Goal: Answer question/provide support: Share knowledge or assist other users

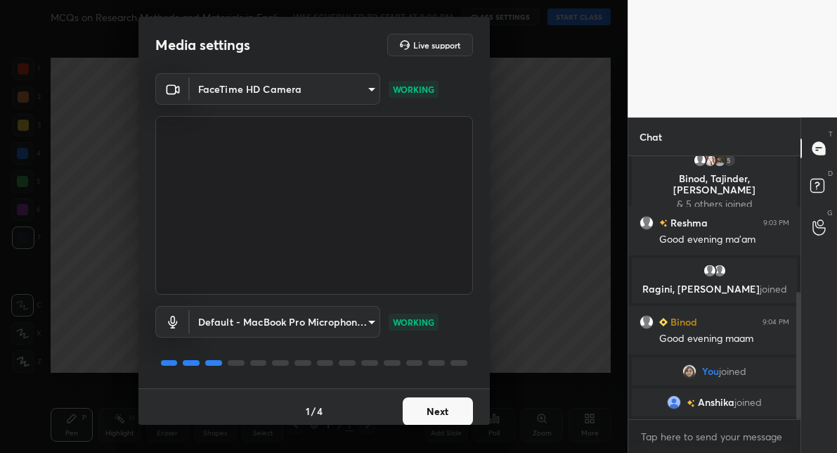
scroll to position [281, 0]
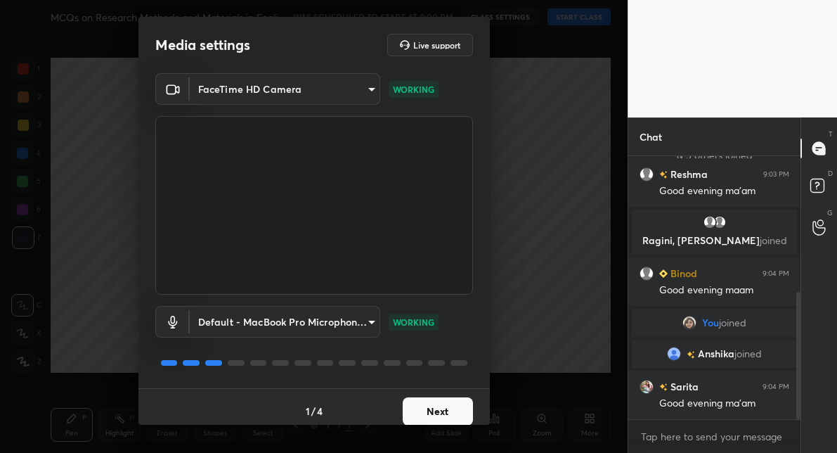
click at [445, 408] on button "Next" at bounding box center [438, 411] width 70 height 28
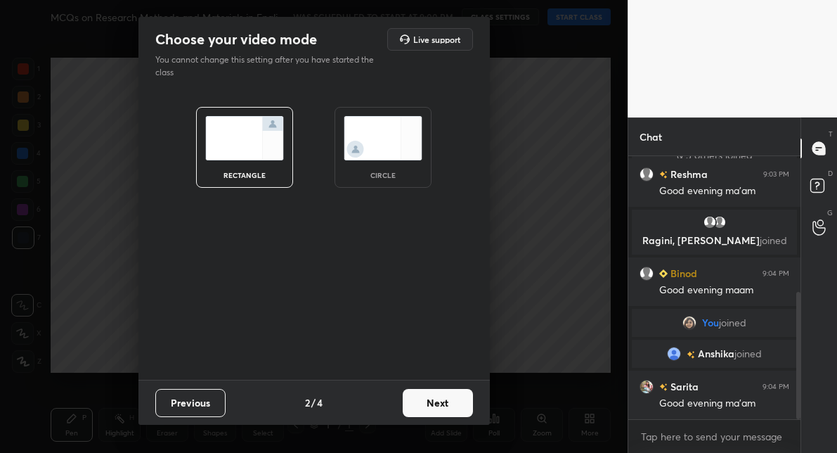
click at [458, 406] on button "Next" at bounding box center [438, 403] width 70 height 28
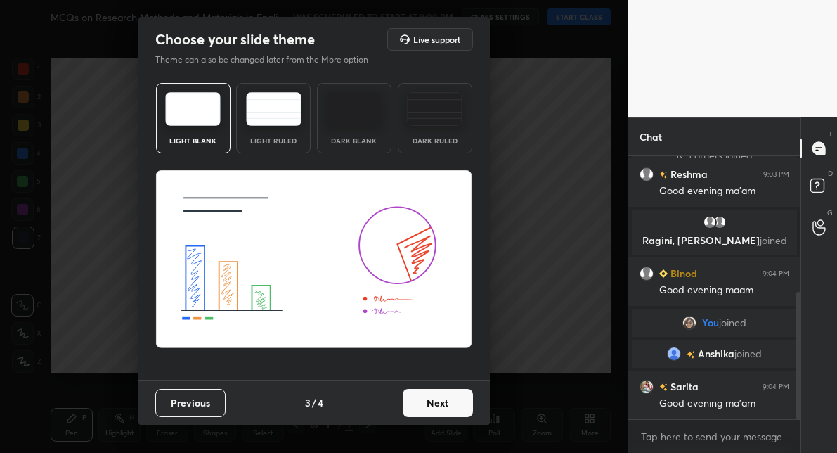
click at [458, 406] on button "Next" at bounding box center [438, 403] width 70 height 28
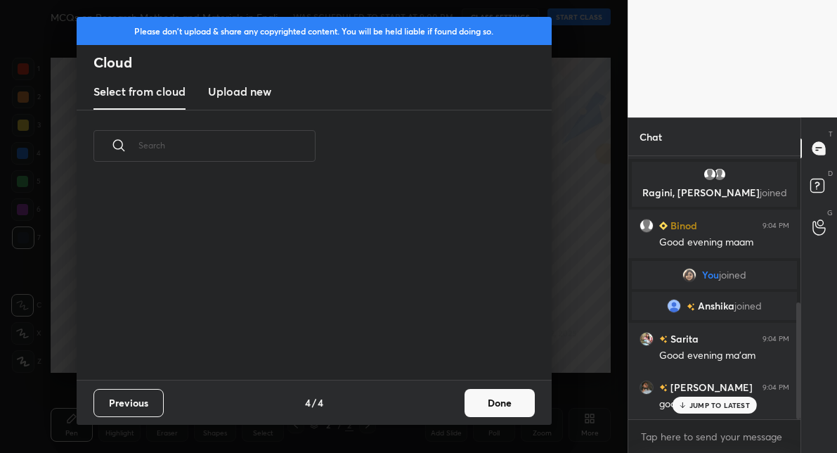
scroll to position [5, 8]
click at [479, 396] on button "Done" at bounding box center [500, 403] width 70 height 28
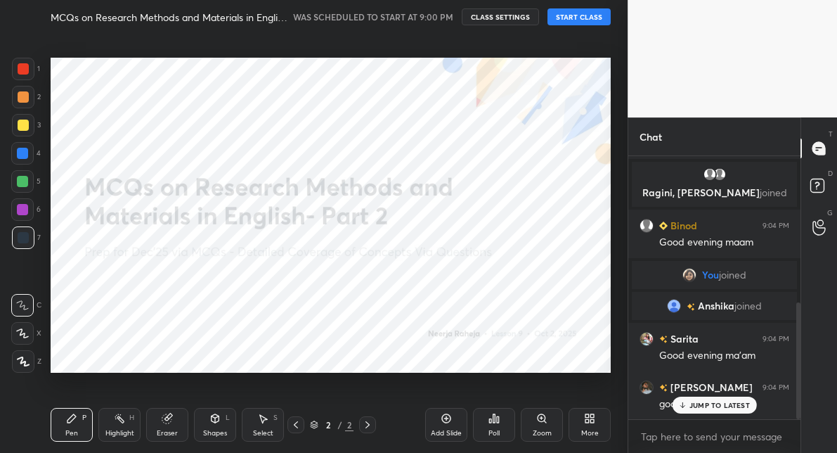
click at [569, 23] on button "START CLASS" at bounding box center [579, 16] width 63 height 17
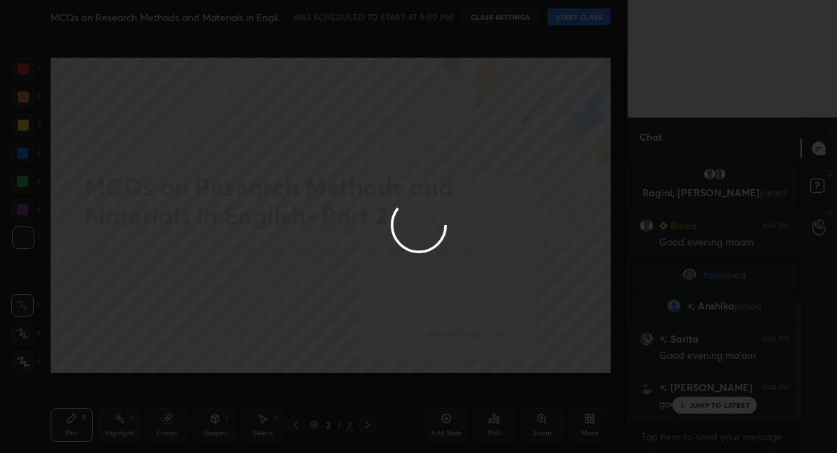
type textarea "x"
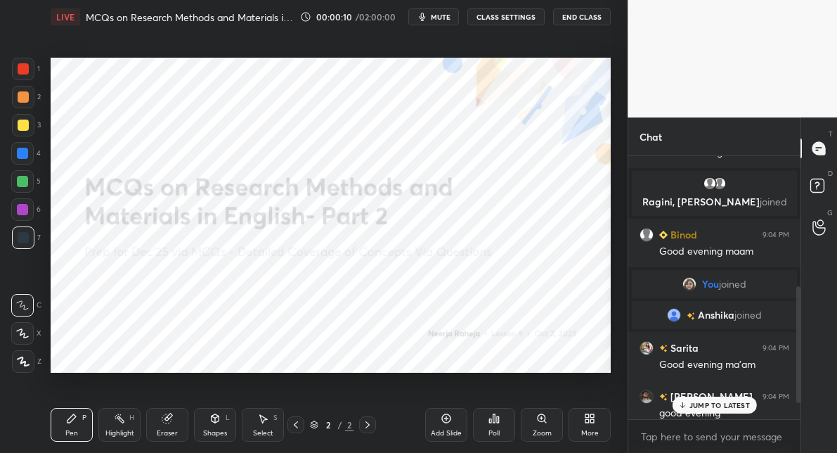
scroll to position [328, 0]
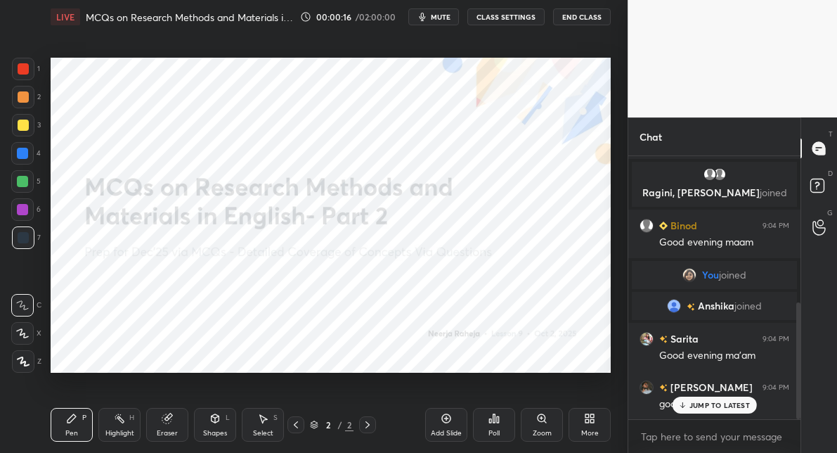
click at [593, 420] on icon at bounding box center [593, 421] width 4 height 4
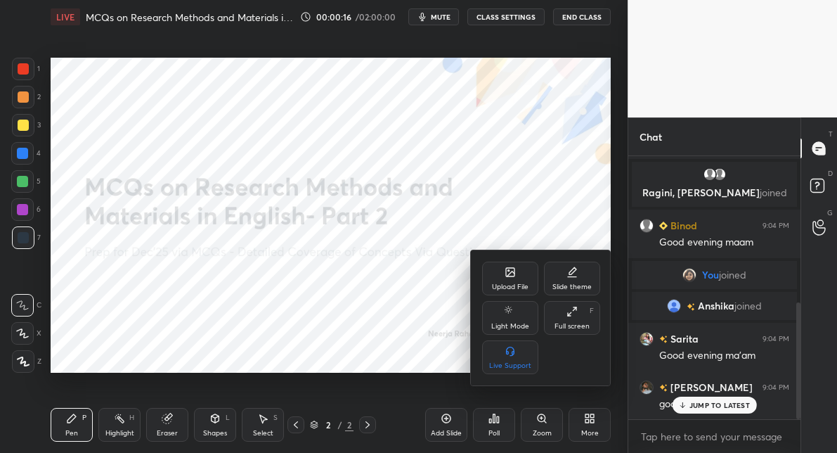
scroll to position [377, 0]
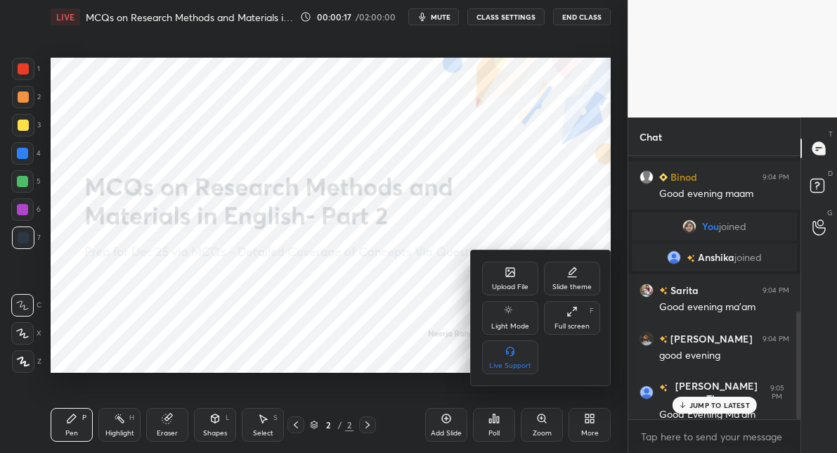
click at [506, 274] on icon at bounding box center [510, 272] width 8 height 8
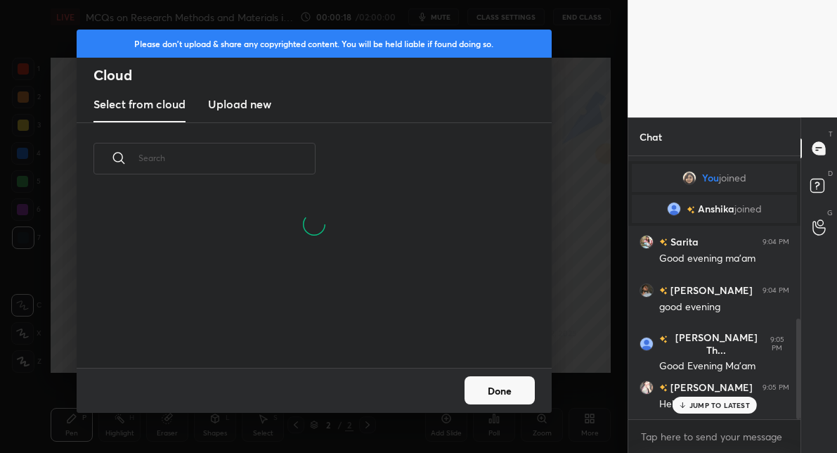
scroll to position [105, 451]
click at [240, 106] on h3 "Upload new" at bounding box center [239, 104] width 63 height 17
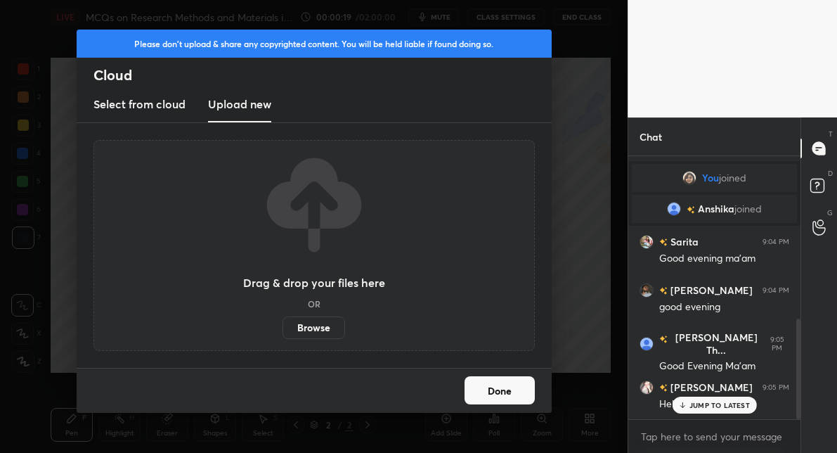
click at [293, 321] on label "Browse" at bounding box center [314, 327] width 63 height 23
click at [283, 321] on input "Browse" at bounding box center [283, 327] width 0 height 23
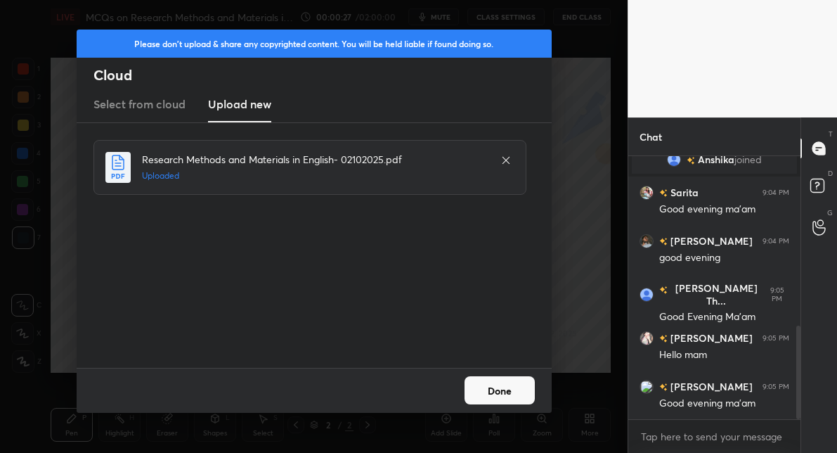
click at [512, 380] on button "Done" at bounding box center [500, 390] width 70 height 28
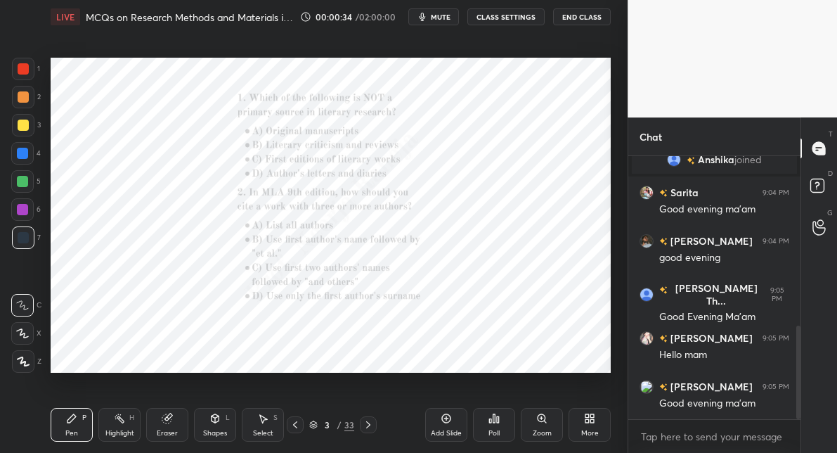
scroll to position [523, 0]
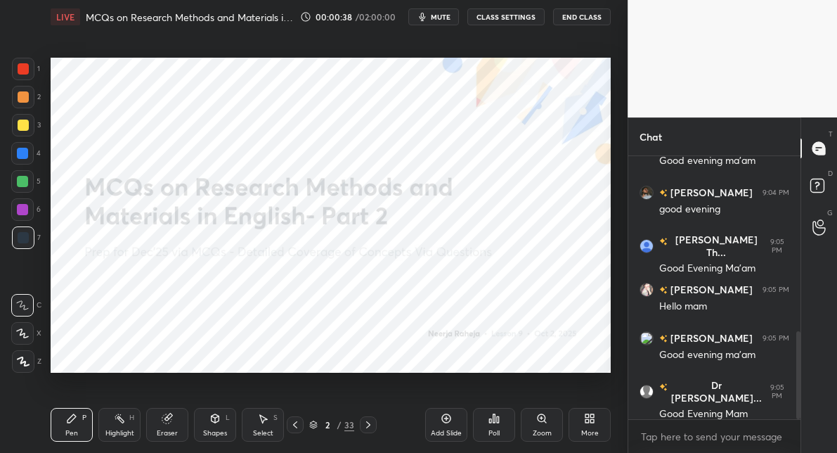
click at [17, 364] on icon at bounding box center [23, 362] width 13 height 10
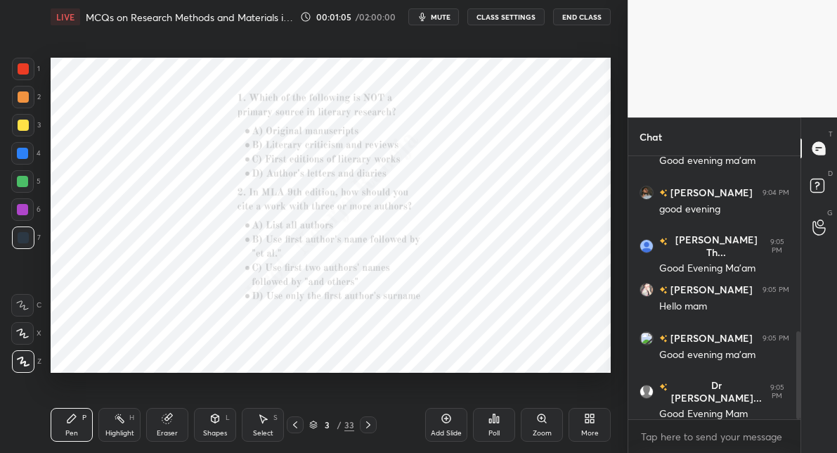
click at [545, 426] on div "Zoom" at bounding box center [542, 425] width 42 height 34
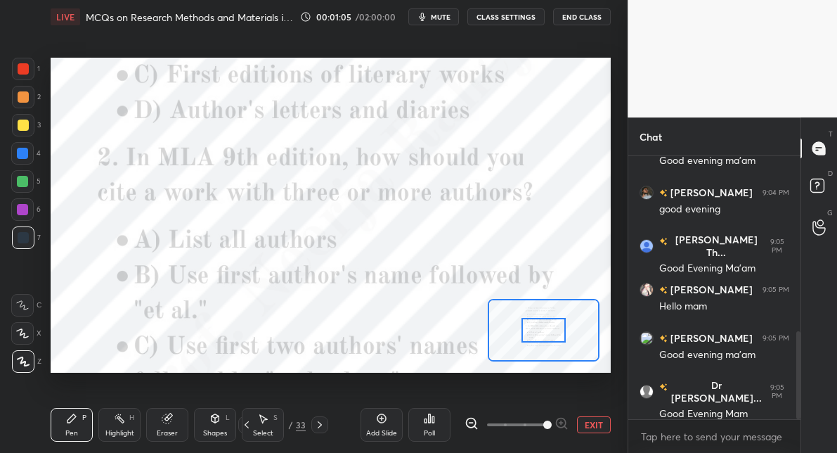
click at [545, 426] on span at bounding box center [548, 425] width 8 height 8
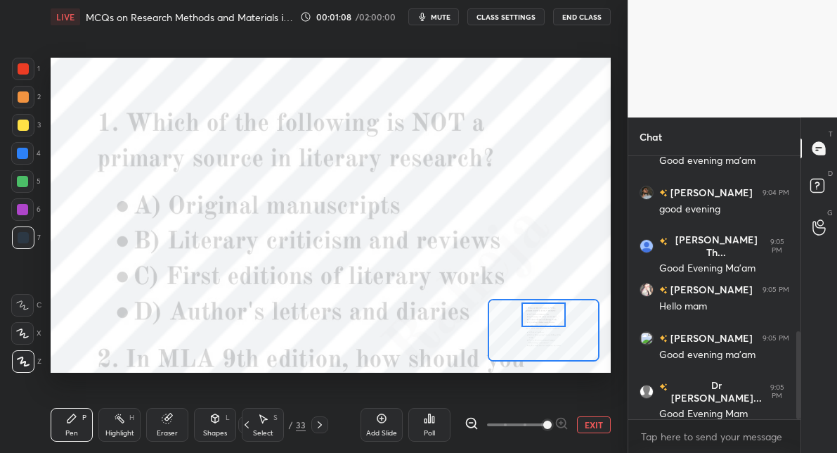
drag, startPoint x: 541, startPoint y: 333, endPoint x: 541, endPoint y: 319, distance: 14.8
click at [541, 319] on div at bounding box center [544, 314] width 44 height 24
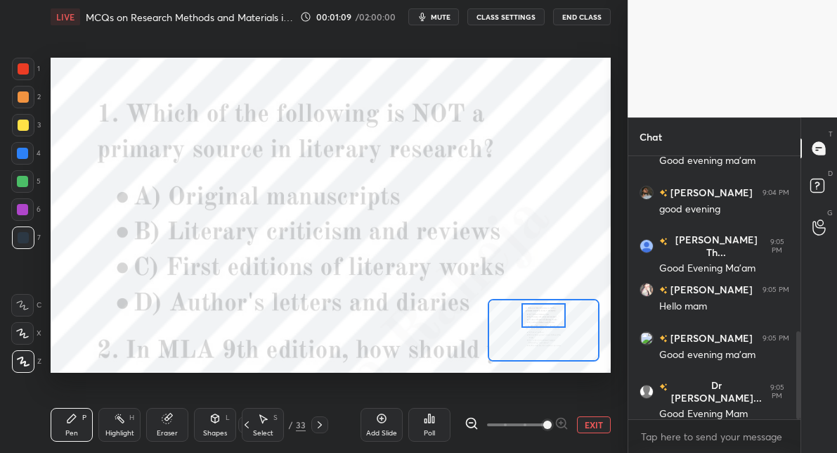
click at [434, 411] on div "Poll" at bounding box center [430, 425] width 42 height 34
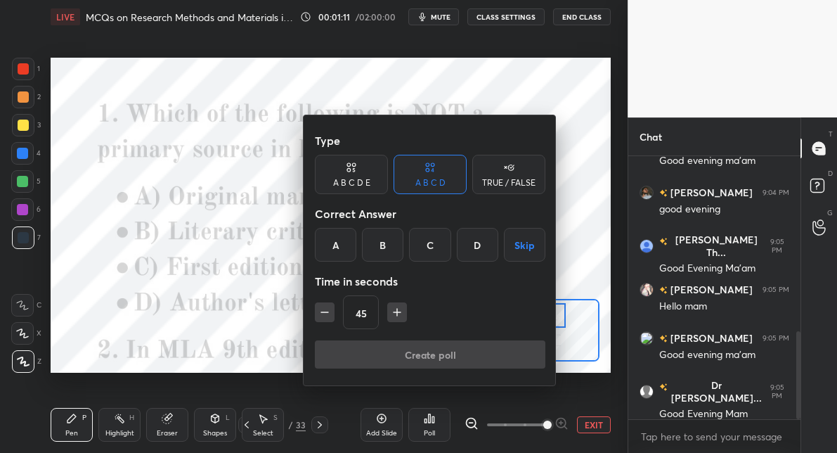
click at [390, 247] on div "B" at bounding box center [382, 245] width 41 height 34
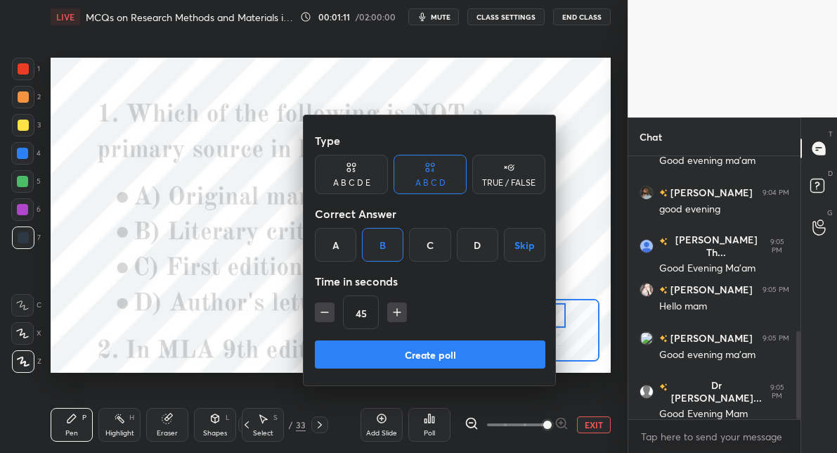
click at [394, 309] on icon "button" at bounding box center [397, 312] width 14 height 14
type input "60"
click at [394, 352] on button "Create poll" at bounding box center [430, 354] width 231 height 28
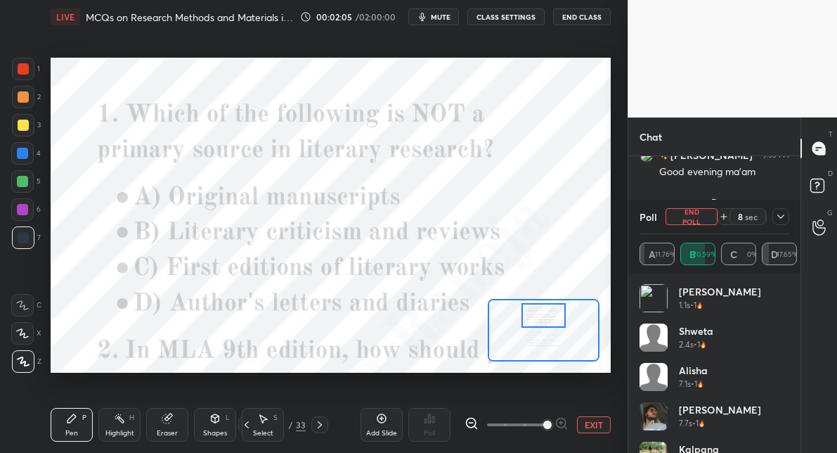
scroll to position [739, 0]
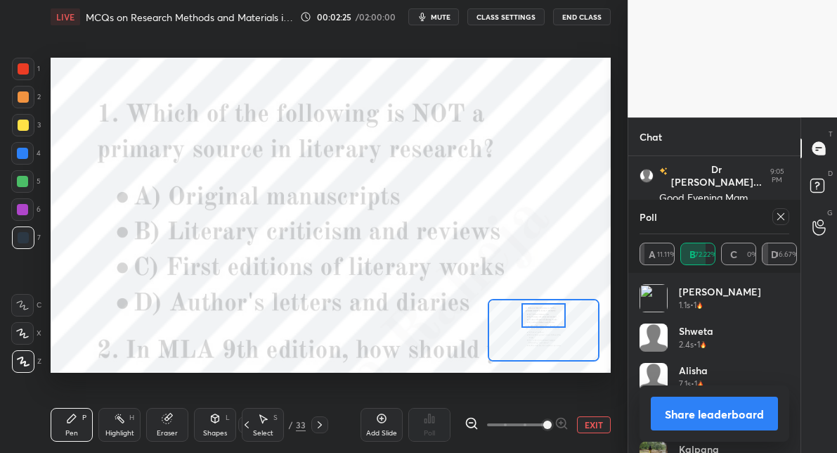
click at [23, 184] on div at bounding box center [22, 181] width 11 height 11
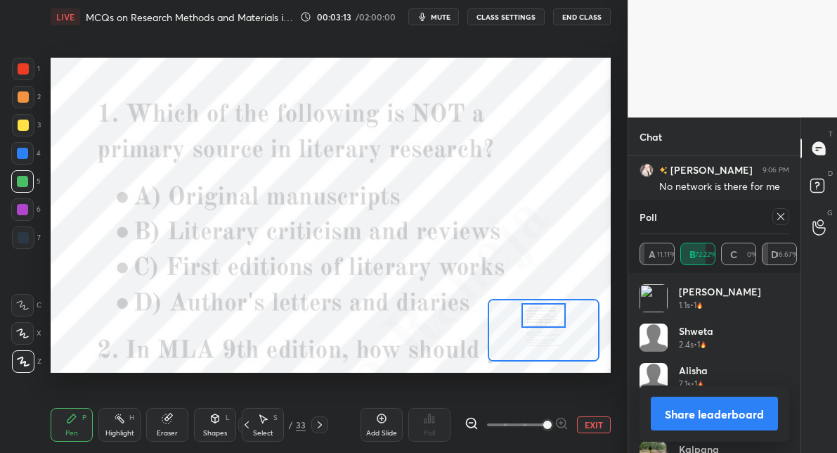
scroll to position [714, 0]
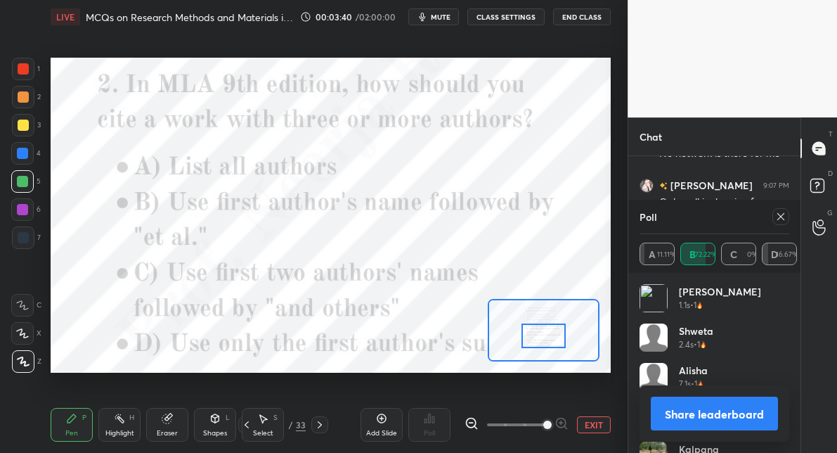
drag, startPoint x: 539, startPoint y: 316, endPoint x: 539, endPoint y: 337, distance: 20.4
click at [539, 337] on div at bounding box center [544, 335] width 44 height 24
click at [784, 216] on icon at bounding box center [781, 216] width 11 height 11
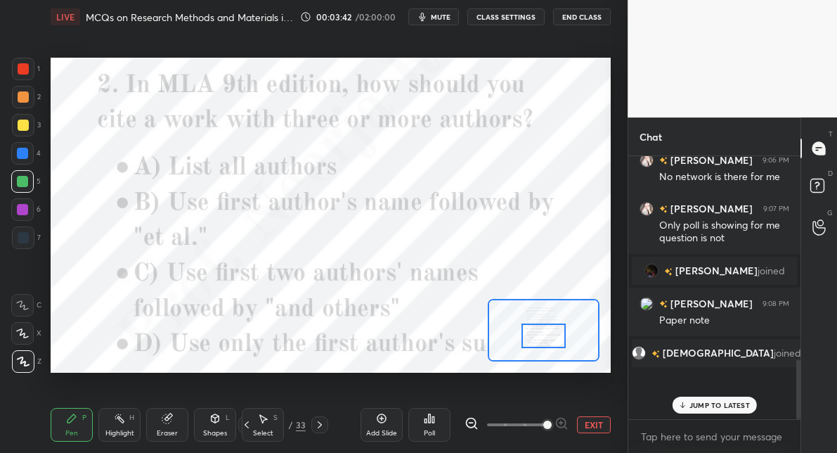
scroll to position [251, 167]
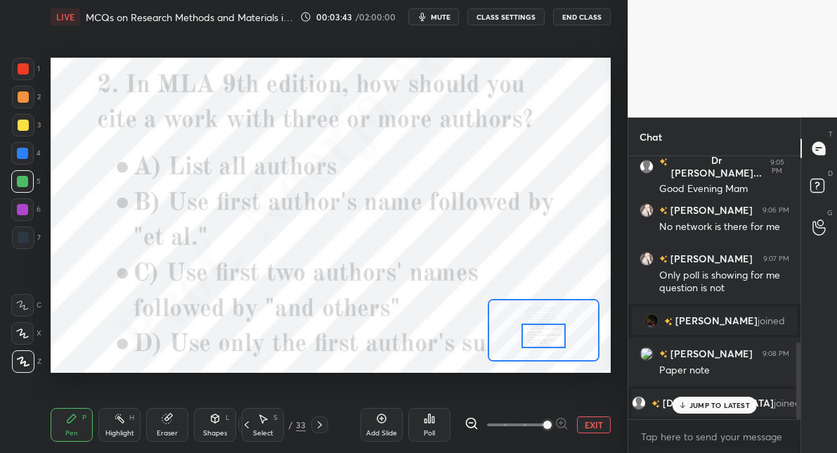
click at [421, 432] on div "Poll" at bounding box center [430, 425] width 42 height 34
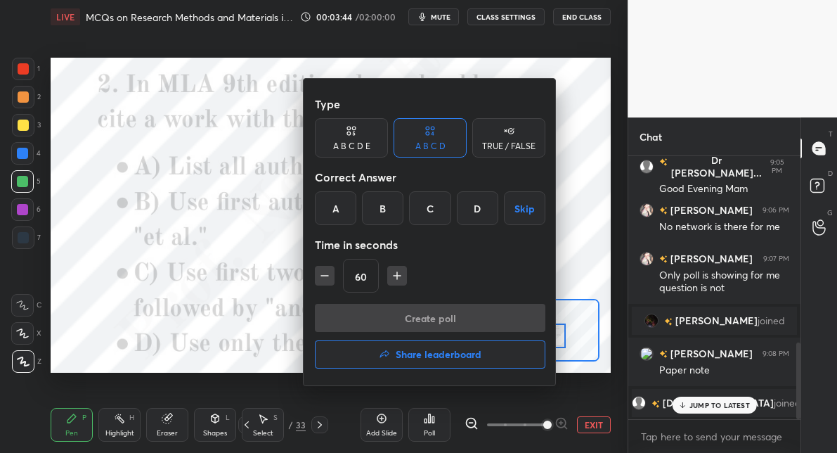
click at [383, 214] on div "B" at bounding box center [382, 208] width 41 height 34
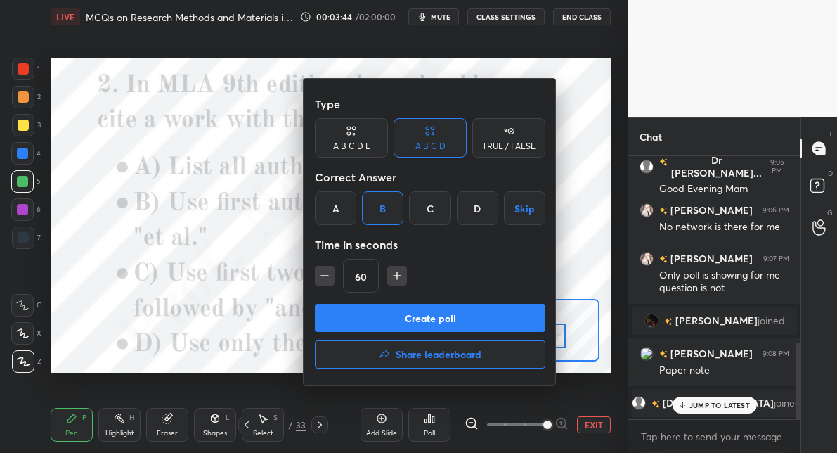
click at [390, 312] on button "Create poll" at bounding box center [430, 318] width 231 height 28
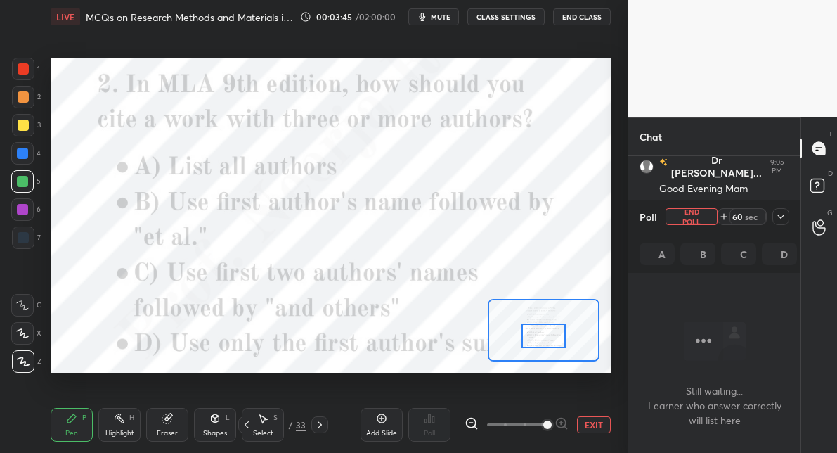
scroll to position [186, 167]
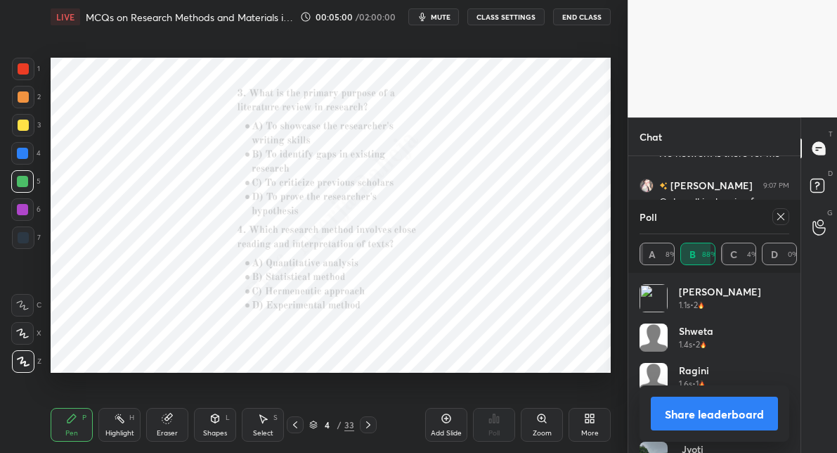
click at [539, 427] on div "Zoom" at bounding box center [542, 425] width 42 height 34
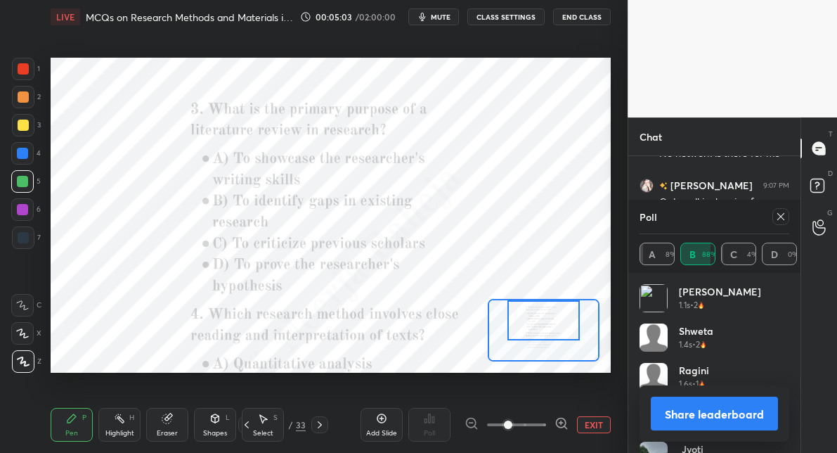
click at [538, 297] on div "Setting up your live class Poll for secs No correct answer Start poll" at bounding box center [331, 215] width 560 height 315
click at [563, 423] on icon at bounding box center [562, 423] width 4 height 0
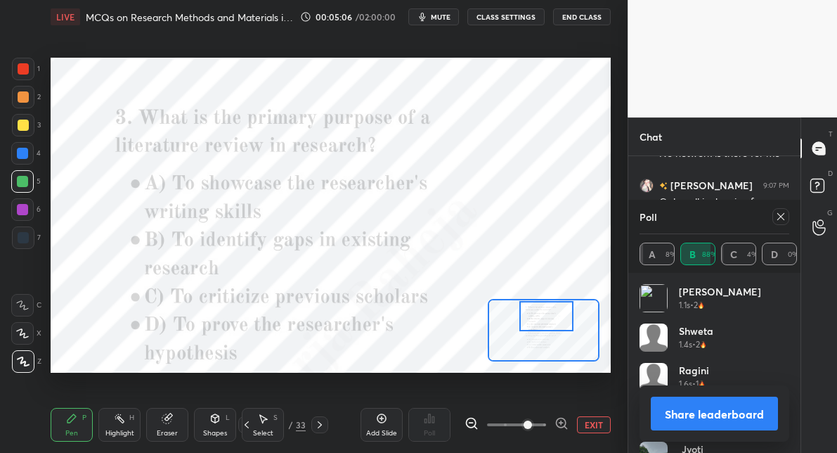
click at [557, 321] on div at bounding box center [547, 316] width 55 height 30
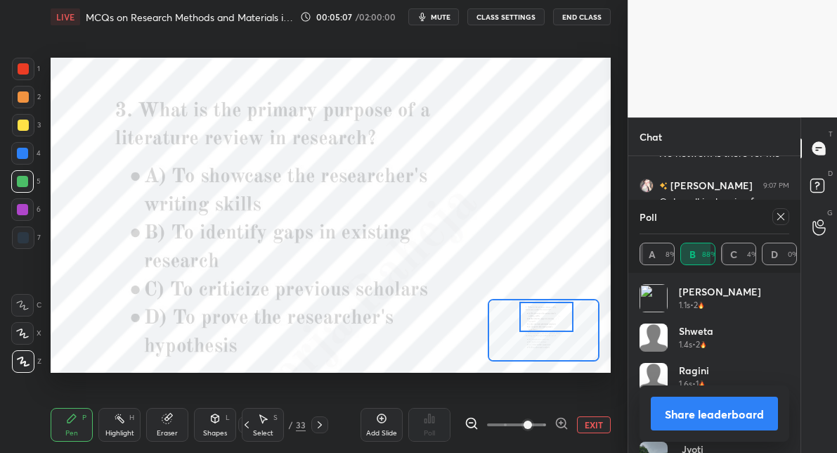
click at [778, 221] on icon at bounding box center [781, 216] width 11 height 11
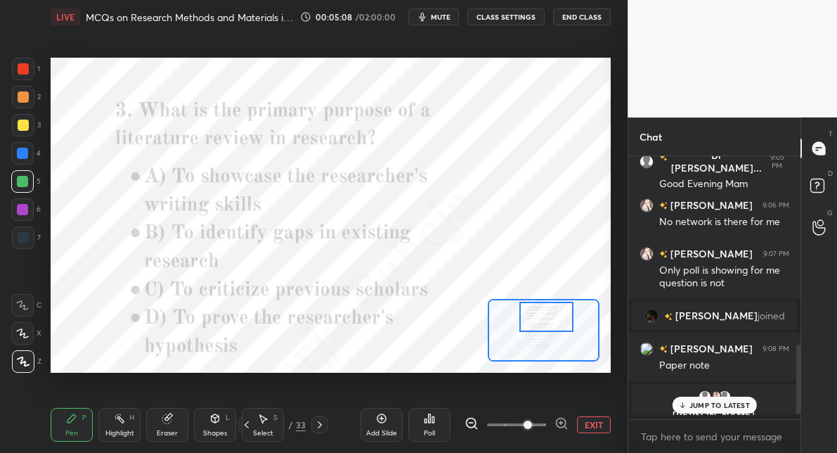
scroll to position [141, 167]
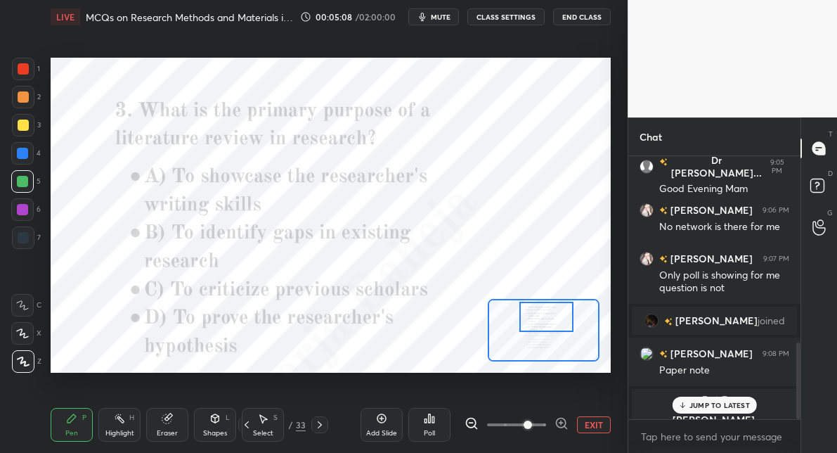
click at [431, 428] on div "Poll" at bounding box center [430, 425] width 42 height 34
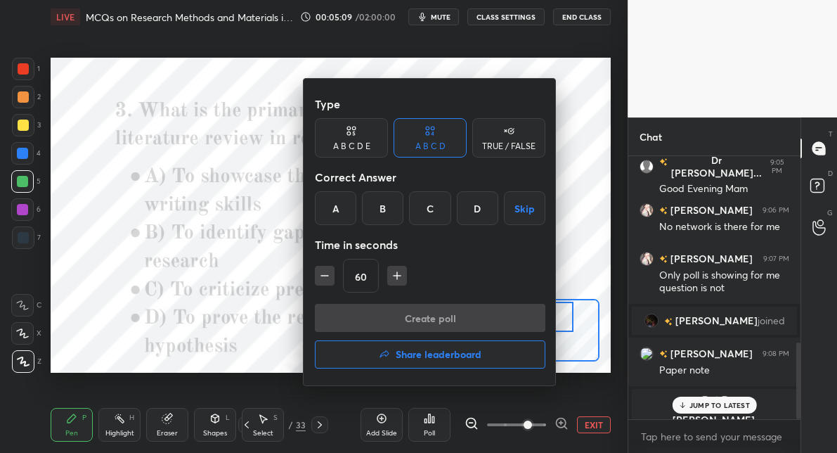
click at [382, 217] on div "B" at bounding box center [382, 208] width 41 height 34
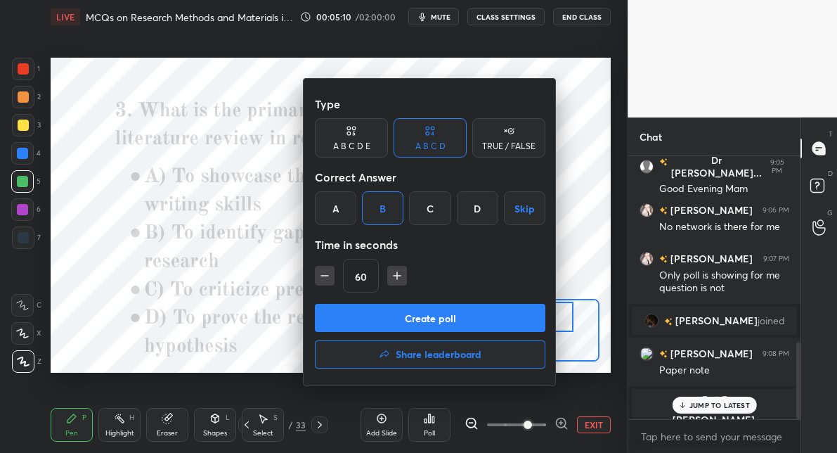
click at [378, 316] on button "Create poll" at bounding box center [430, 318] width 231 height 28
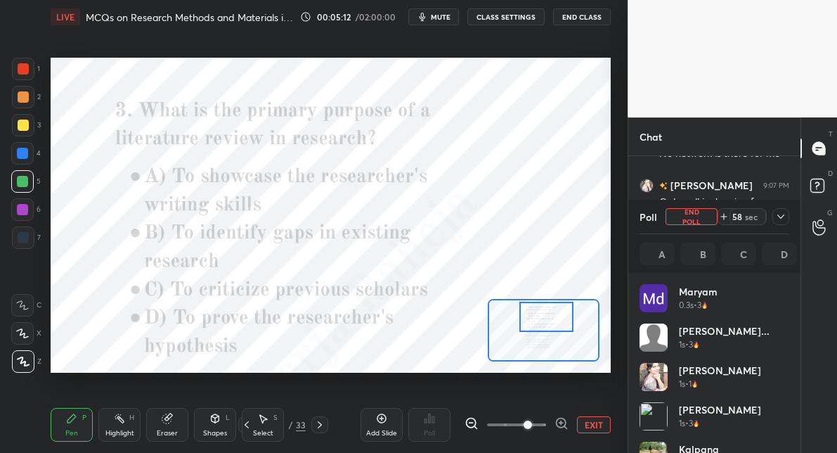
scroll to position [165, 145]
click at [444, 17] on span "mute" at bounding box center [441, 17] width 20 height 10
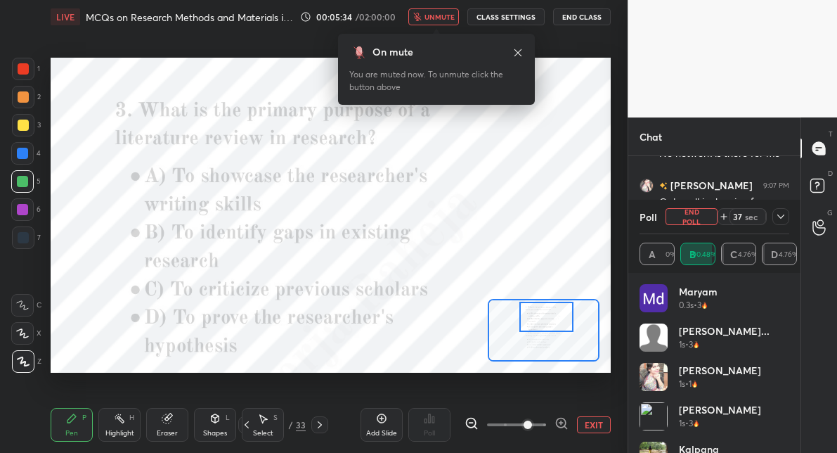
click at [444, 18] on span "unmute" at bounding box center [440, 17] width 30 height 10
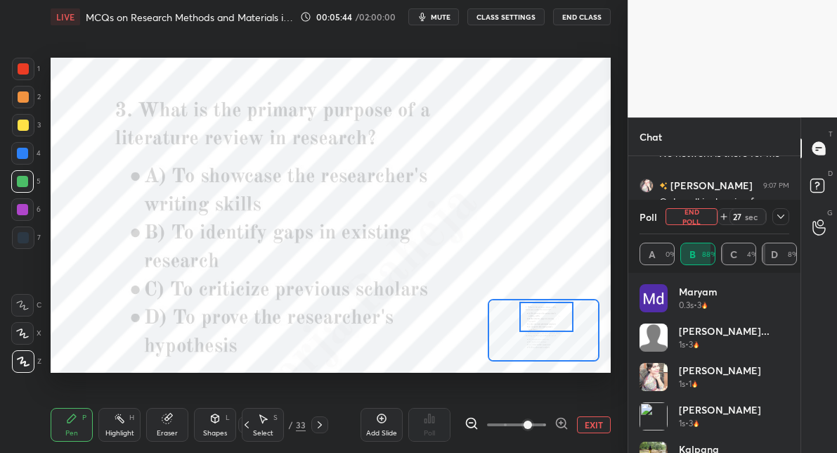
click at [23, 207] on div at bounding box center [22, 209] width 11 height 11
click at [437, 15] on span "mute" at bounding box center [441, 17] width 20 height 10
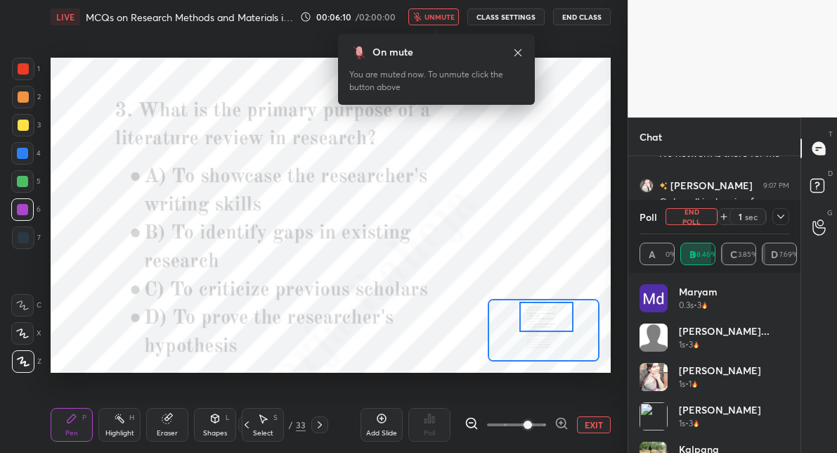
click at [437, 16] on span "unmute" at bounding box center [440, 17] width 30 height 10
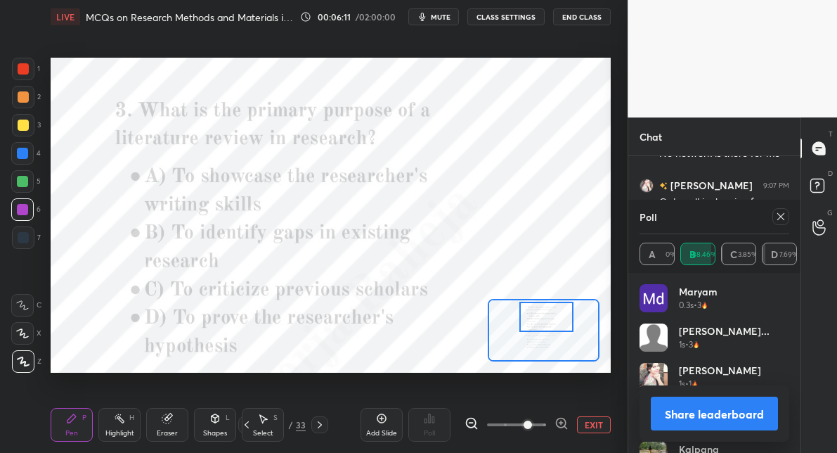
click at [437, 16] on span "mute" at bounding box center [441, 17] width 20 height 10
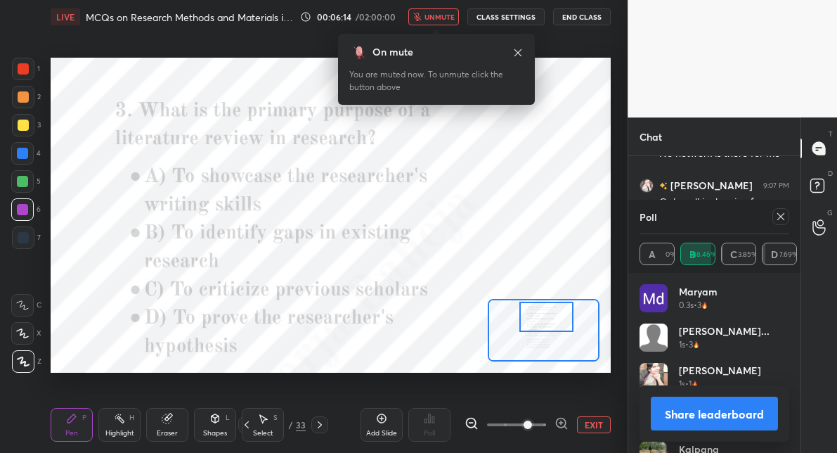
click at [437, 16] on span "unmute" at bounding box center [440, 17] width 30 height 10
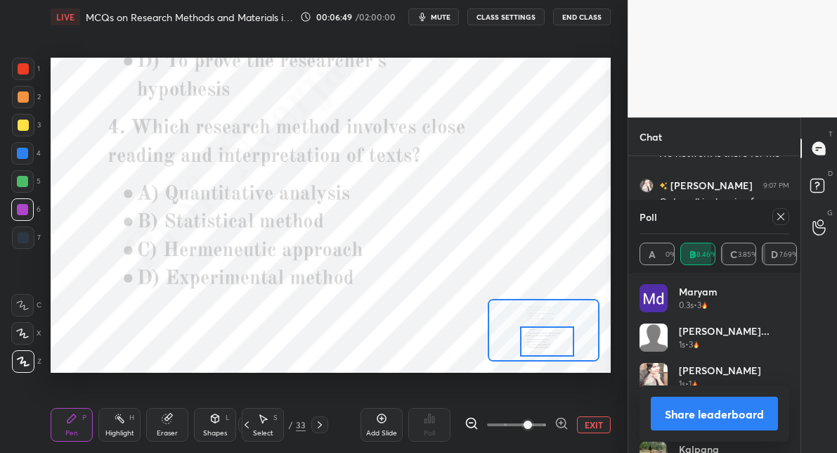
drag, startPoint x: 535, startPoint y: 320, endPoint x: 536, endPoint y: 345, distance: 24.6
click at [536, 345] on div at bounding box center [547, 341] width 55 height 30
click at [778, 217] on icon at bounding box center [781, 216] width 11 height 11
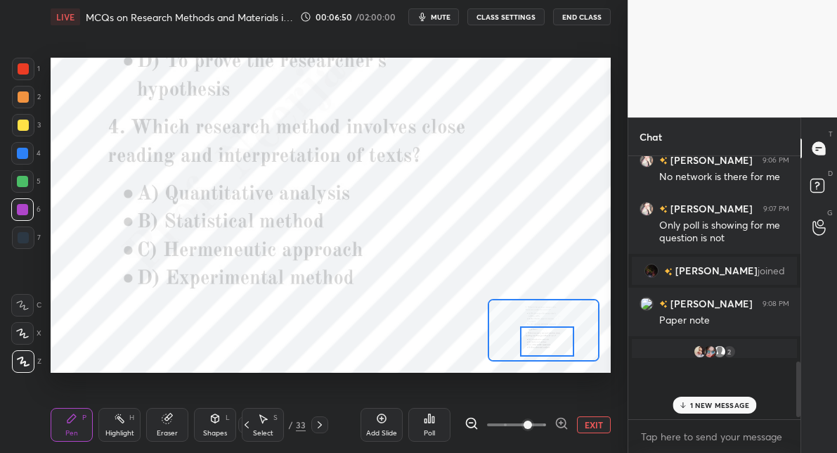
scroll to position [255, 167]
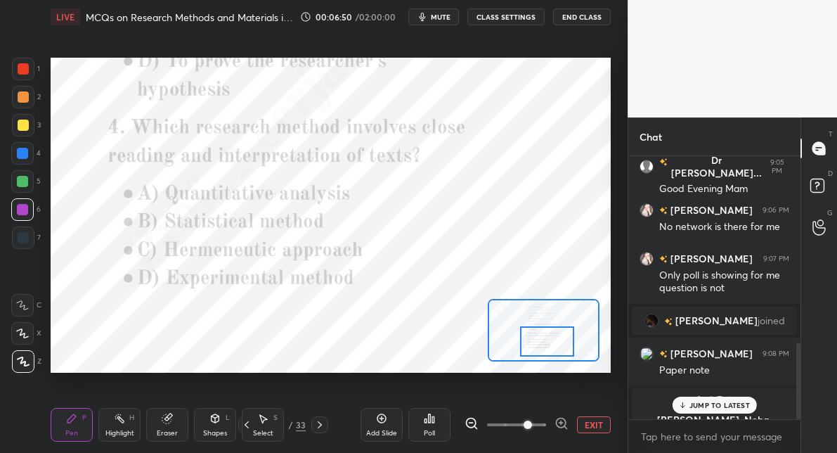
click at [432, 425] on div "Poll" at bounding box center [430, 425] width 42 height 34
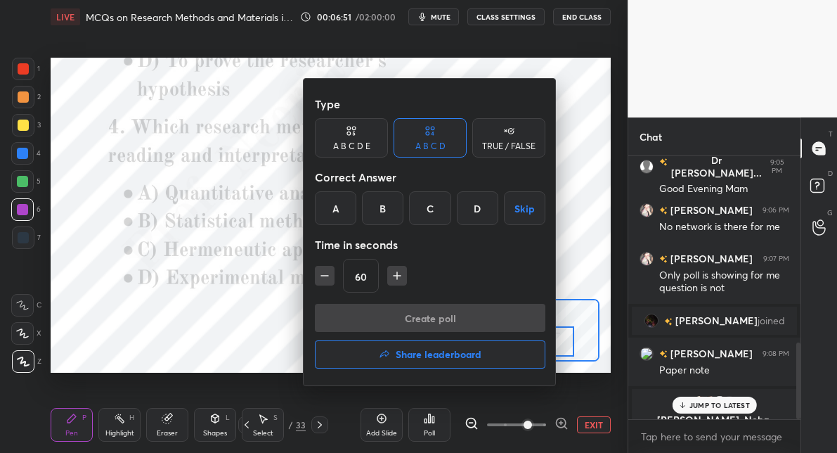
click at [437, 213] on div "C" at bounding box center [429, 208] width 41 height 34
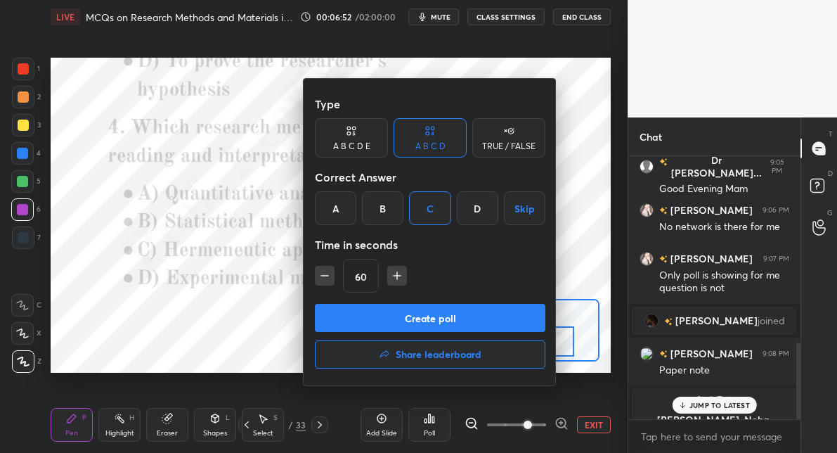
click at [406, 316] on button "Create poll" at bounding box center [430, 318] width 231 height 28
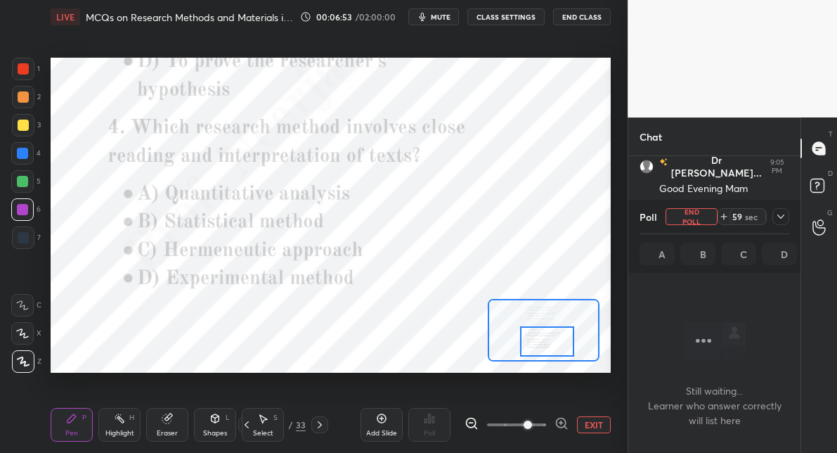
scroll to position [4, 4]
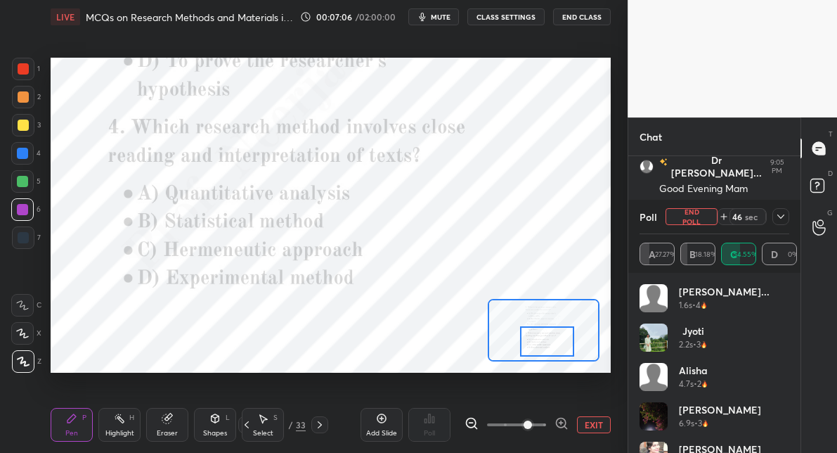
click at [23, 145] on div at bounding box center [22, 153] width 23 height 23
click at [444, 22] on button "mute" at bounding box center [434, 16] width 51 height 17
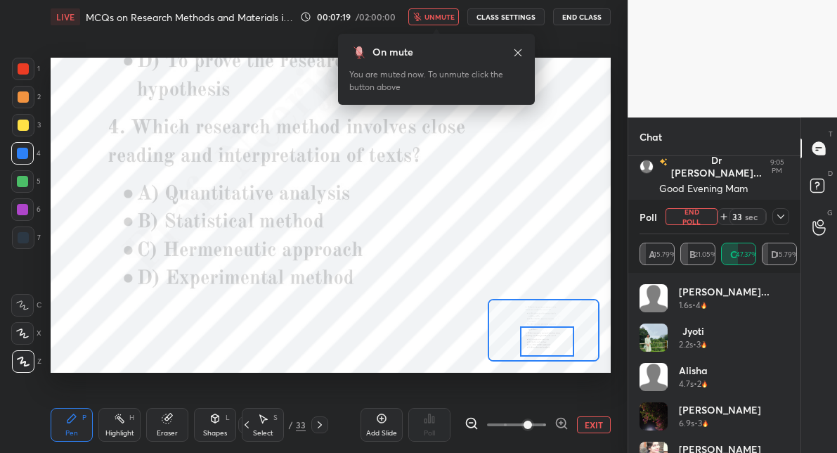
click at [444, 22] on button "unmute" at bounding box center [434, 16] width 51 height 17
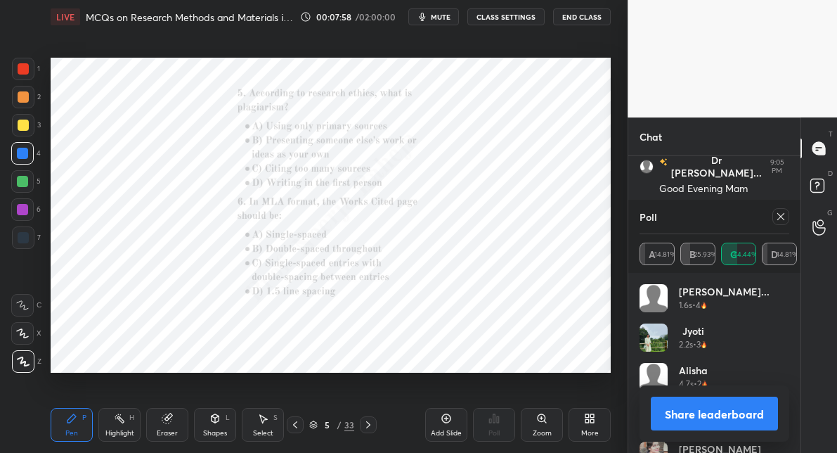
click at [542, 420] on icon at bounding box center [542, 418] width 8 height 8
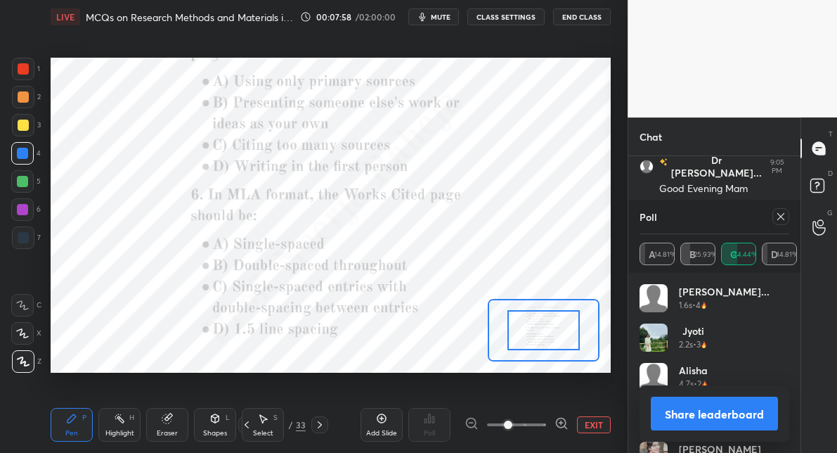
click at [542, 420] on span at bounding box center [516, 424] width 59 height 21
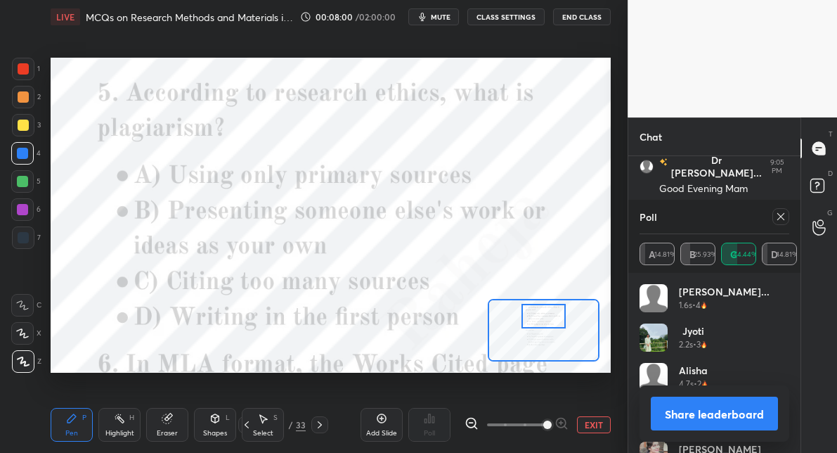
drag, startPoint x: 540, startPoint y: 330, endPoint x: 540, endPoint y: 316, distance: 14.1
click at [540, 316] on div at bounding box center [544, 316] width 44 height 24
click at [778, 216] on icon at bounding box center [781, 216] width 11 height 11
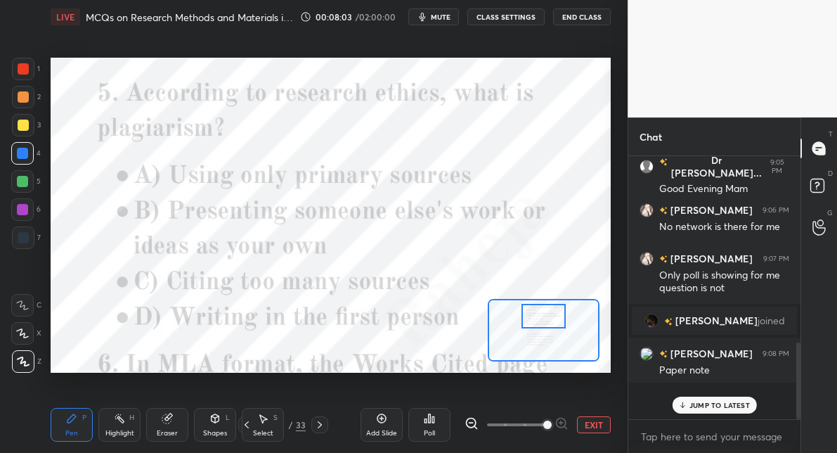
scroll to position [5, 4]
click at [429, 414] on icon at bounding box center [430, 418] width 2 height 8
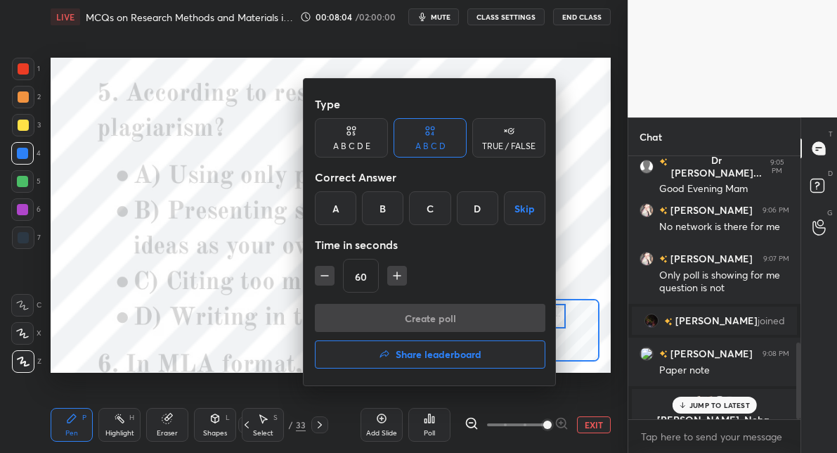
click at [380, 210] on div "B" at bounding box center [382, 208] width 41 height 34
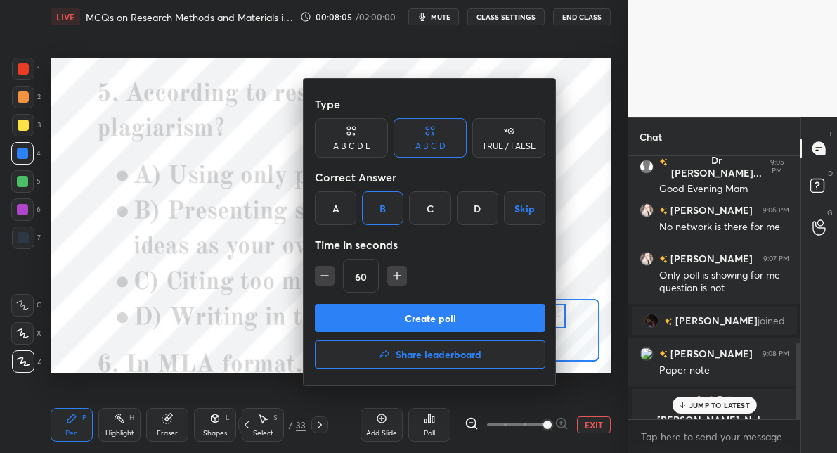
click at [383, 316] on button "Create poll" at bounding box center [430, 318] width 231 height 28
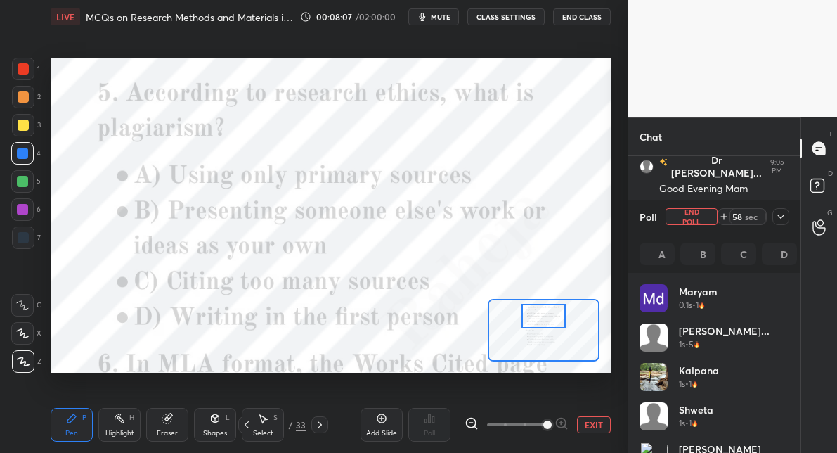
scroll to position [165, 145]
click at [17, 68] on div at bounding box center [23, 69] width 23 height 23
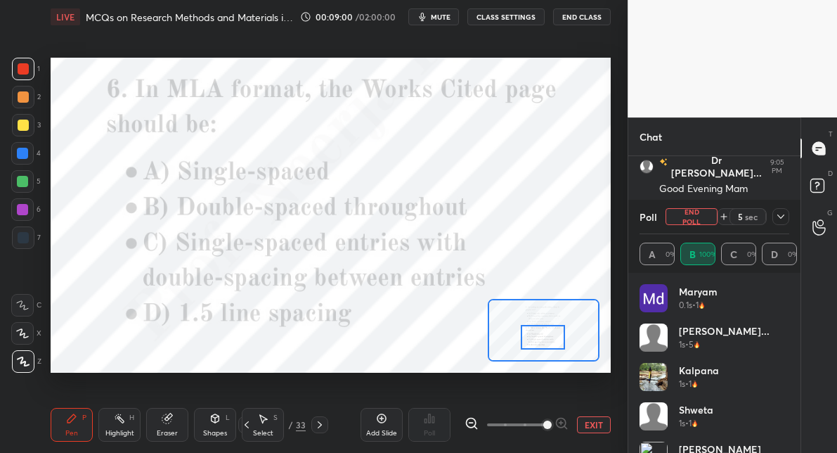
drag, startPoint x: 546, startPoint y: 310, endPoint x: 545, endPoint y: 331, distance: 21.1
click at [545, 331] on div at bounding box center [543, 337] width 44 height 24
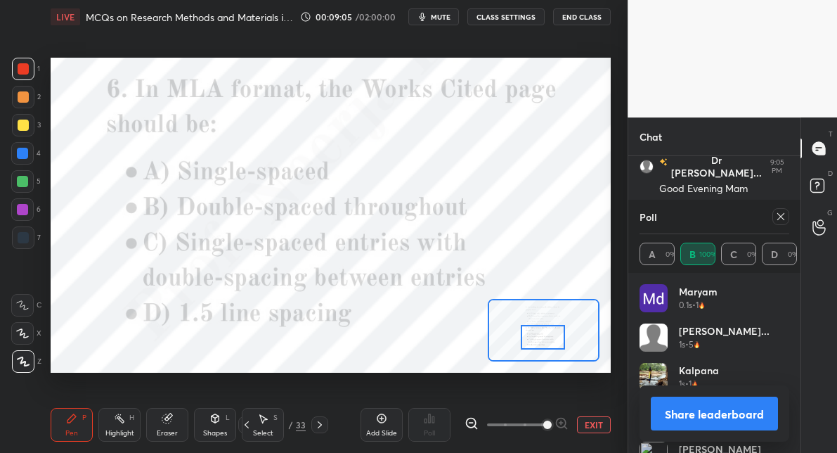
click at [781, 217] on icon at bounding box center [781, 216] width 7 height 7
type textarea "x"
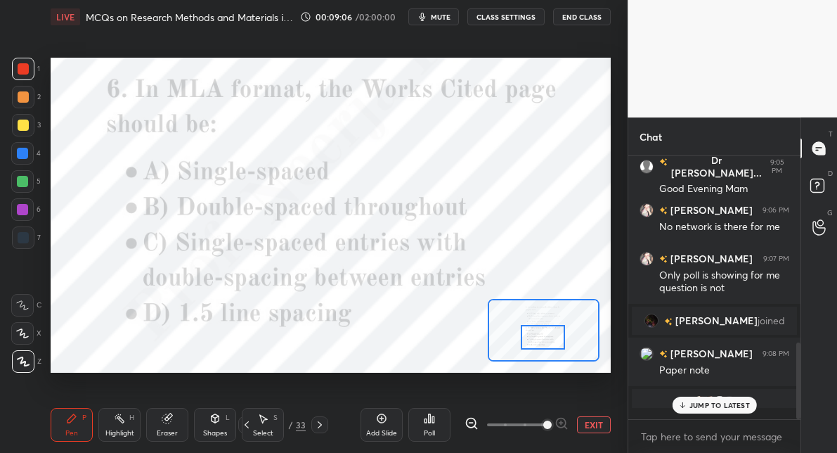
scroll to position [4, 4]
click at [432, 417] on icon at bounding box center [429, 418] width 11 height 11
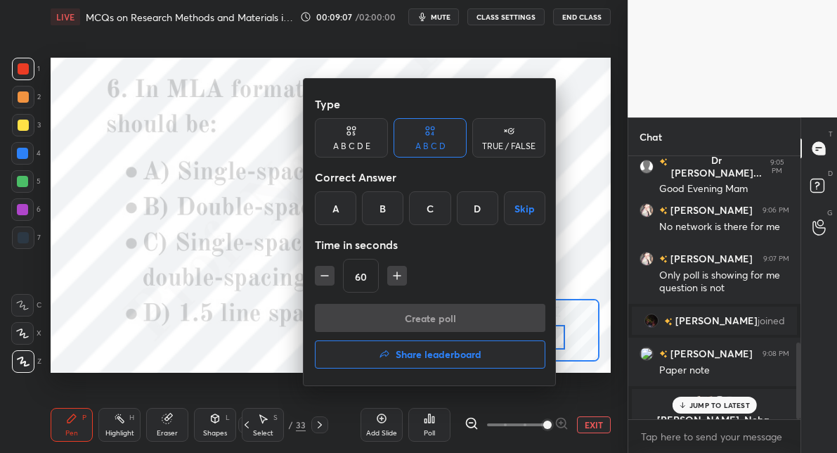
click at [381, 213] on div "B" at bounding box center [382, 208] width 41 height 34
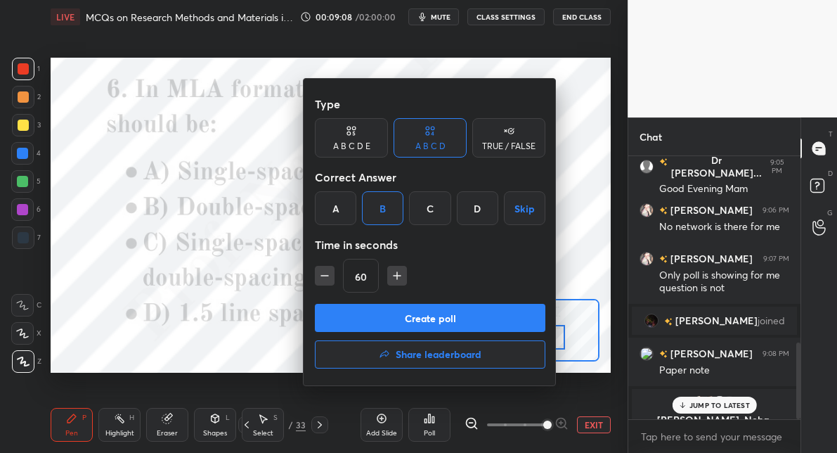
click at [319, 276] on icon "button" at bounding box center [325, 276] width 14 height 14
type input "45"
click at [341, 330] on button "Create poll" at bounding box center [430, 318] width 231 height 28
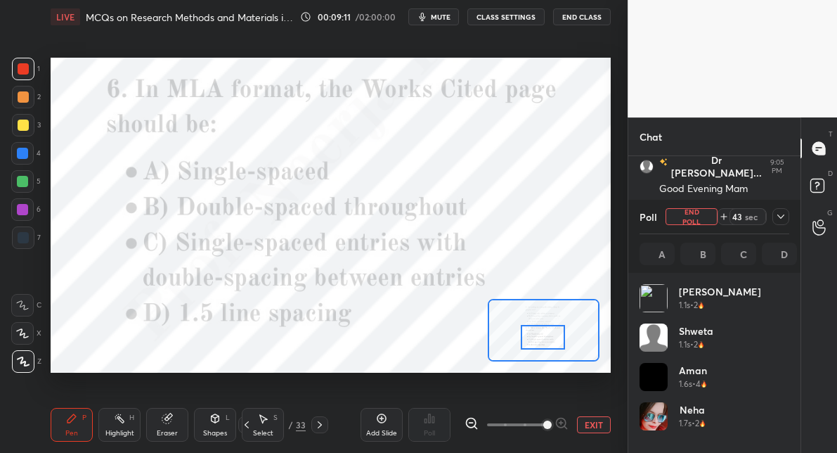
scroll to position [165, 145]
click at [25, 154] on div at bounding box center [22, 153] width 11 height 11
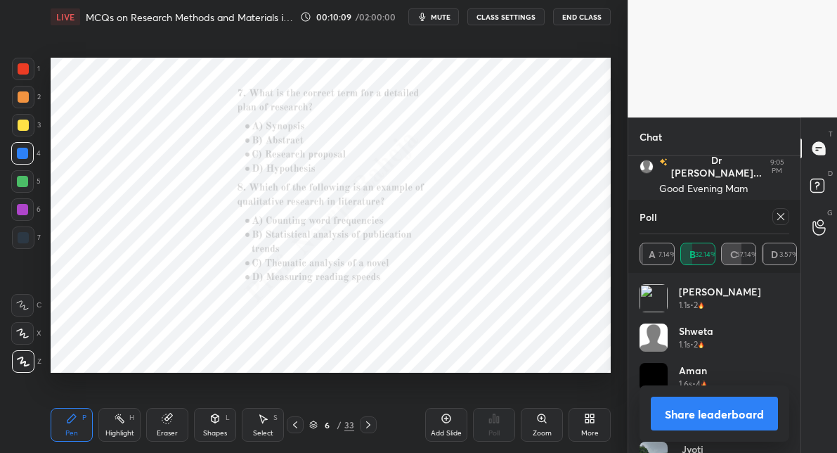
click at [545, 422] on icon at bounding box center [542, 418] width 11 height 11
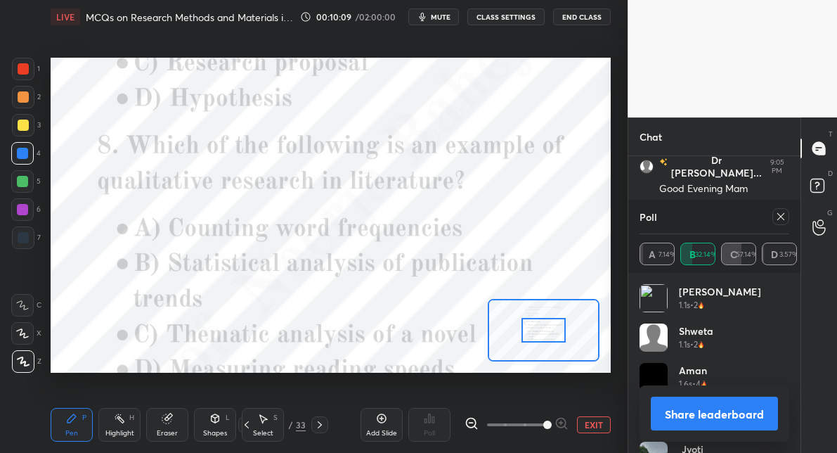
click at [545, 422] on span at bounding box center [516, 424] width 59 height 21
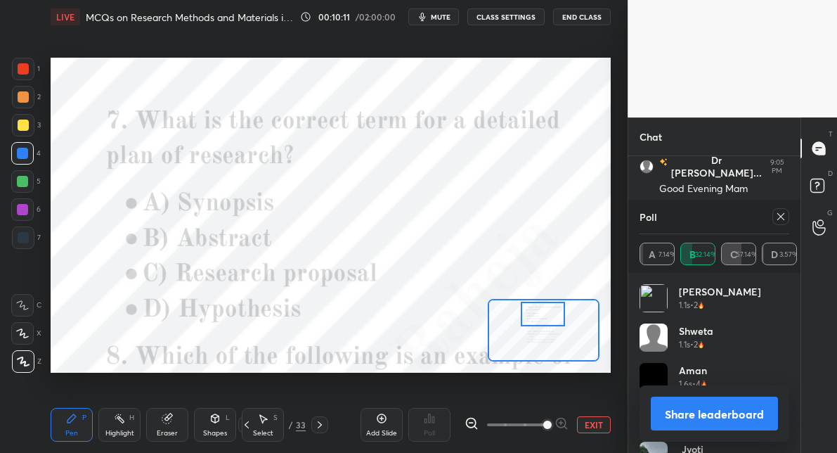
drag, startPoint x: 537, startPoint y: 335, endPoint x: 536, endPoint y: 319, distance: 16.2
click at [536, 319] on div at bounding box center [543, 314] width 44 height 24
click at [778, 219] on icon at bounding box center [781, 216] width 11 height 11
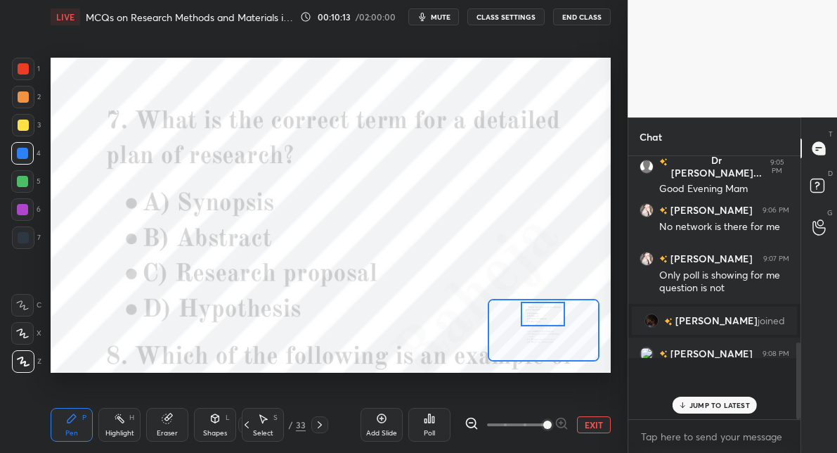
scroll to position [134, 167]
click at [433, 418] on icon at bounding box center [433, 419] width 2 height 6
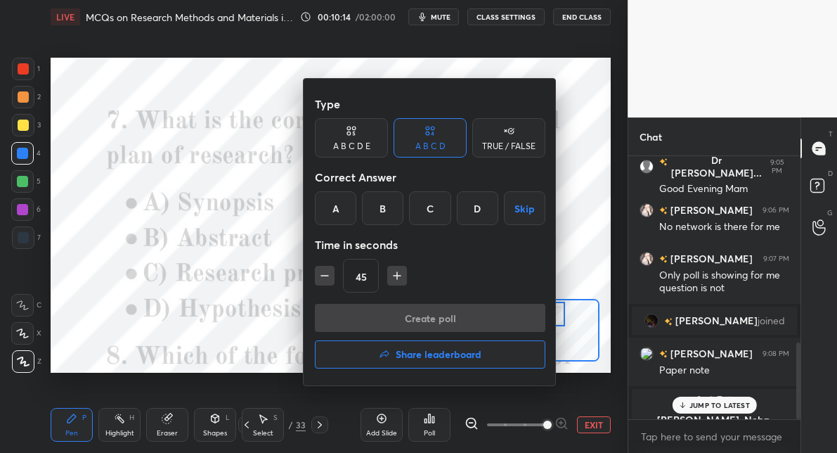
click at [436, 217] on div "C" at bounding box center [429, 208] width 41 height 34
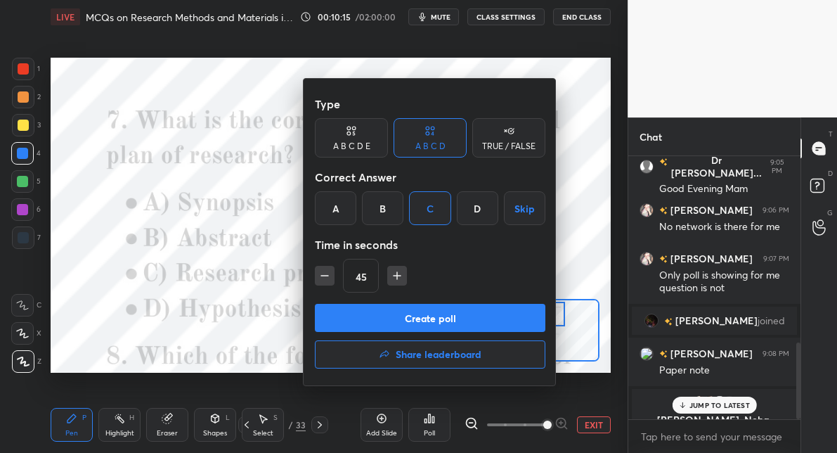
click at [433, 311] on button "Create poll" at bounding box center [430, 318] width 231 height 28
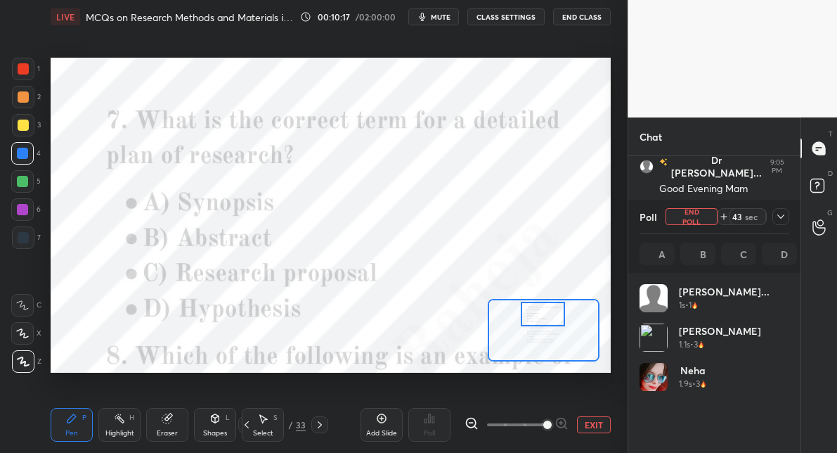
scroll to position [165, 145]
click at [20, 70] on div at bounding box center [23, 68] width 11 height 11
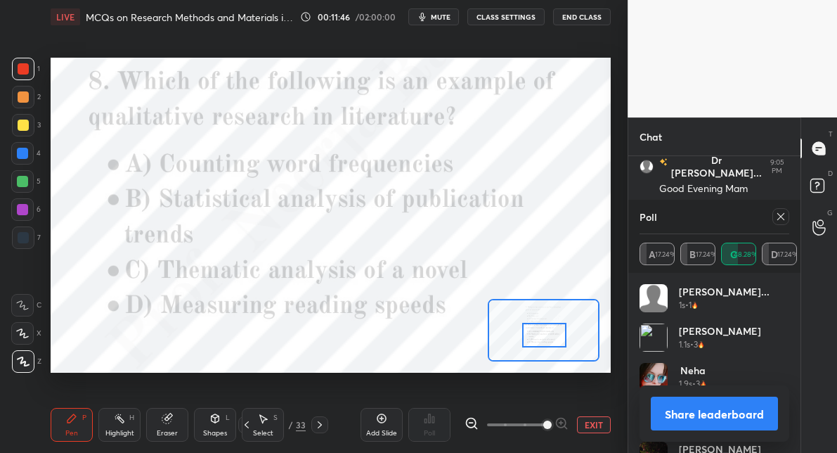
drag, startPoint x: 541, startPoint y: 312, endPoint x: 542, endPoint y: 333, distance: 21.1
click at [542, 333] on div at bounding box center [544, 335] width 44 height 24
click at [784, 214] on icon at bounding box center [781, 216] width 11 height 11
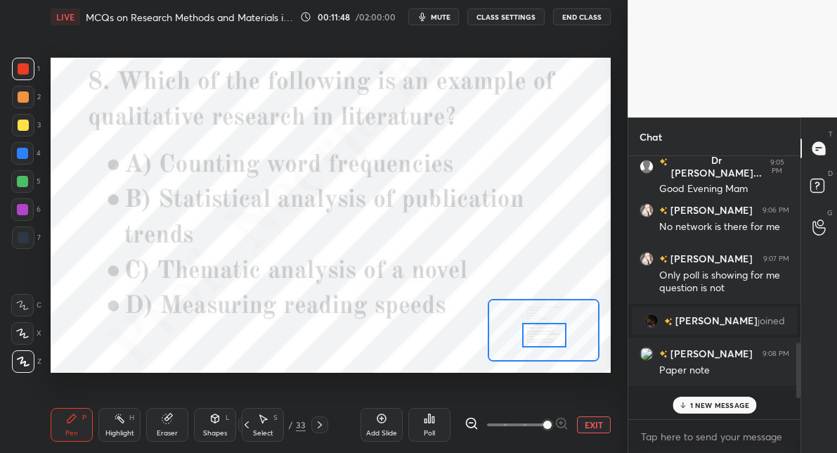
scroll to position [4, 4]
click at [441, 415] on div "Poll" at bounding box center [430, 425] width 42 height 34
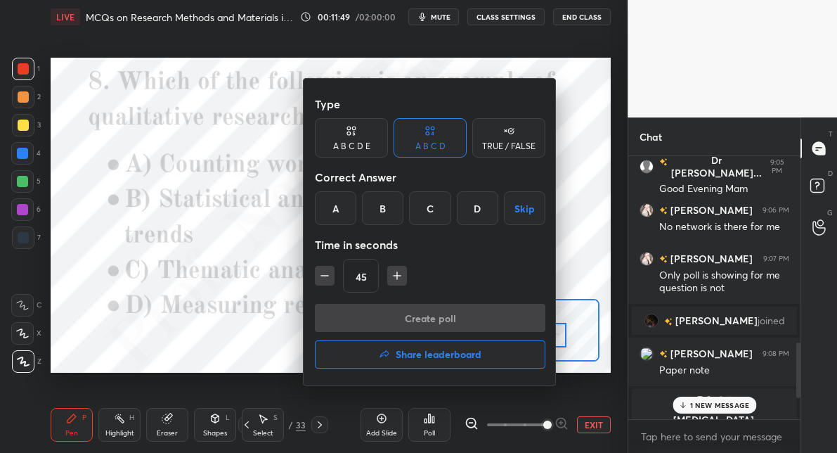
click at [432, 210] on div "C" at bounding box center [429, 208] width 41 height 34
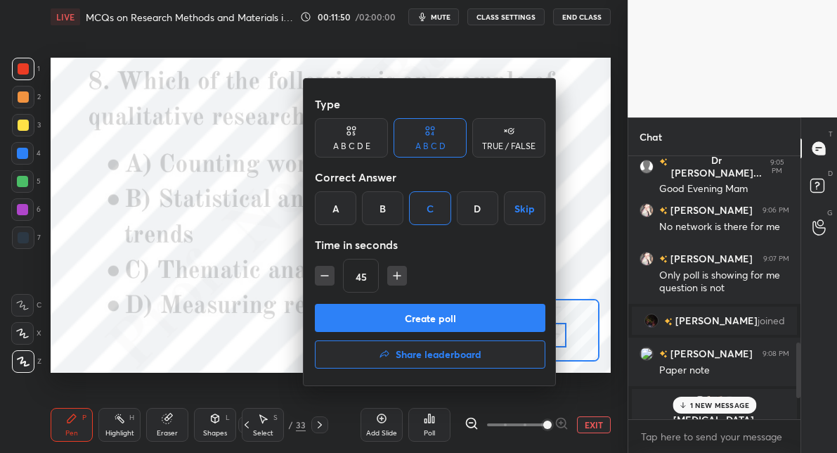
click at [408, 328] on button "Create poll" at bounding box center [430, 318] width 231 height 28
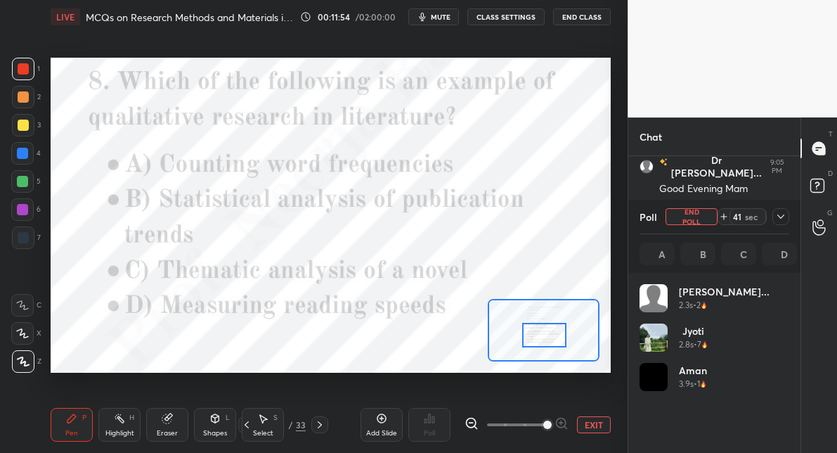
scroll to position [165, 145]
click at [20, 153] on div at bounding box center [22, 153] width 11 height 11
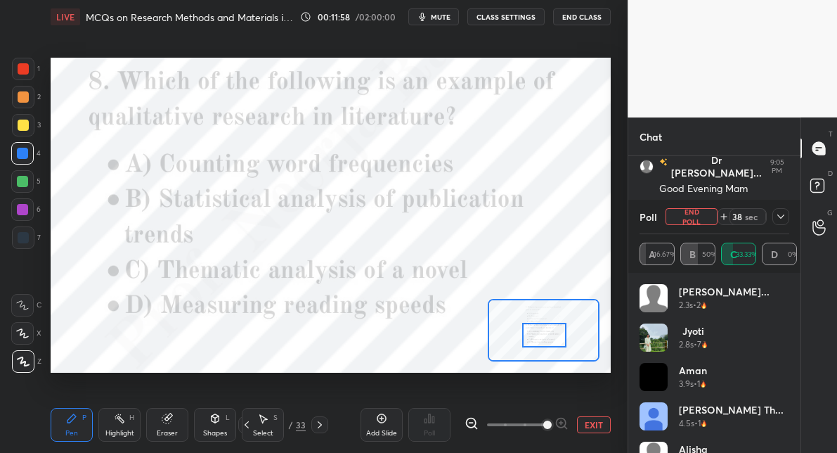
click at [449, 17] on span "mute" at bounding box center [441, 17] width 20 height 10
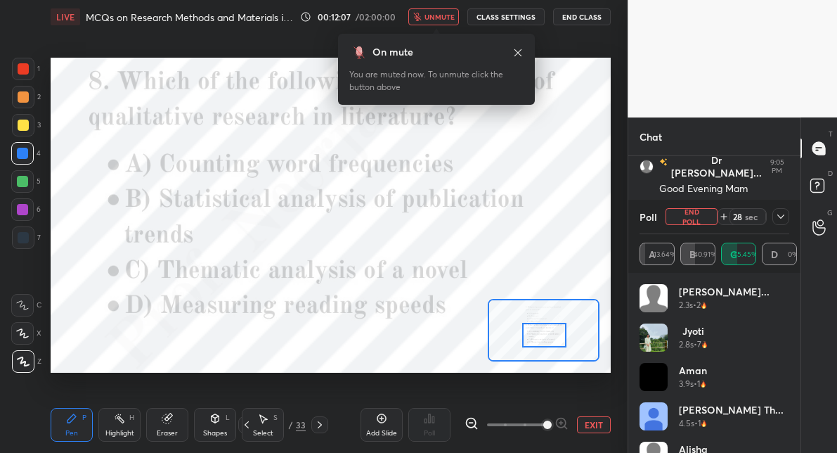
click at [449, 17] on span "unmute" at bounding box center [440, 17] width 30 height 10
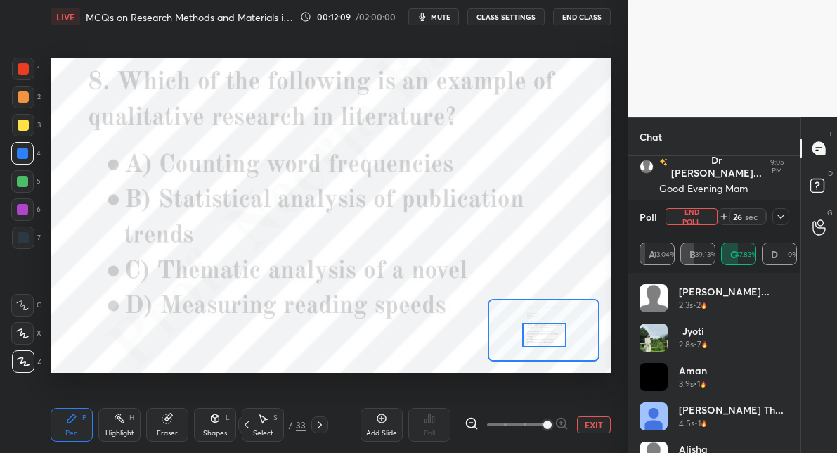
click at [23, 177] on div at bounding box center [22, 181] width 11 height 11
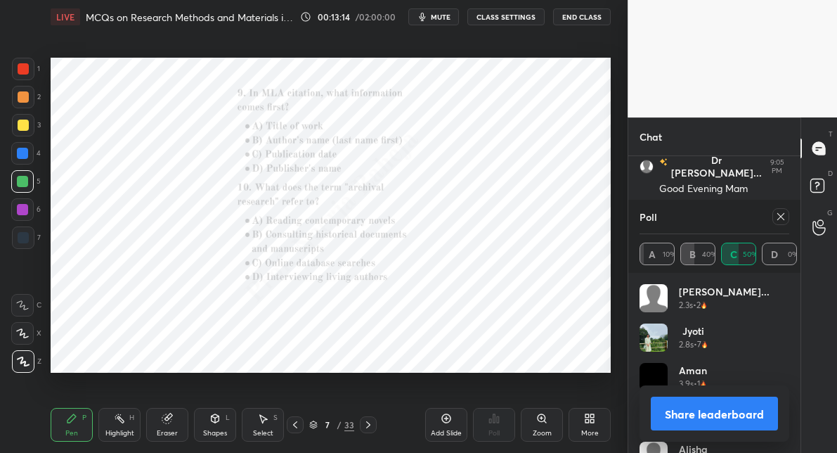
click at [544, 423] on icon at bounding box center [542, 418] width 11 height 11
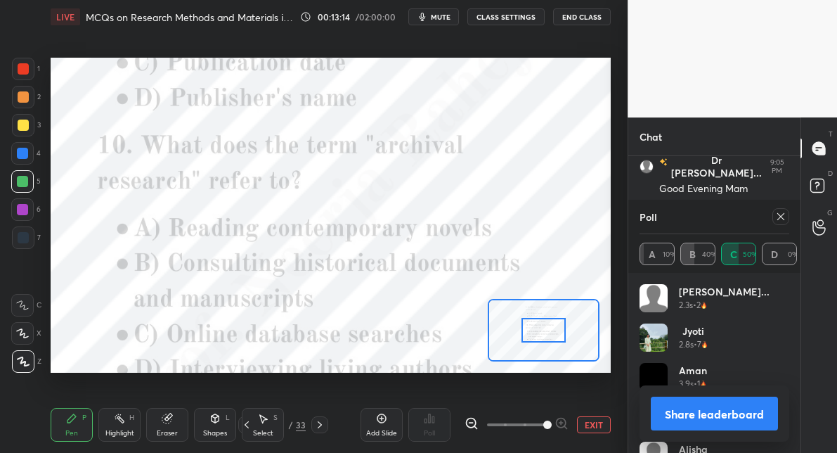
click at [544, 423] on span at bounding box center [516, 424] width 59 height 21
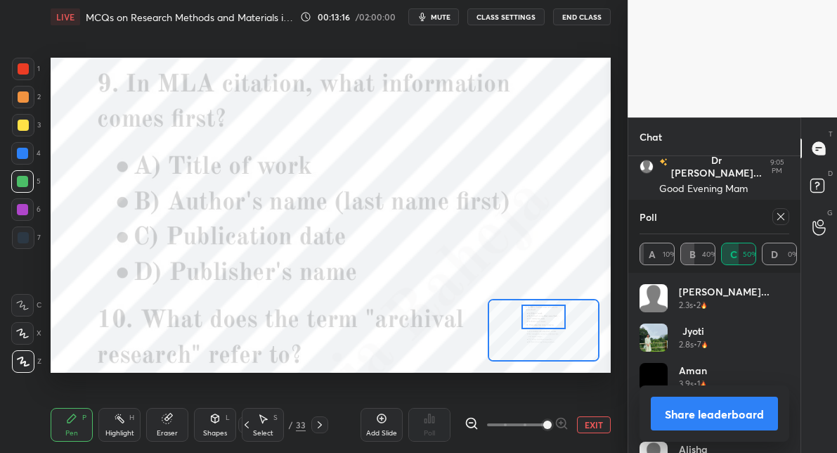
drag, startPoint x: 541, startPoint y: 338, endPoint x: 541, endPoint y: 324, distance: 13.4
click at [541, 324] on div at bounding box center [544, 316] width 44 height 24
click at [776, 219] on icon at bounding box center [781, 216] width 11 height 11
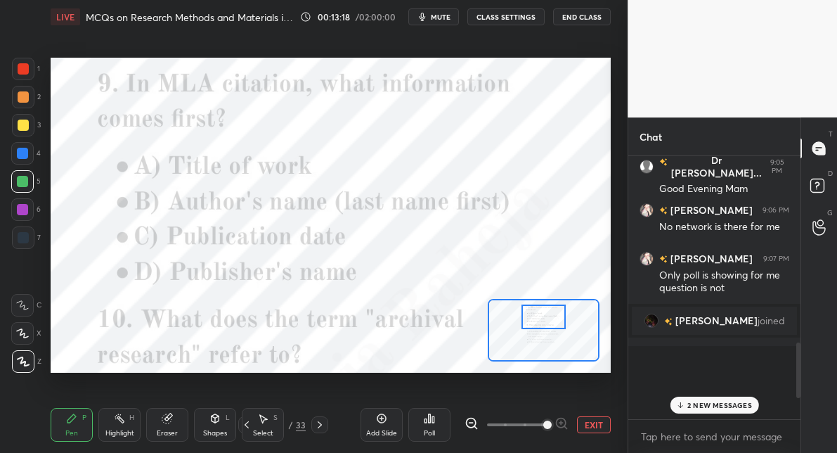
scroll to position [5, 4]
click at [435, 412] on div "Poll" at bounding box center [430, 425] width 42 height 34
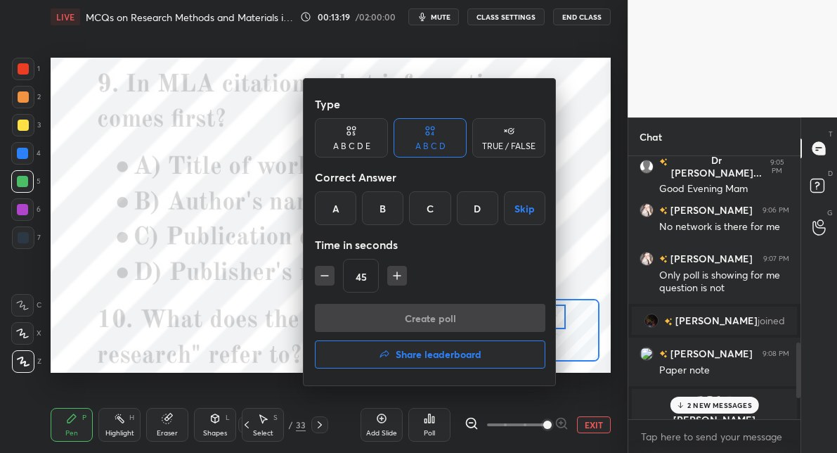
click at [378, 216] on div "B" at bounding box center [382, 208] width 41 height 34
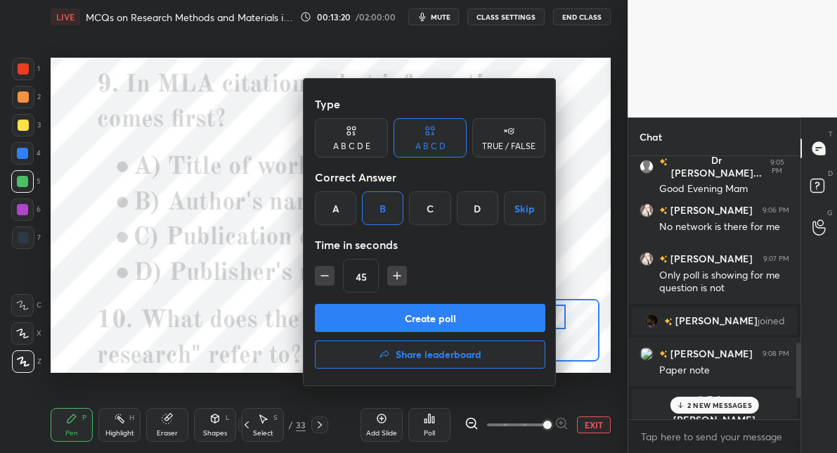
click at [376, 312] on button "Create poll" at bounding box center [430, 318] width 231 height 28
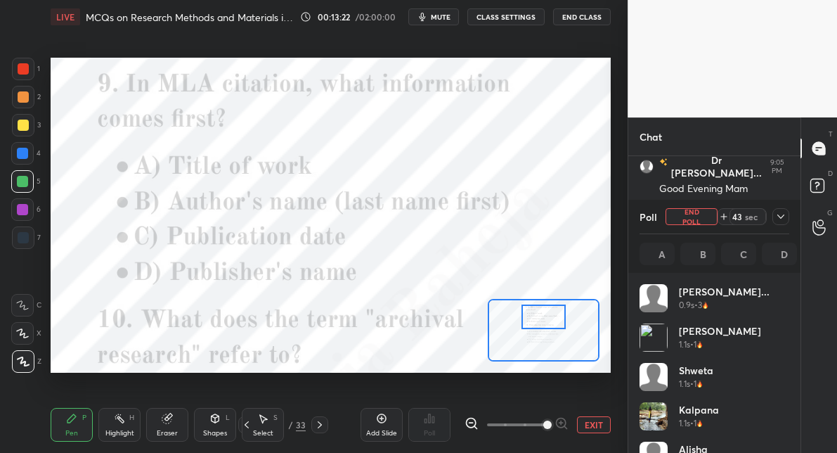
scroll to position [165, 145]
click at [30, 153] on div at bounding box center [22, 153] width 23 height 23
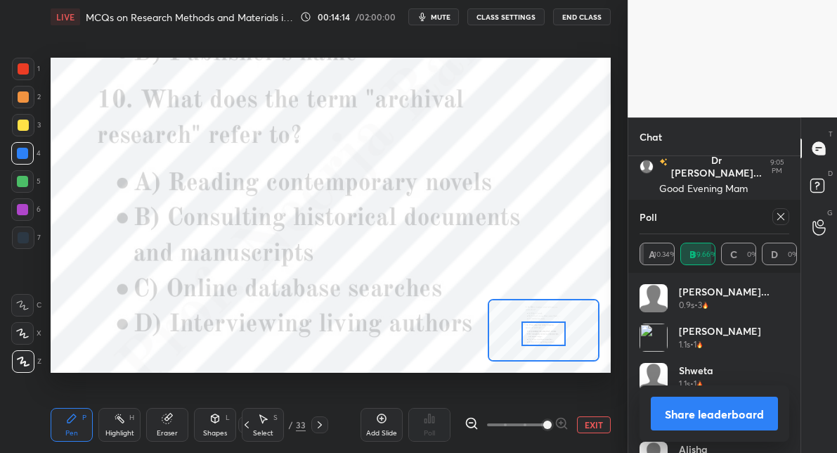
drag, startPoint x: 541, startPoint y: 312, endPoint x: 541, endPoint y: 329, distance: 16.9
click at [541, 329] on div at bounding box center [544, 333] width 44 height 24
click at [781, 212] on icon at bounding box center [781, 216] width 11 height 11
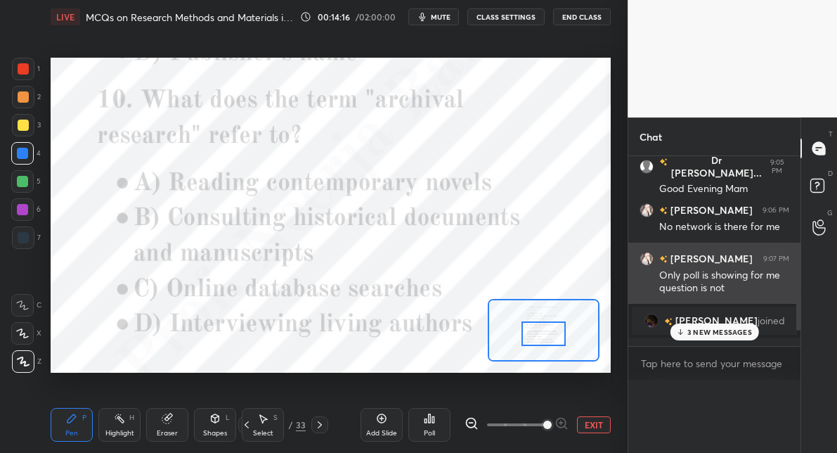
scroll to position [62, 145]
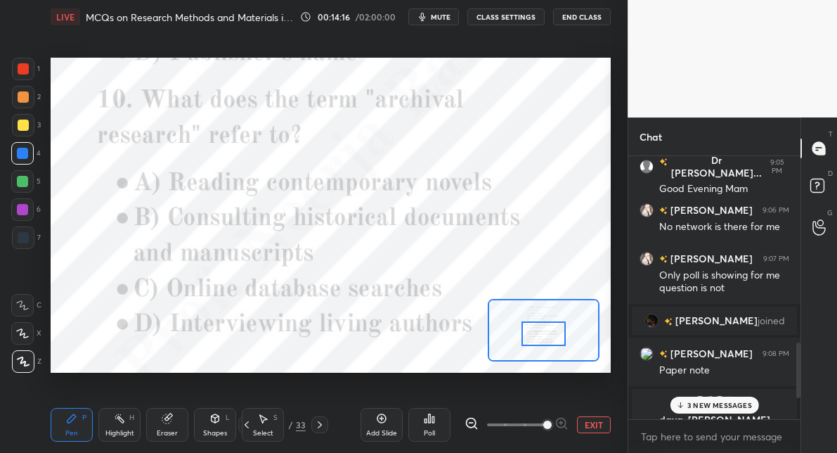
click at [431, 423] on icon at bounding box center [429, 418] width 11 height 11
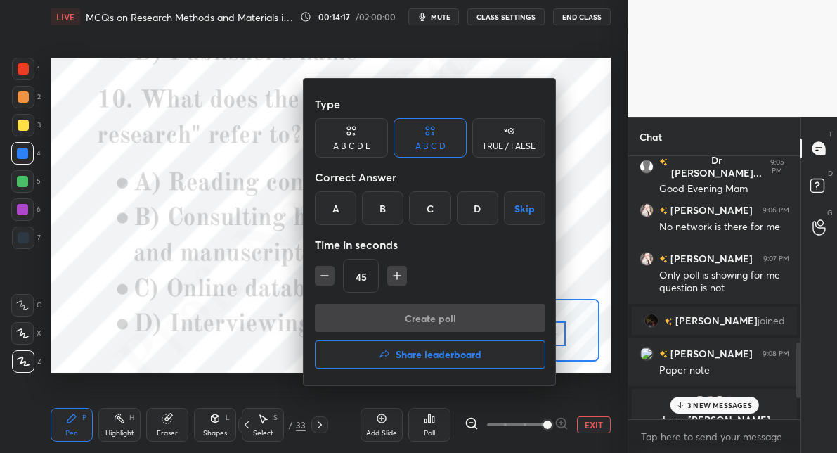
click at [384, 209] on div "B" at bounding box center [382, 208] width 41 height 34
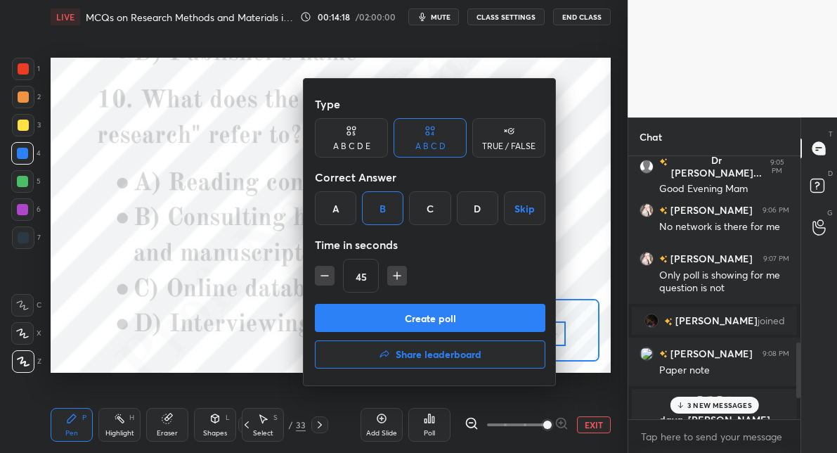
click at [378, 327] on button "Create poll" at bounding box center [430, 318] width 231 height 28
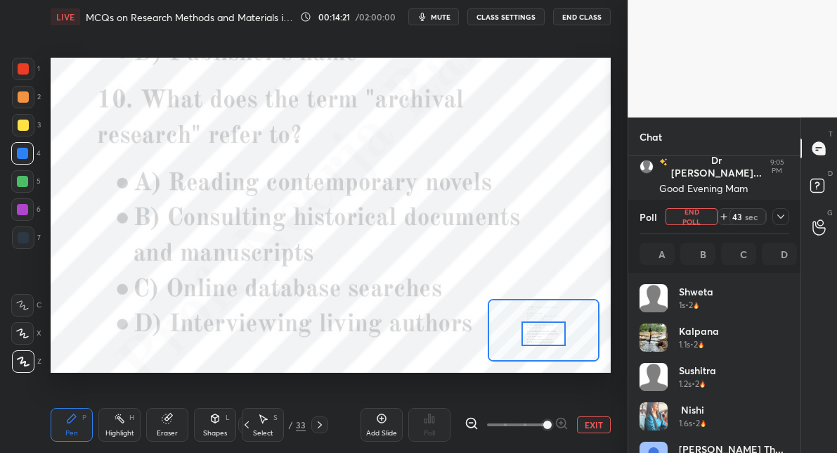
scroll to position [165, 145]
click at [19, 70] on div at bounding box center [23, 68] width 11 height 11
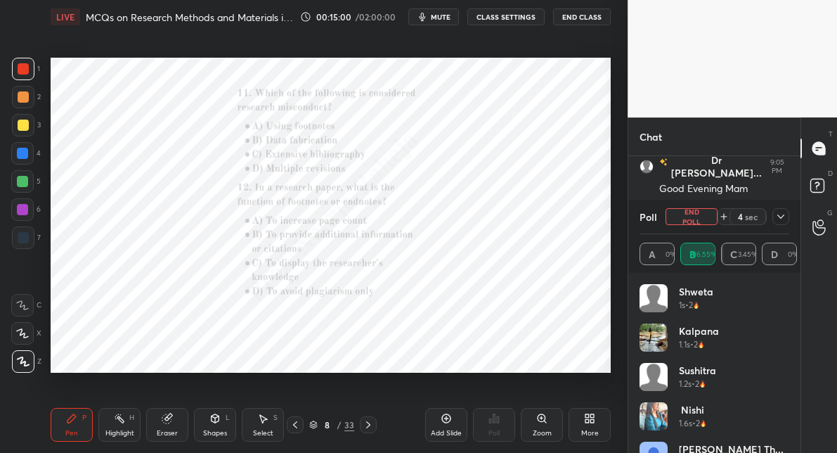
click at [546, 421] on icon at bounding box center [542, 418] width 11 height 11
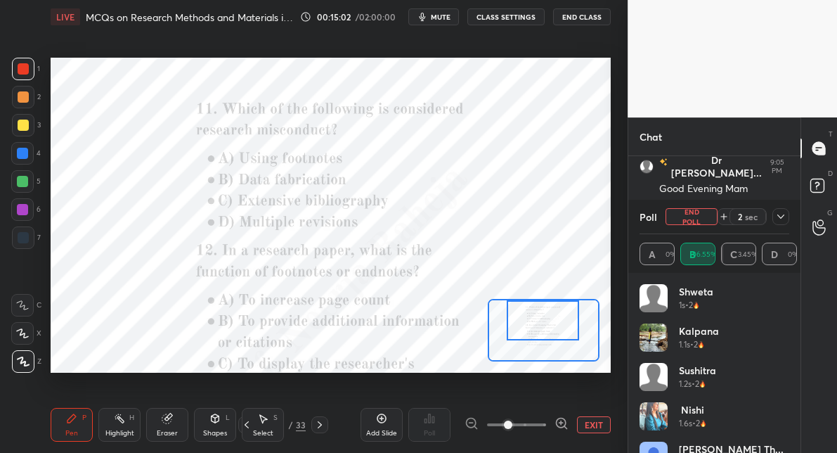
drag, startPoint x: 544, startPoint y: 328, endPoint x: 544, endPoint y: 307, distance: 20.4
click at [544, 307] on div at bounding box center [543, 320] width 73 height 40
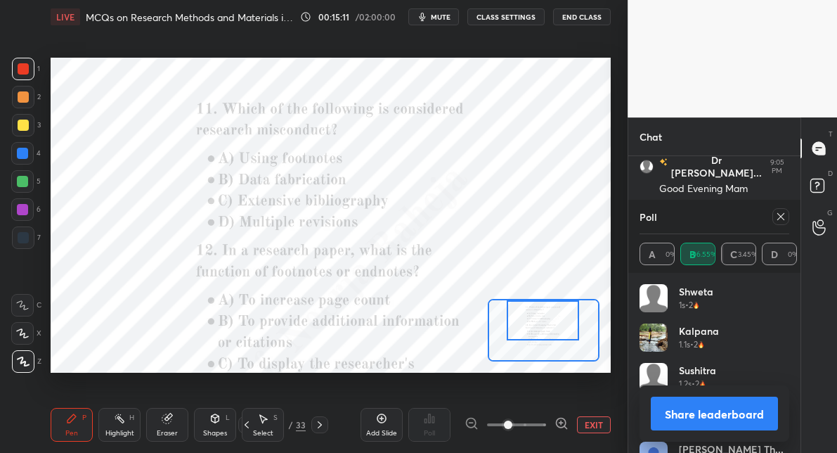
scroll to position [763, 0]
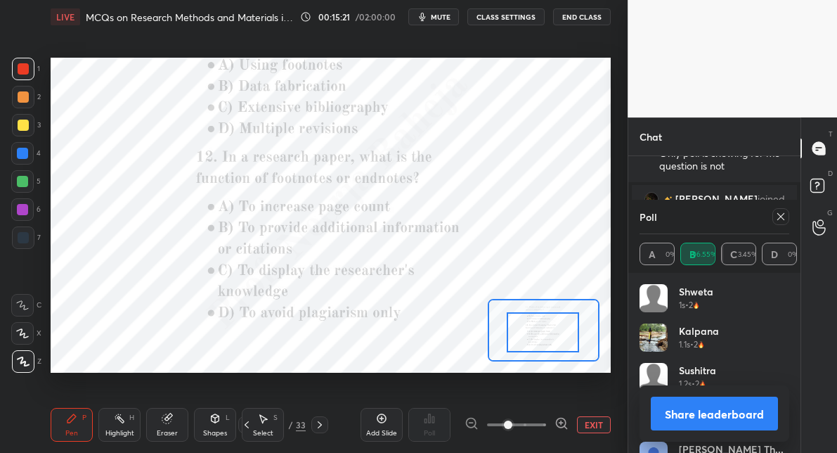
drag, startPoint x: 536, startPoint y: 319, endPoint x: 536, endPoint y: 331, distance: 12.0
click at [536, 331] on div at bounding box center [543, 332] width 73 height 40
click at [21, 186] on div at bounding box center [22, 181] width 11 height 11
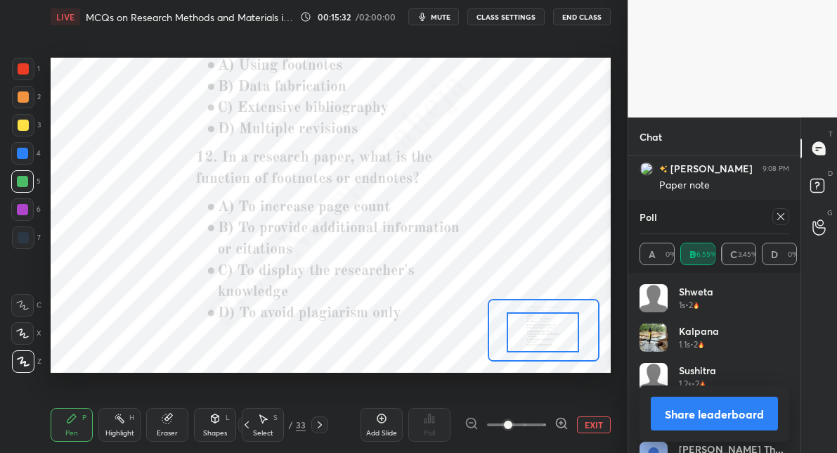
scroll to position [875, 0]
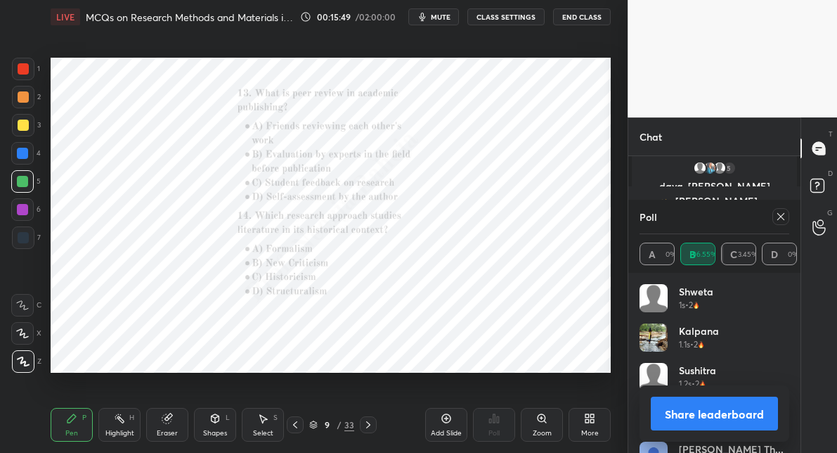
click at [542, 418] on icon at bounding box center [542, 417] width 0 height 3
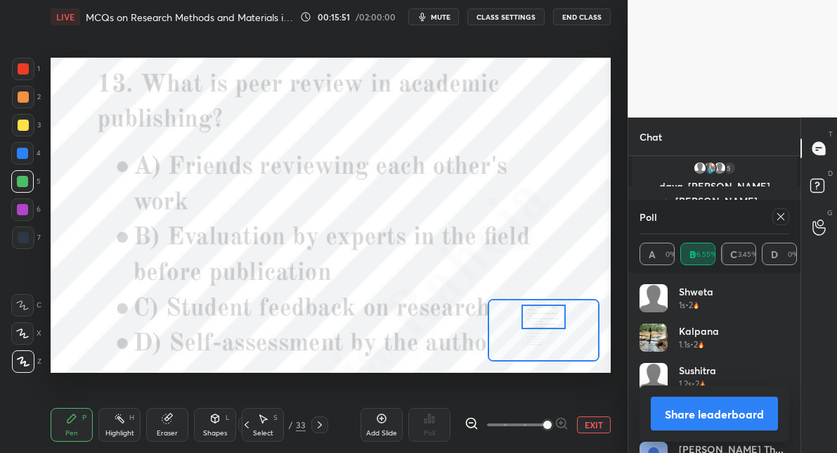
drag, startPoint x: 539, startPoint y: 331, endPoint x: 539, endPoint y: 318, distance: 13.4
click at [539, 318] on div at bounding box center [544, 316] width 44 height 24
click at [781, 212] on icon at bounding box center [781, 216] width 11 height 11
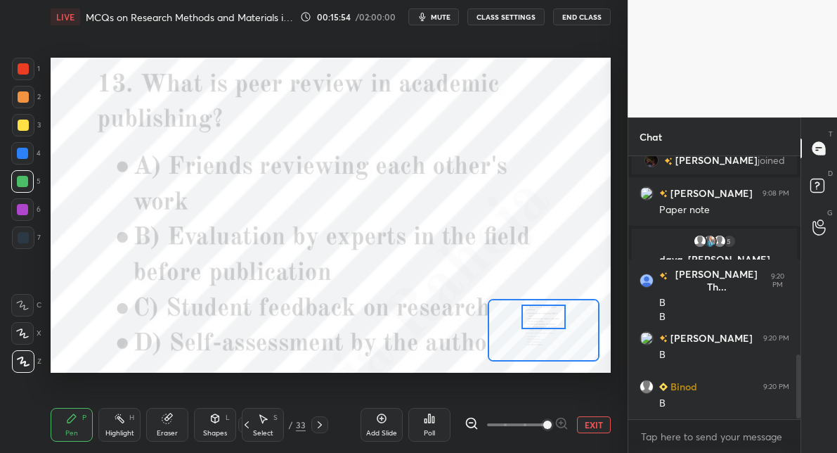
scroll to position [259, 167]
click at [429, 421] on icon at bounding box center [430, 418] width 2 height 8
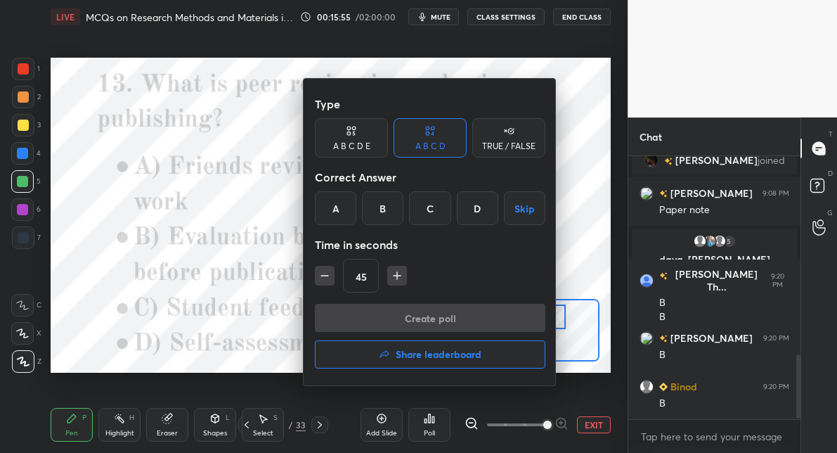
click at [390, 205] on div "B" at bounding box center [382, 208] width 41 height 34
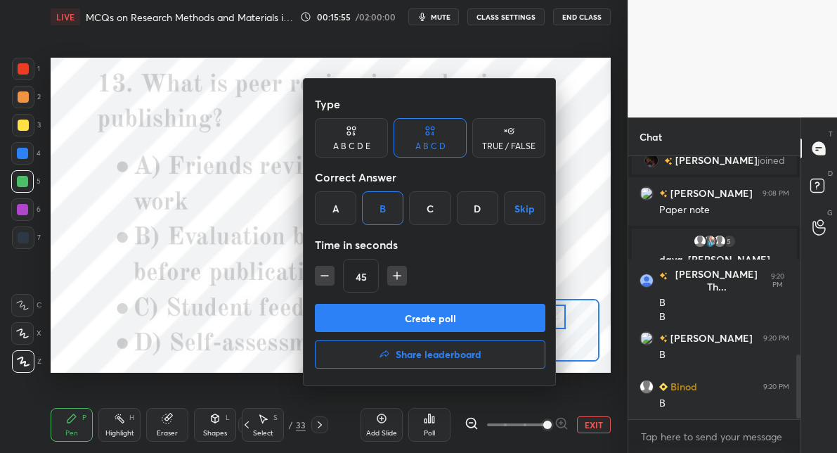
click at [380, 321] on button "Create poll" at bounding box center [430, 318] width 231 height 28
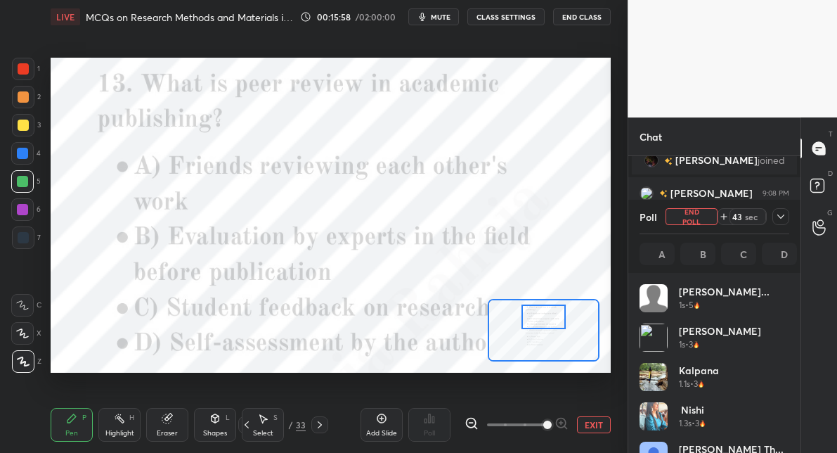
scroll to position [165, 145]
click at [22, 67] on div at bounding box center [23, 68] width 11 height 11
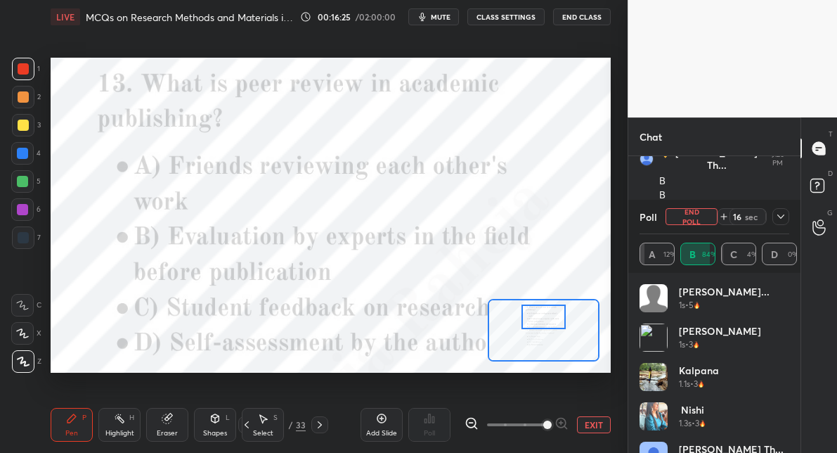
click at [23, 148] on div at bounding box center [22, 153] width 11 height 11
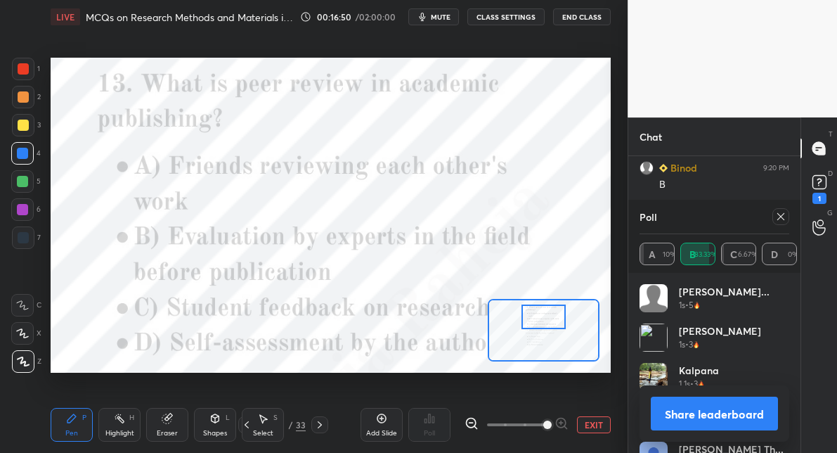
scroll to position [1023, 0]
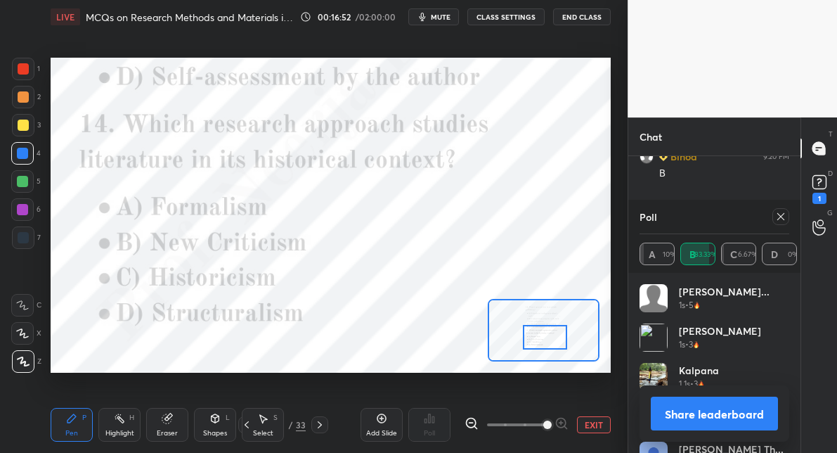
drag, startPoint x: 533, startPoint y: 314, endPoint x: 534, endPoint y: 335, distance: 20.4
click at [534, 335] on div at bounding box center [545, 337] width 44 height 24
click at [778, 218] on icon at bounding box center [781, 216] width 11 height 11
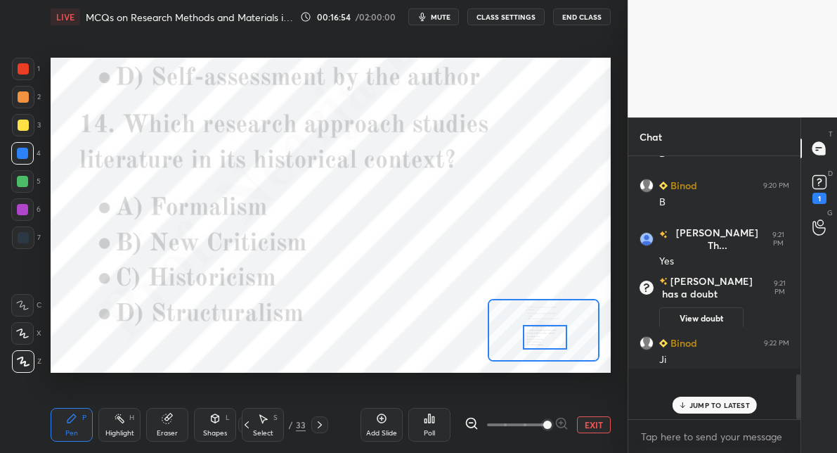
scroll to position [255, 167]
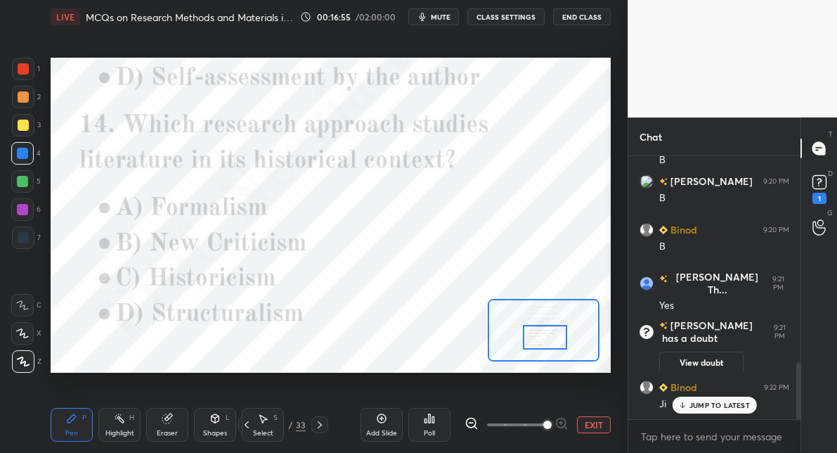
click at [427, 425] on div "Poll" at bounding box center [430, 425] width 42 height 34
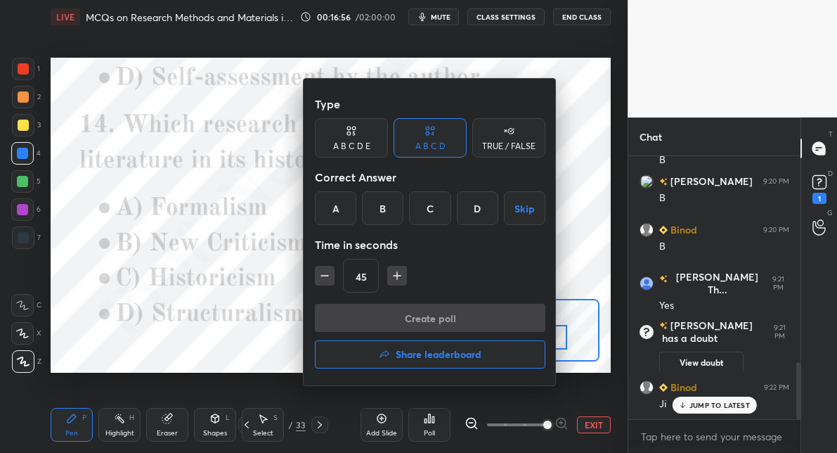
click at [417, 205] on div "C" at bounding box center [429, 208] width 41 height 34
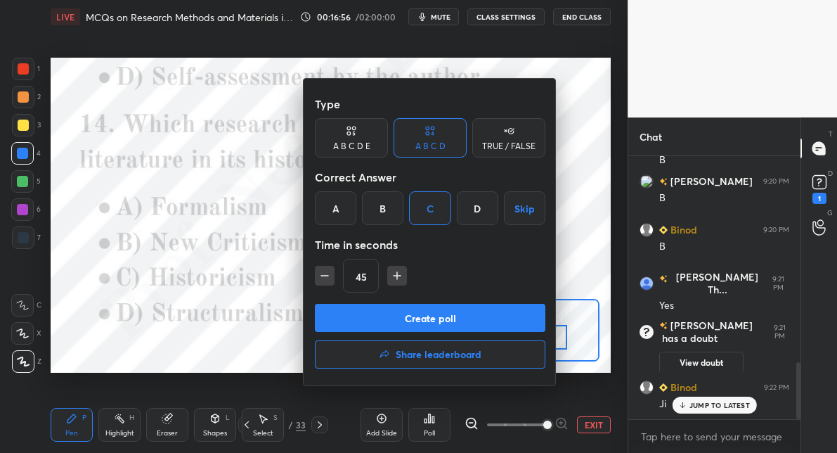
click at [388, 323] on button "Create poll" at bounding box center [430, 318] width 231 height 28
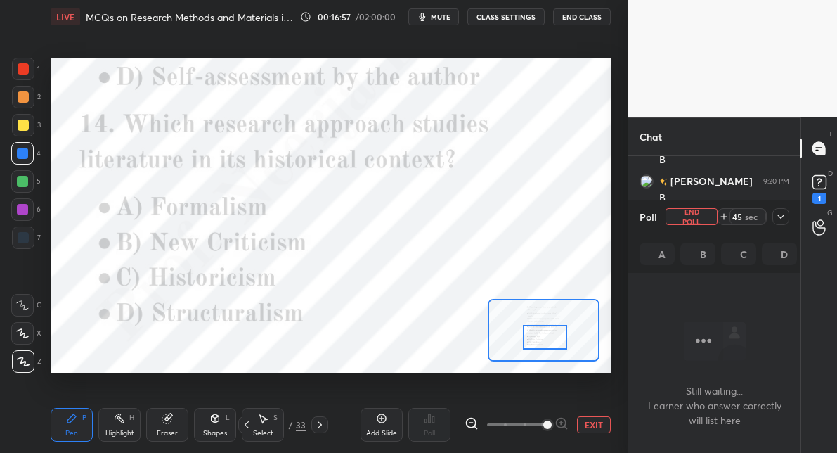
scroll to position [5, 4]
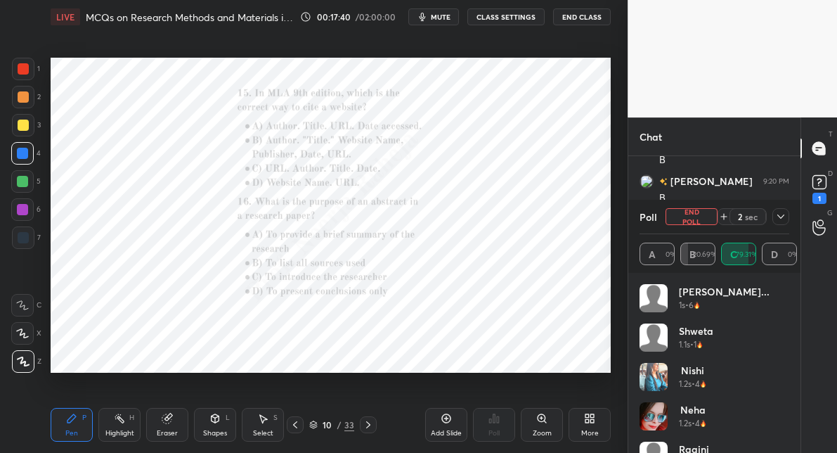
click at [540, 418] on icon at bounding box center [542, 418] width 8 height 8
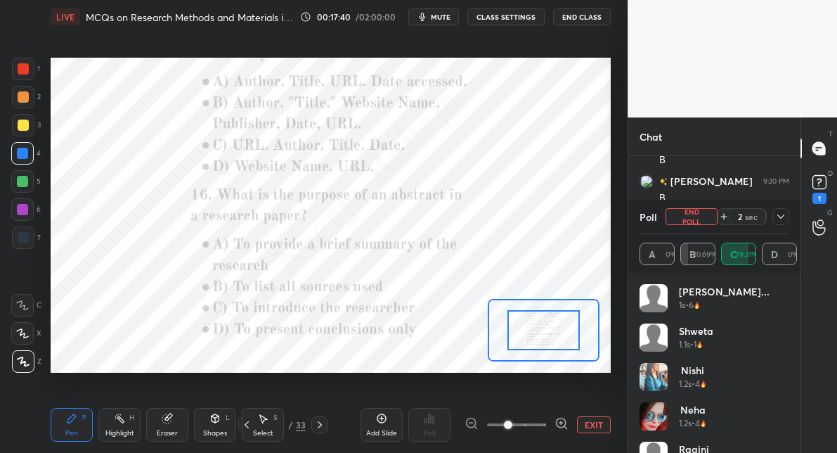
click at [540, 418] on span at bounding box center [516, 424] width 59 height 21
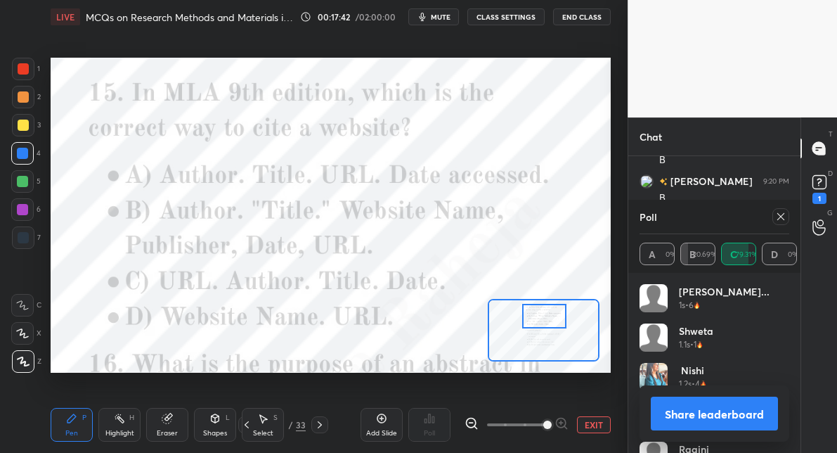
drag, startPoint x: 536, startPoint y: 333, endPoint x: 537, endPoint y: 319, distance: 14.1
click at [537, 319] on div at bounding box center [544, 316] width 44 height 24
click at [782, 216] on icon at bounding box center [781, 216] width 7 height 7
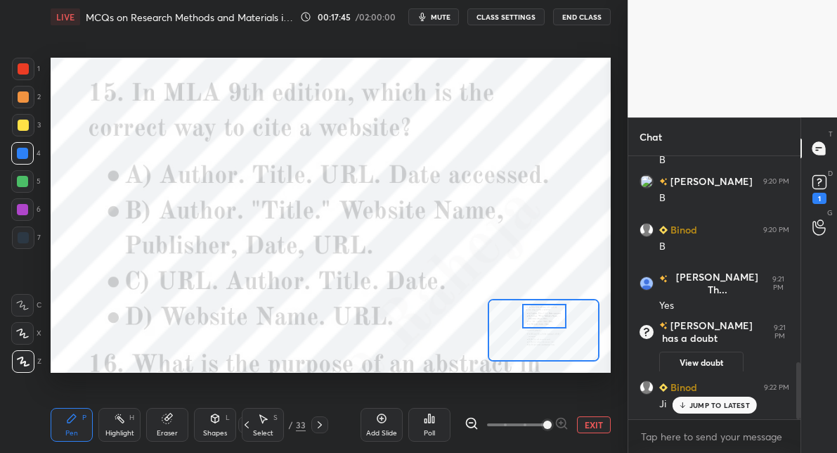
click at [426, 430] on div "Poll" at bounding box center [429, 433] width 11 height 7
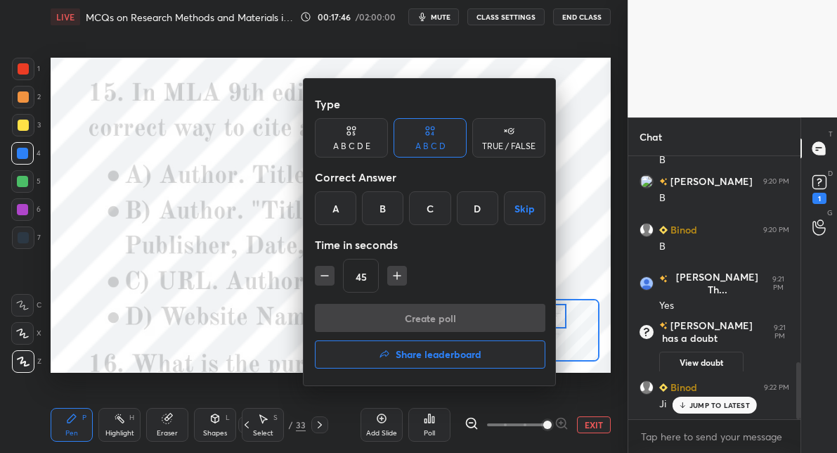
click at [398, 216] on div "B" at bounding box center [382, 208] width 41 height 34
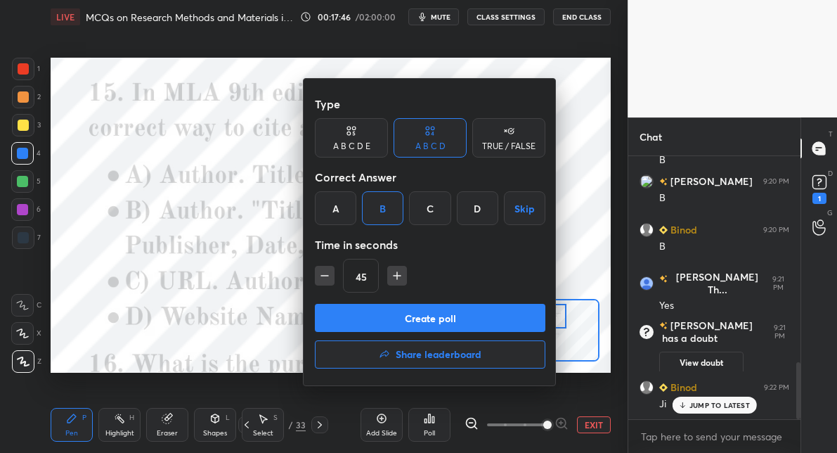
click at [394, 319] on button "Create poll" at bounding box center [430, 318] width 231 height 28
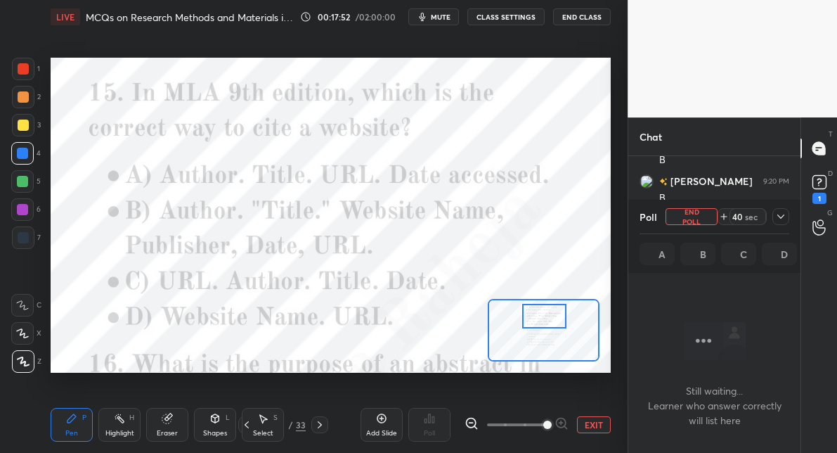
click at [28, 68] on div at bounding box center [23, 68] width 11 height 11
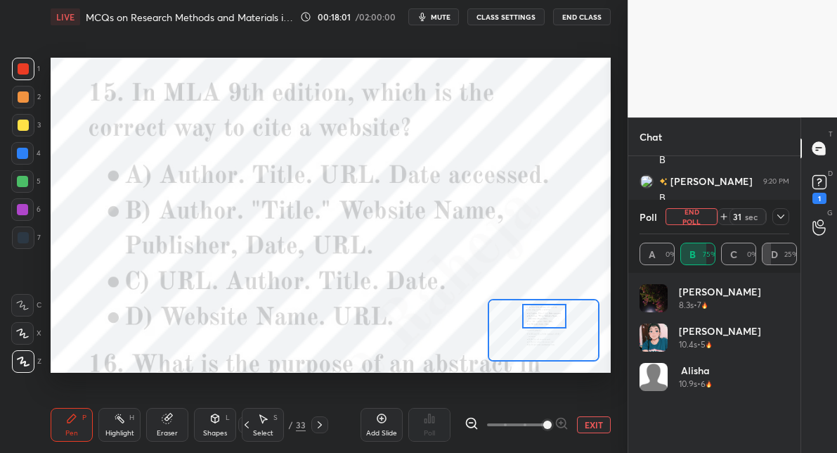
scroll to position [1072, 0]
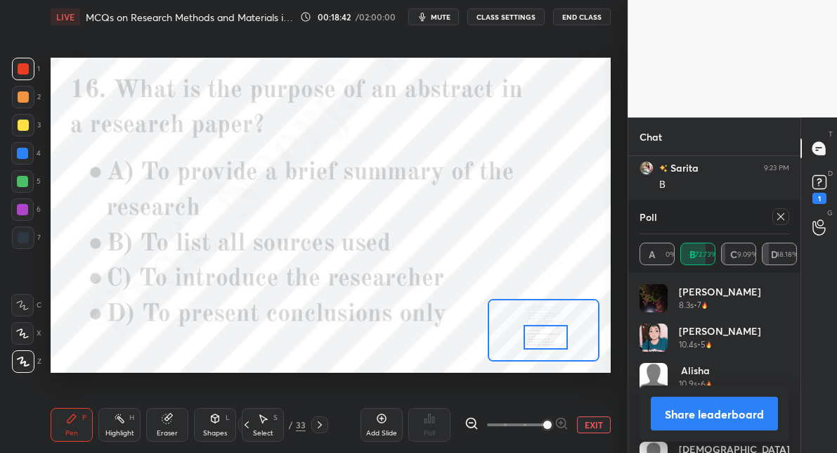
drag, startPoint x: 537, startPoint y: 318, endPoint x: 538, endPoint y: 338, distance: 20.4
click at [538, 338] on div at bounding box center [546, 337] width 44 height 24
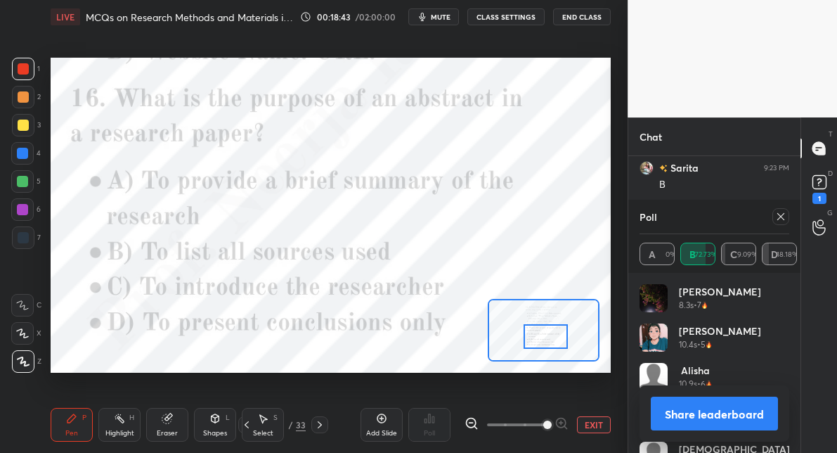
click at [781, 218] on icon at bounding box center [781, 216] width 11 height 11
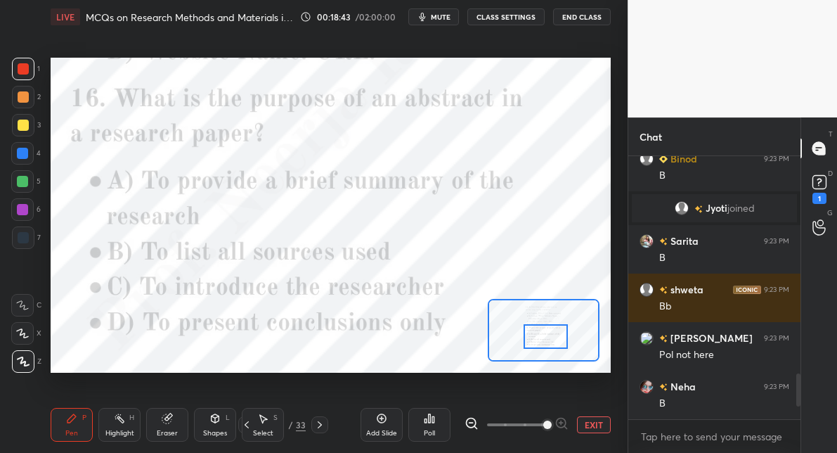
click at [432, 426] on div "Poll" at bounding box center [430, 425] width 42 height 34
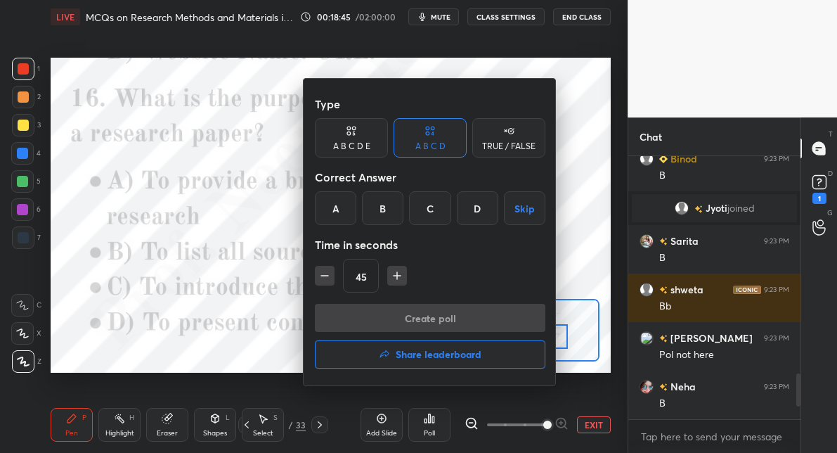
click at [335, 208] on div "A" at bounding box center [335, 208] width 41 height 34
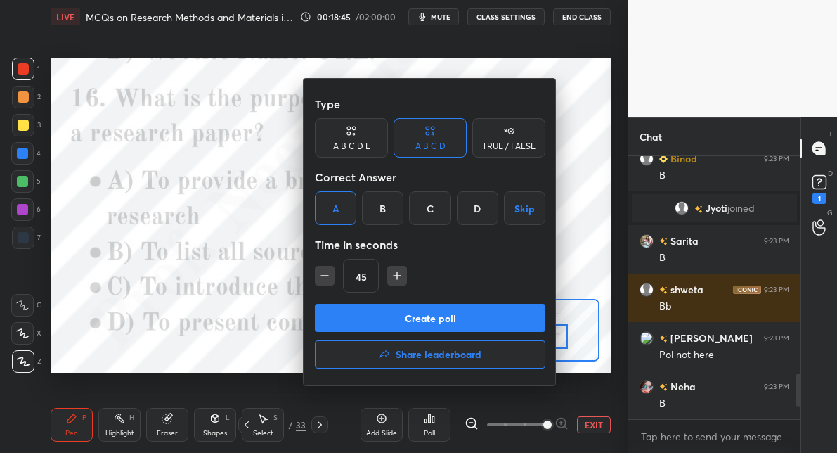
click at [358, 316] on button "Create poll" at bounding box center [430, 318] width 231 height 28
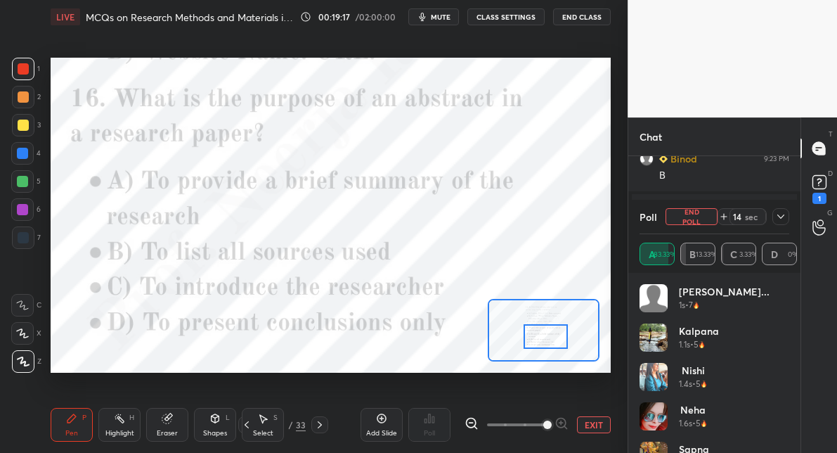
click at [23, 182] on div at bounding box center [22, 181] width 11 height 11
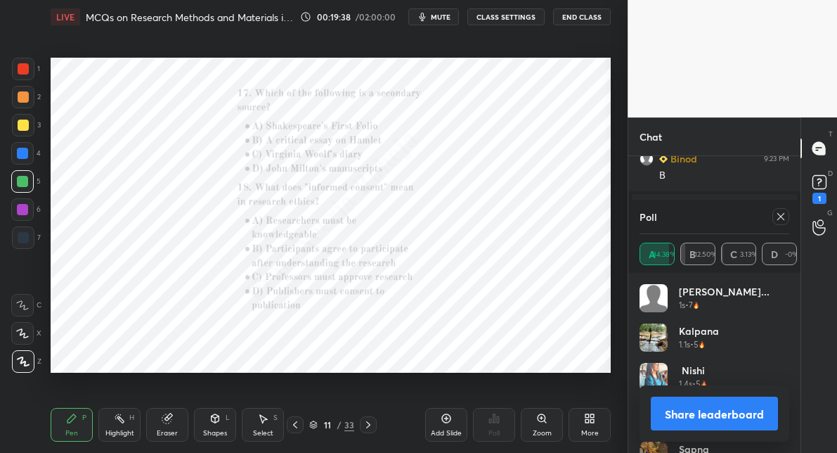
click at [546, 428] on div "Zoom" at bounding box center [542, 425] width 42 height 34
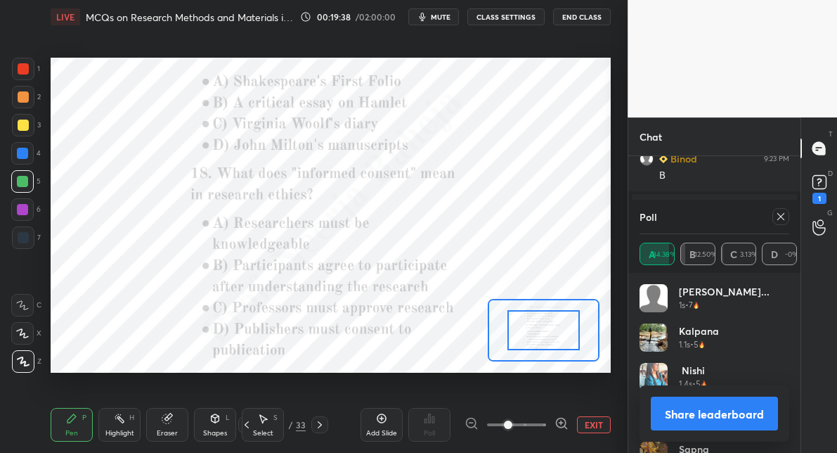
click at [546, 428] on span at bounding box center [516, 424] width 59 height 21
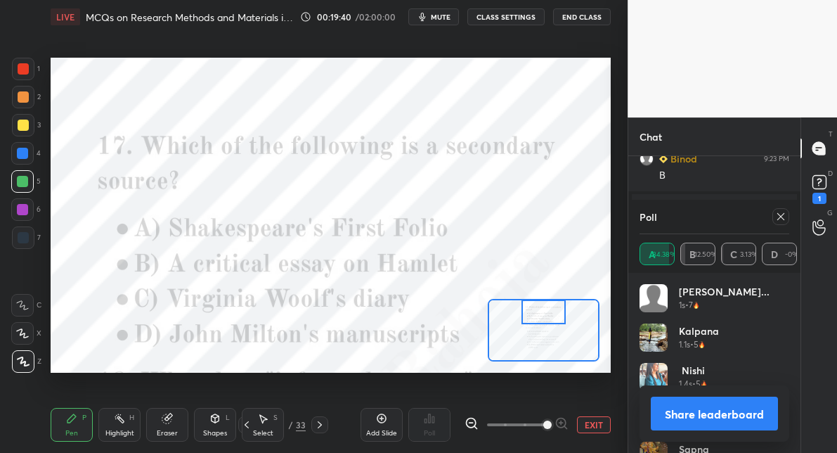
drag, startPoint x: 529, startPoint y: 328, endPoint x: 529, endPoint y: 307, distance: 20.4
click at [529, 307] on div at bounding box center [544, 312] width 44 height 24
click at [776, 216] on icon at bounding box center [781, 216] width 11 height 11
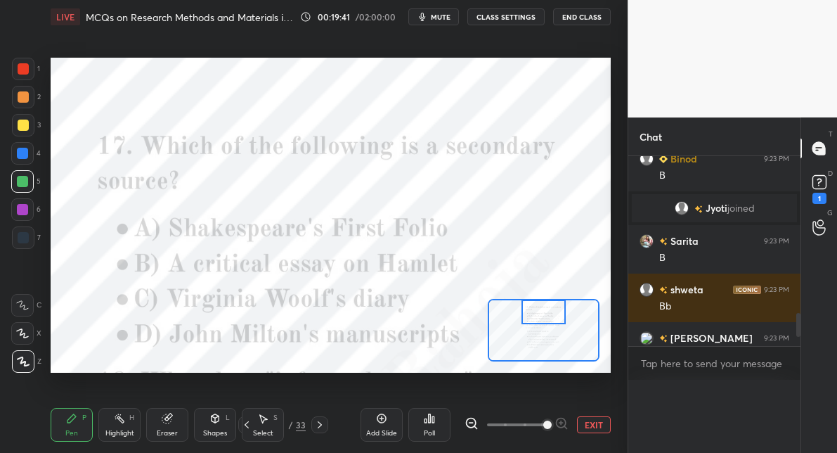
scroll to position [5, 4]
click at [432, 421] on icon at bounding box center [433, 419] width 2 height 6
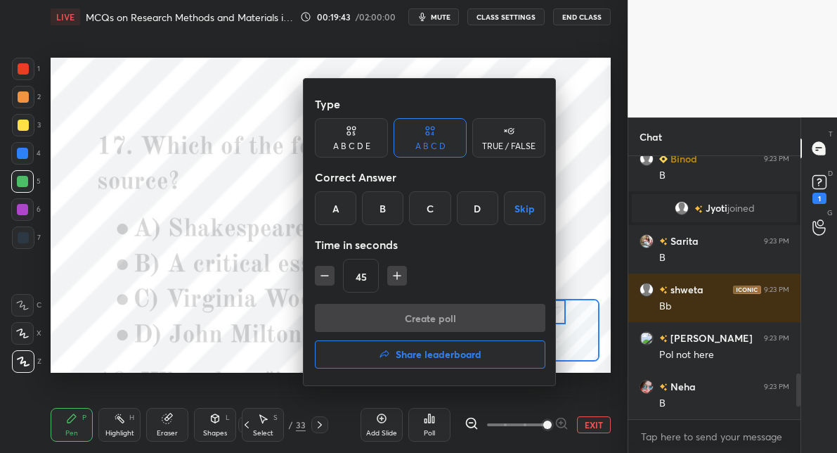
click at [381, 208] on div "B" at bounding box center [382, 208] width 41 height 34
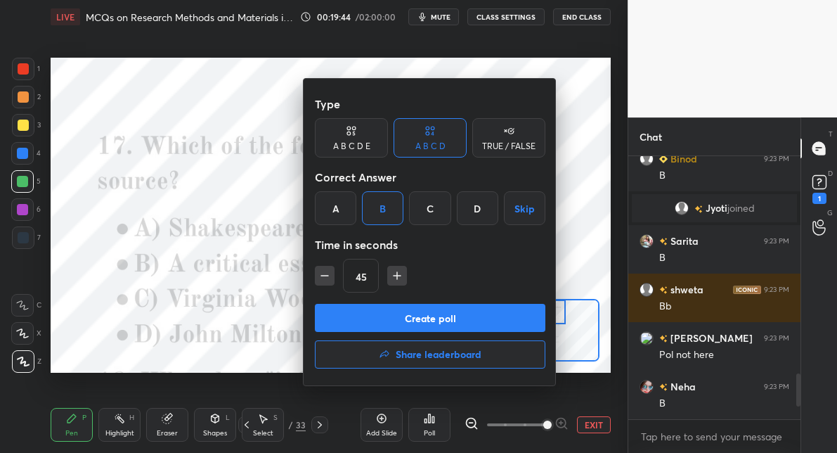
click at [372, 319] on button "Create poll" at bounding box center [430, 318] width 231 height 28
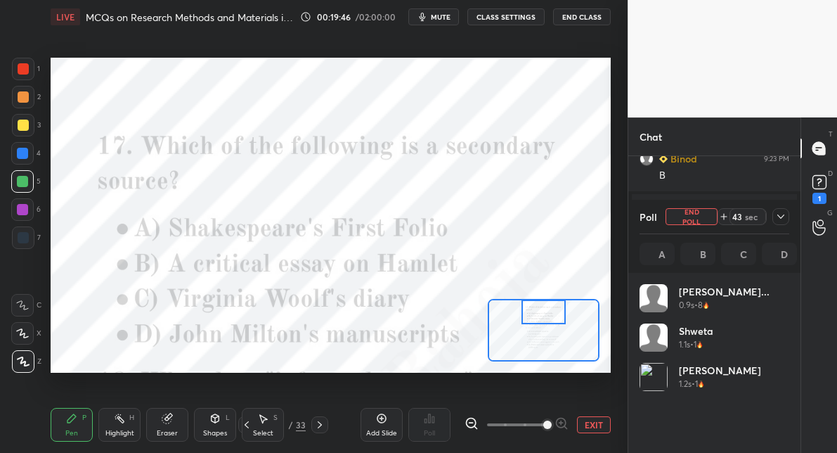
scroll to position [165, 145]
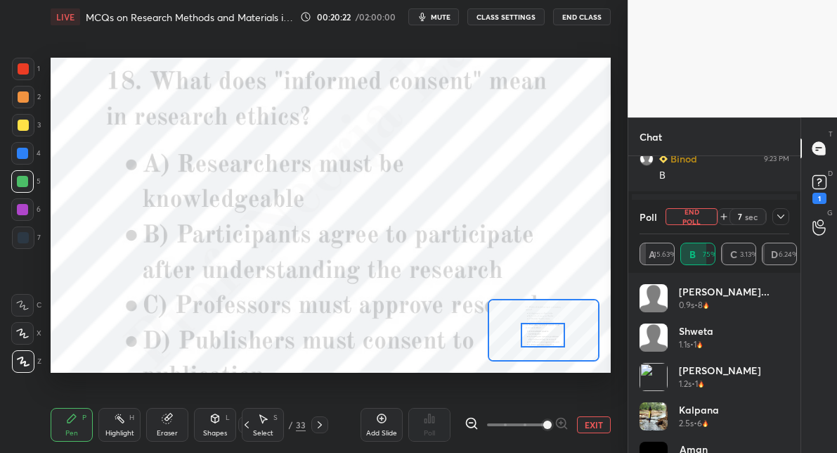
drag, startPoint x: 534, startPoint y: 321, endPoint x: 533, endPoint y: 345, distance: 23.2
click at [533, 345] on div at bounding box center [543, 335] width 44 height 24
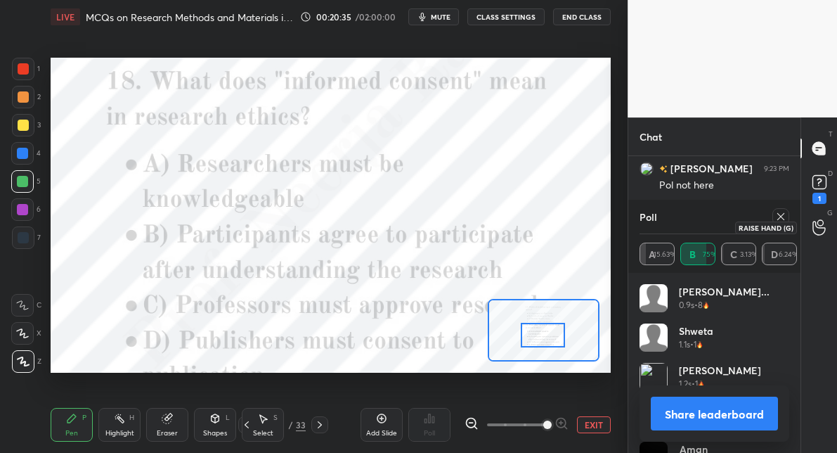
scroll to position [1463, 0]
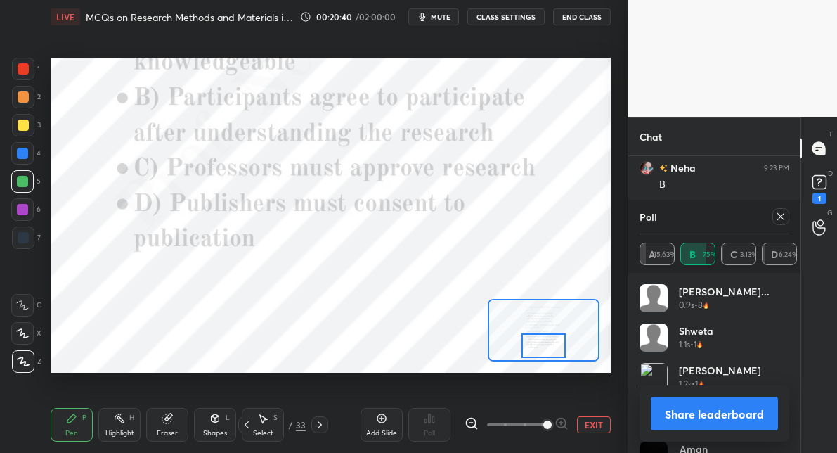
drag, startPoint x: 539, startPoint y: 330, endPoint x: 539, endPoint y: 340, distance: 9.9
click at [539, 341] on div at bounding box center [544, 345] width 44 height 24
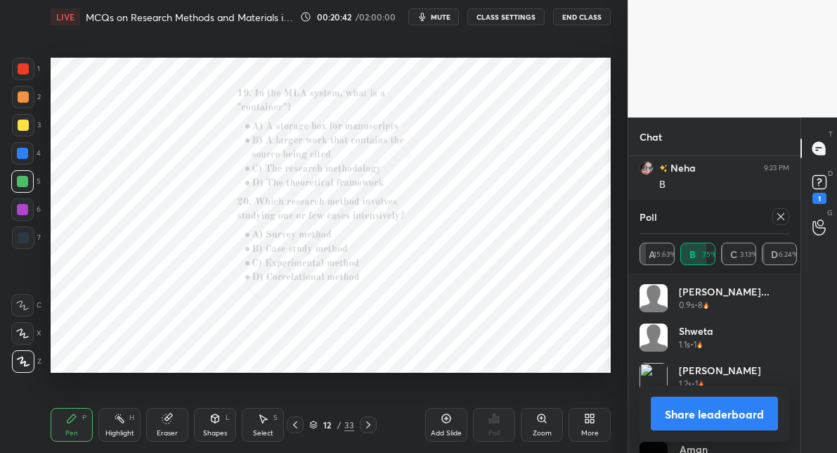
click at [544, 422] on icon at bounding box center [542, 418] width 11 height 11
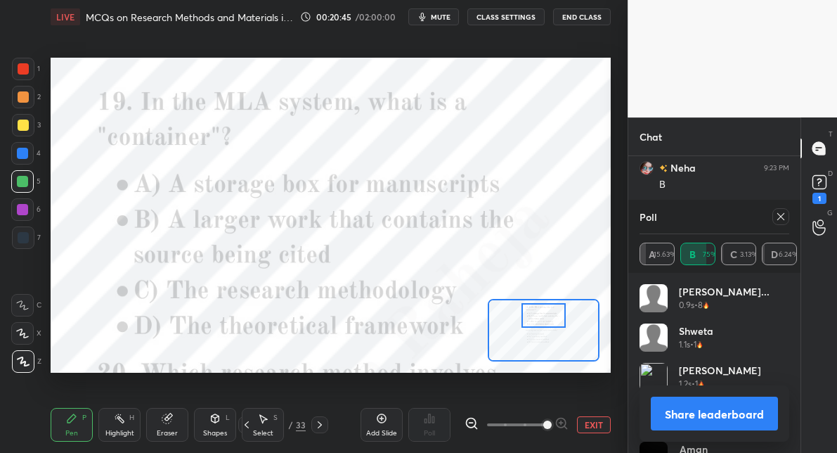
drag, startPoint x: 535, startPoint y: 331, endPoint x: 535, endPoint y: 317, distance: 14.1
click at [535, 317] on div at bounding box center [544, 315] width 44 height 24
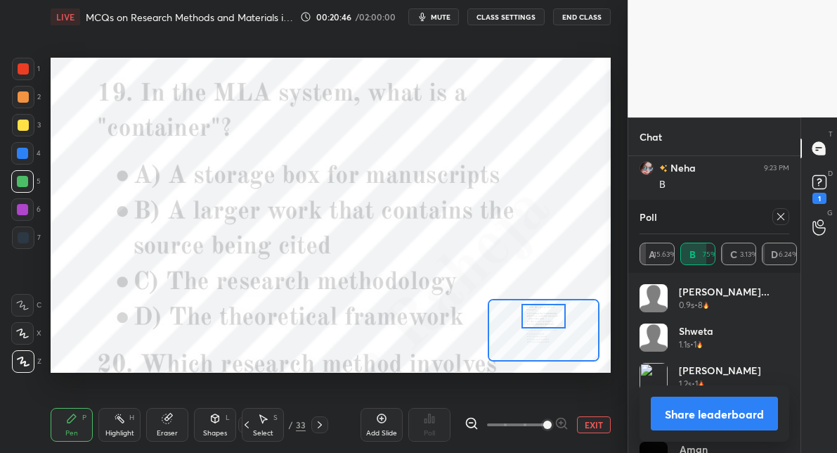
click at [782, 218] on icon at bounding box center [781, 216] width 11 height 11
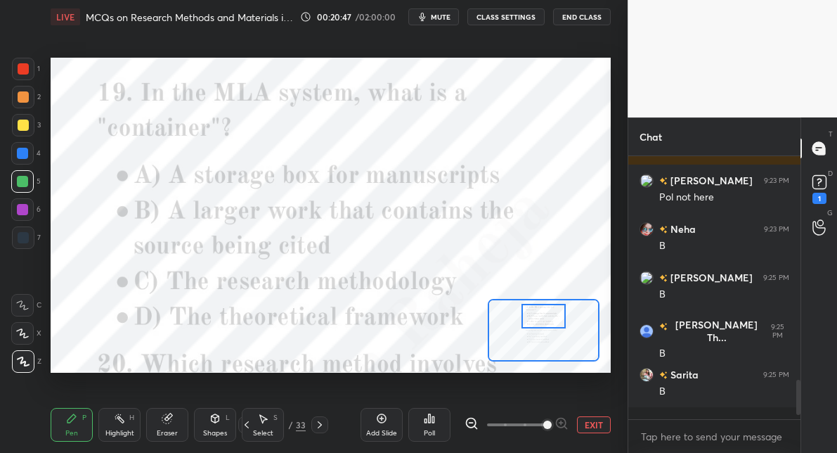
scroll to position [255, 167]
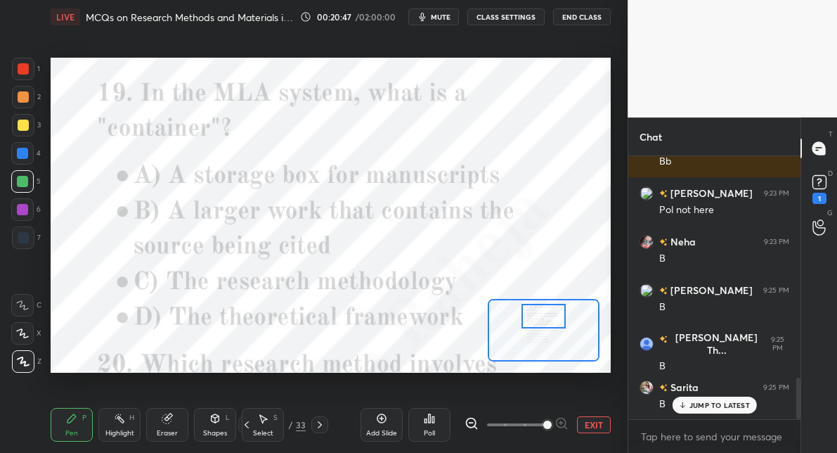
click at [429, 430] on div "Poll" at bounding box center [429, 433] width 11 height 7
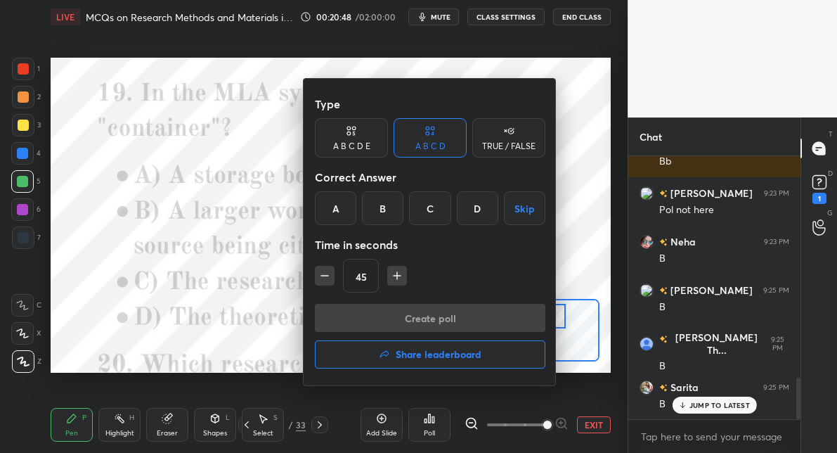
click at [376, 206] on div "B" at bounding box center [382, 208] width 41 height 34
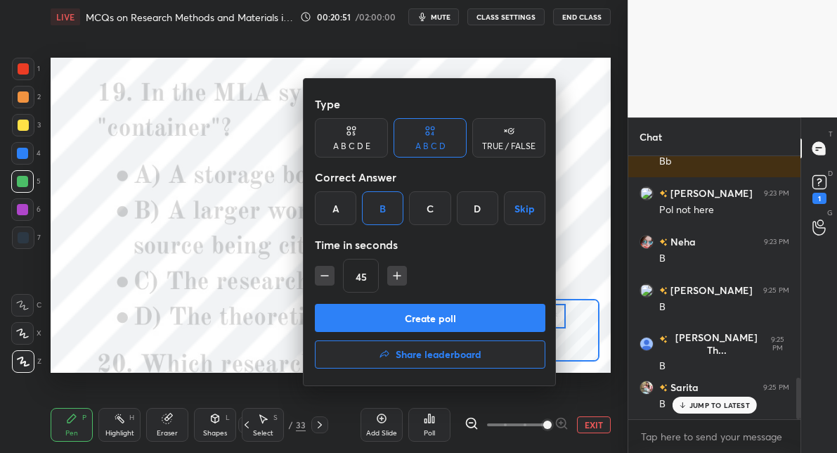
click at [373, 319] on button "Create poll" at bounding box center [430, 318] width 231 height 28
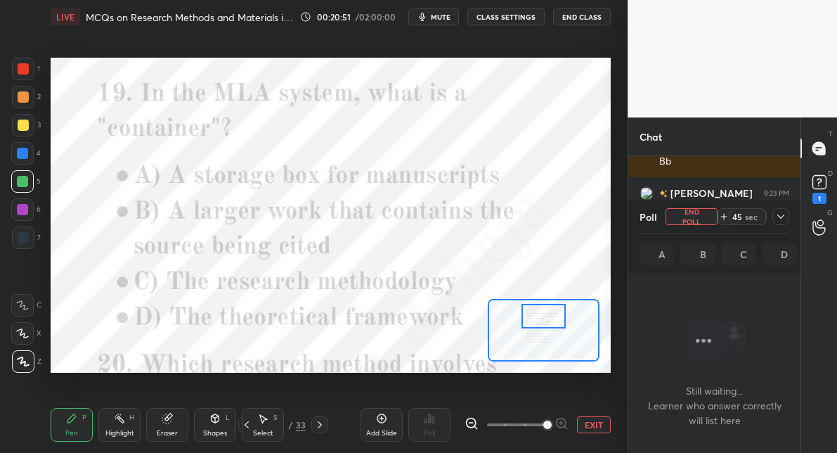
scroll to position [5, 4]
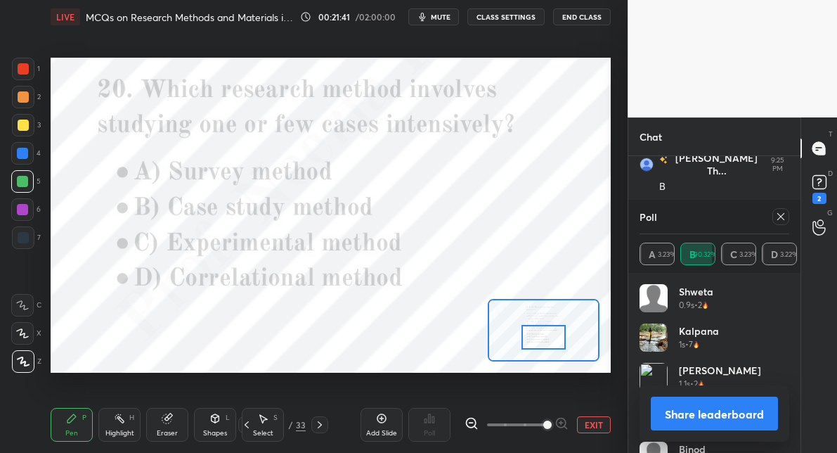
drag, startPoint x: 547, startPoint y: 314, endPoint x: 547, endPoint y: 335, distance: 21.1
click at [547, 335] on div at bounding box center [544, 337] width 44 height 24
click at [781, 217] on icon at bounding box center [781, 216] width 7 height 7
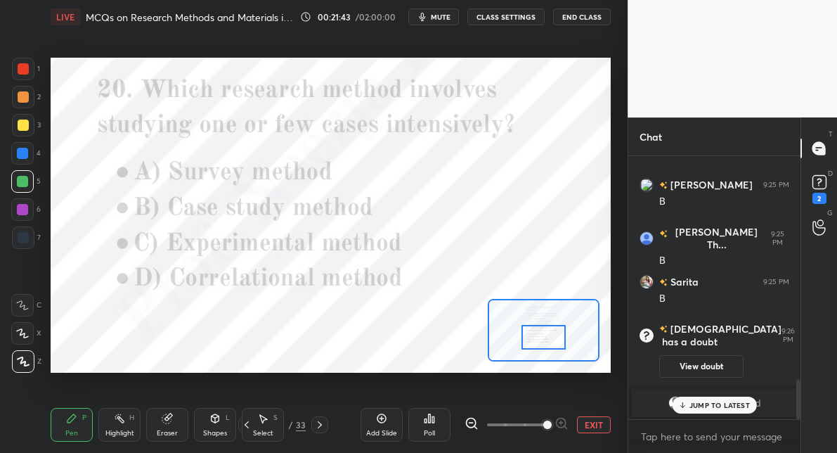
click at [444, 411] on div "Poll" at bounding box center [430, 425] width 42 height 34
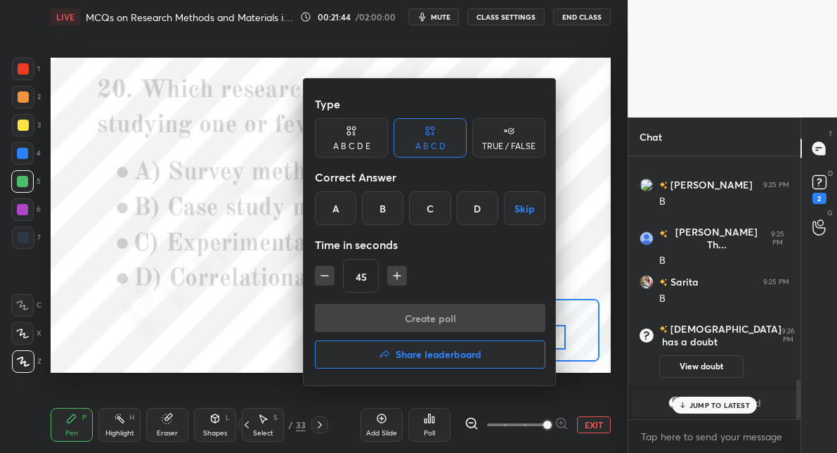
click at [382, 212] on div "B" at bounding box center [382, 208] width 41 height 34
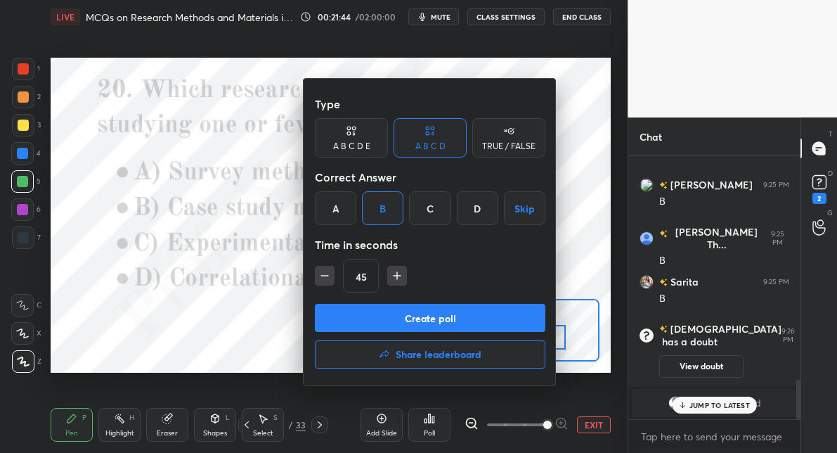
click at [376, 319] on button "Create poll" at bounding box center [430, 318] width 231 height 28
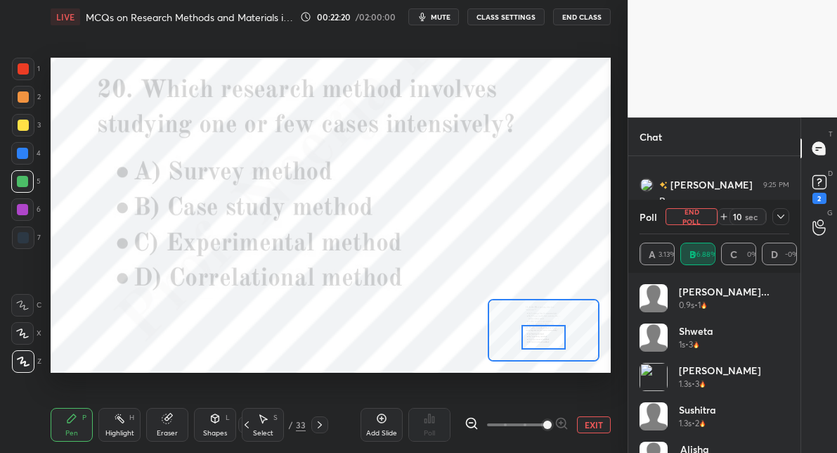
click at [320, 423] on icon at bounding box center [319, 424] width 11 height 11
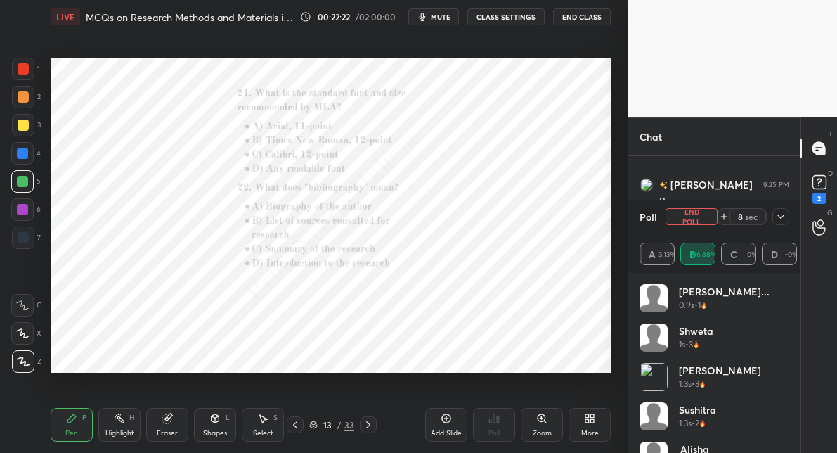
click at [546, 423] on icon at bounding box center [542, 418] width 11 height 11
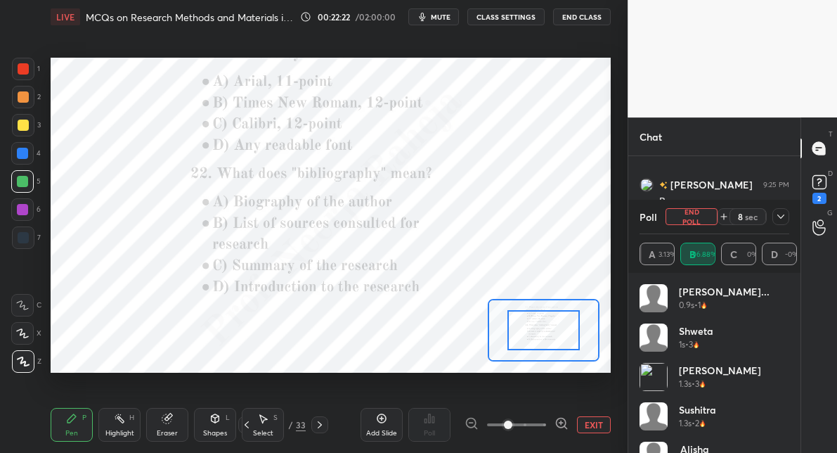
click at [546, 423] on div at bounding box center [517, 424] width 104 height 17
click at [560, 428] on icon at bounding box center [561, 422] width 9 height 9
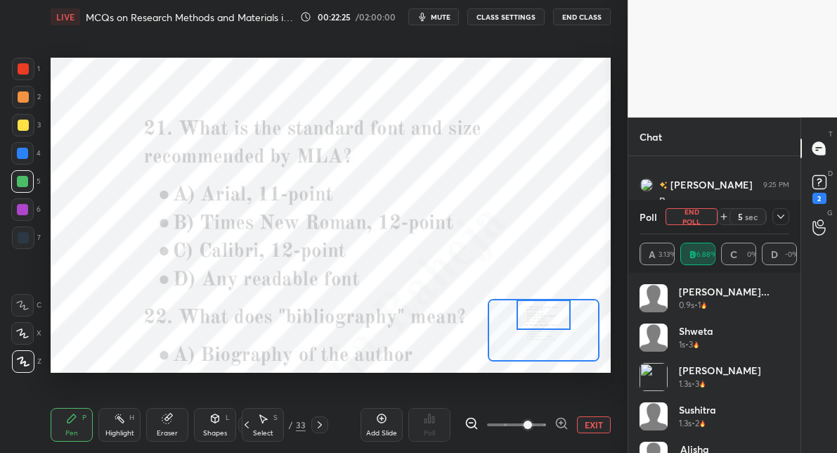
drag, startPoint x: 546, startPoint y: 340, endPoint x: 546, endPoint y: 315, distance: 25.3
click at [546, 315] on div at bounding box center [544, 315] width 55 height 30
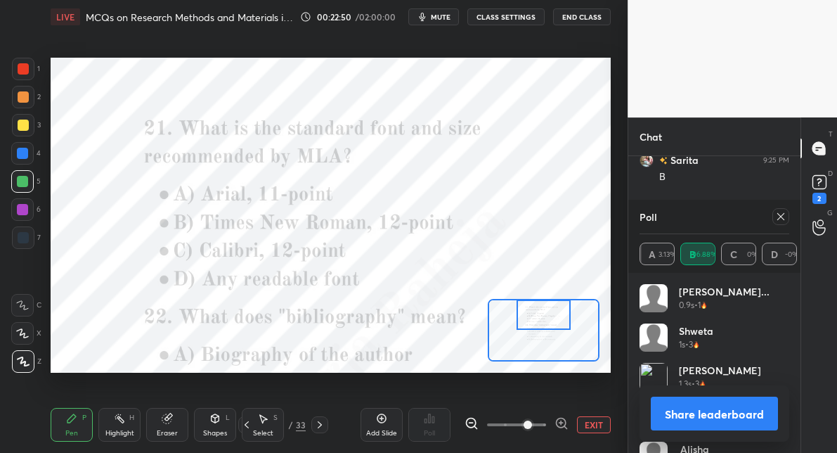
scroll to position [1533, 0]
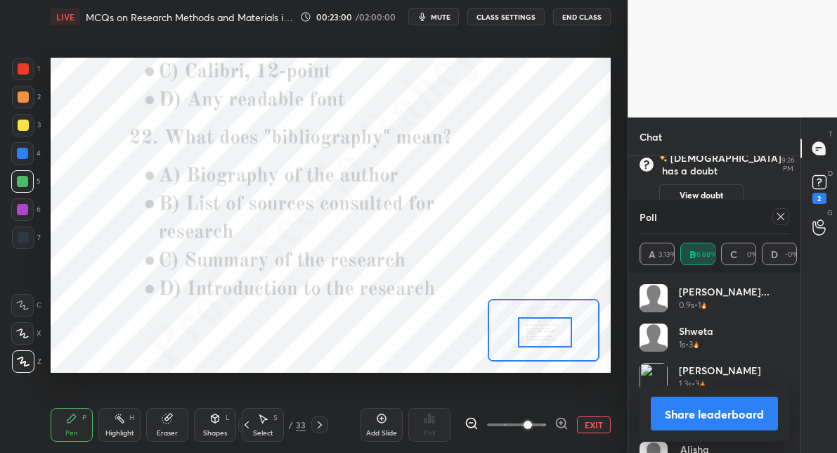
drag, startPoint x: 543, startPoint y: 316, endPoint x: 544, endPoint y: 334, distance: 17.6
click at [544, 334] on div at bounding box center [545, 332] width 55 height 30
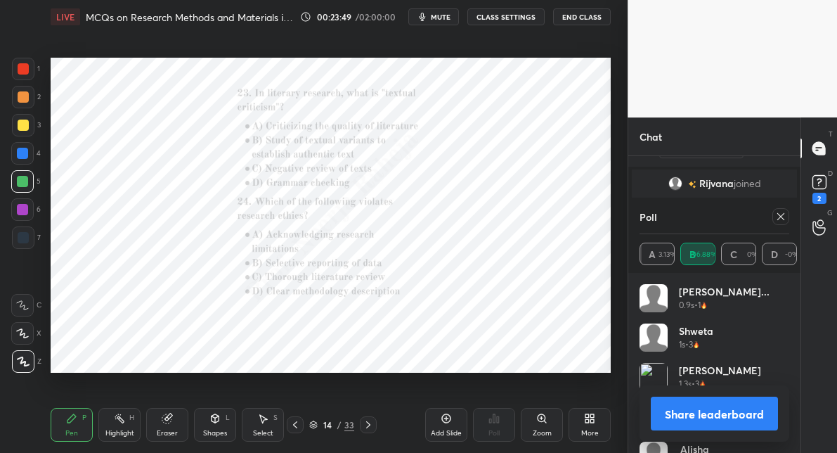
click at [538, 421] on icon at bounding box center [542, 418] width 11 height 11
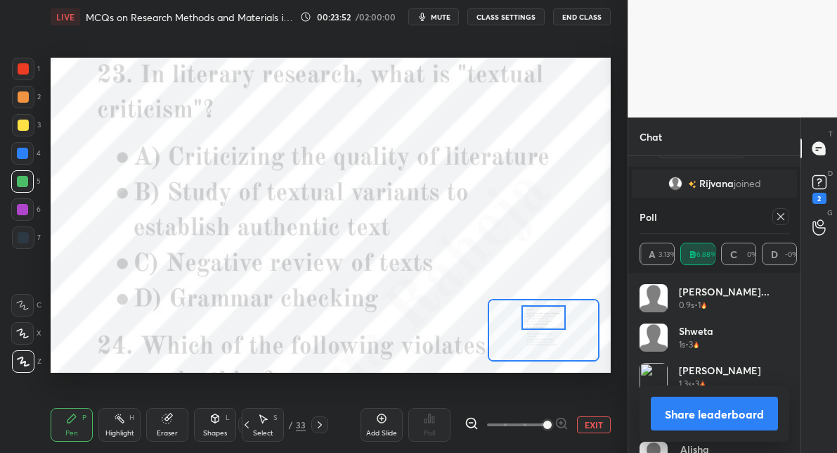
drag, startPoint x: 540, startPoint y: 333, endPoint x: 540, endPoint y: 321, distance: 12.7
click at [540, 321] on div at bounding box center [544, 317] width 44 height 24
click at [551, 313] on div at bounding box center [544, 330] width 112 height 63
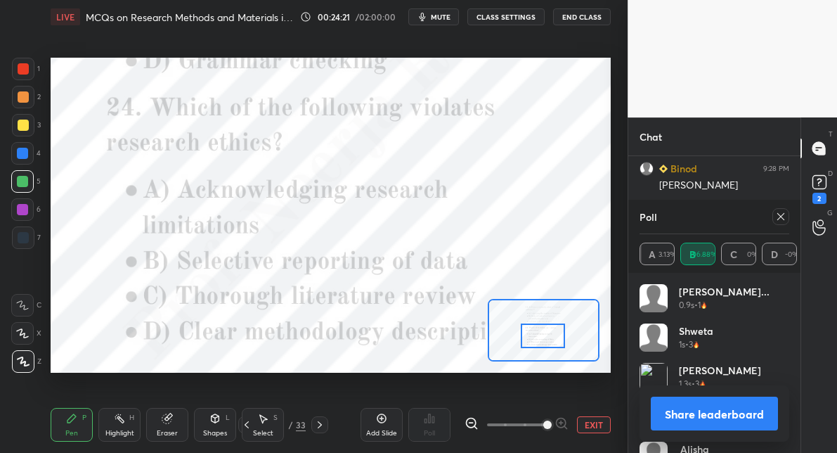
drag, startPoint x: 550, startPoint y: 314, endPoint x: 541, endPoint y: 336, distance: 24.0
click at [541, 336] on div at bounding box center [543, 335] width 44 height 24
click at [778, 221] on icon at bounding box center [781, 216] width 11 height 11
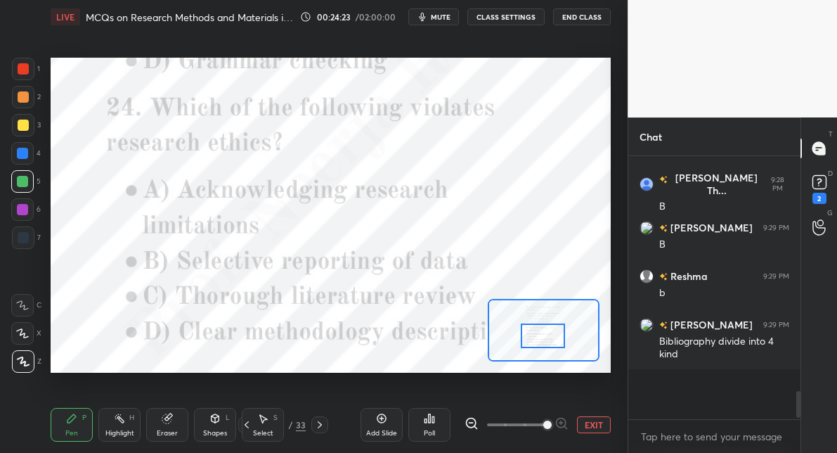
scroll to position [251, 167]
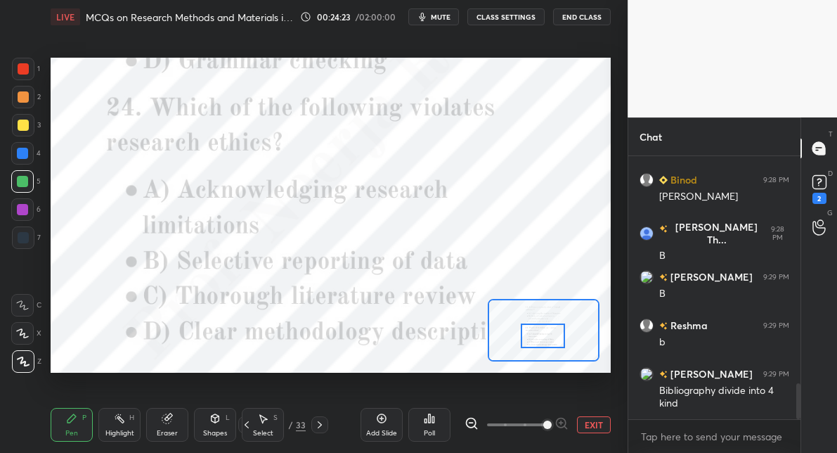
click at [433, 424] on icon at bounding box center [429, 418] width 11 height 11
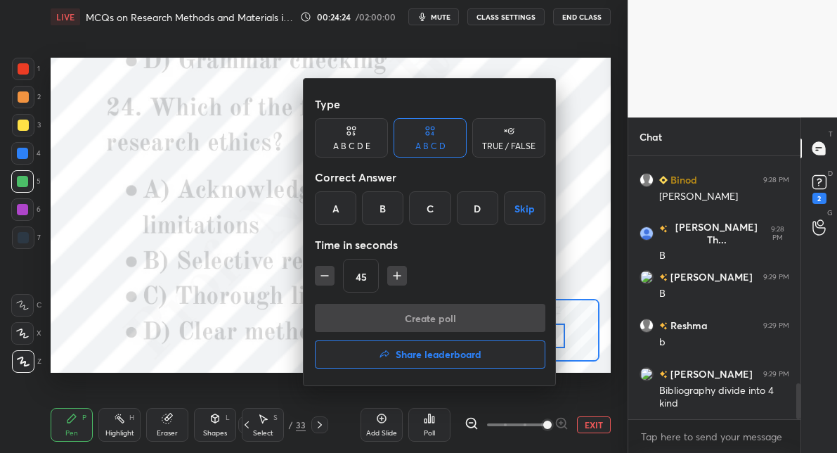
click at [383, 199] on div "B" at bounding box center [382, 208] width 41 height 34
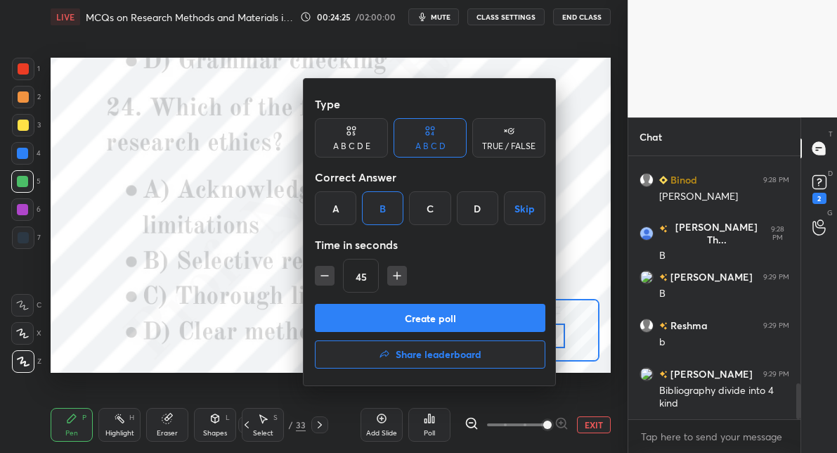
click at [359, 319] on button "Create poll" at bounding box center [430, 318] width 231 height 28
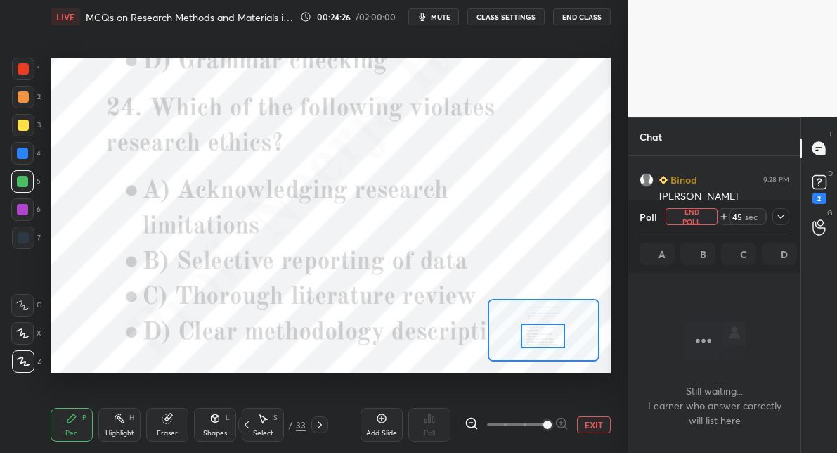
scroll to position [186, 167]
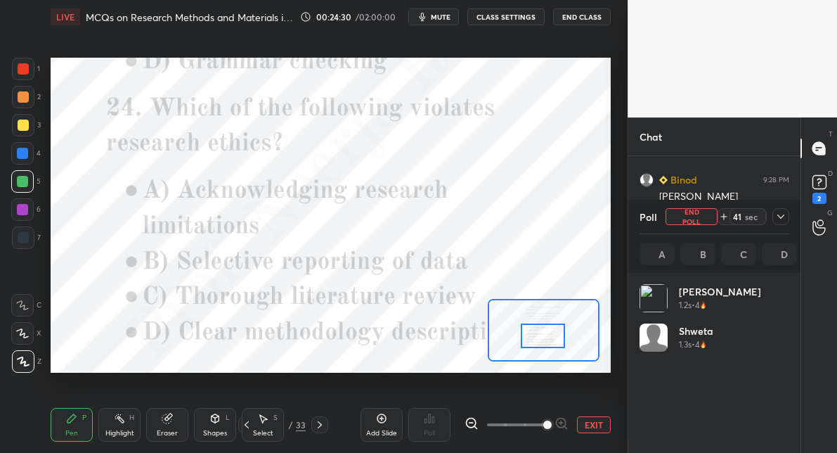
click at [21, 158] on div at bounding box center [22, 153] width 11 height 11
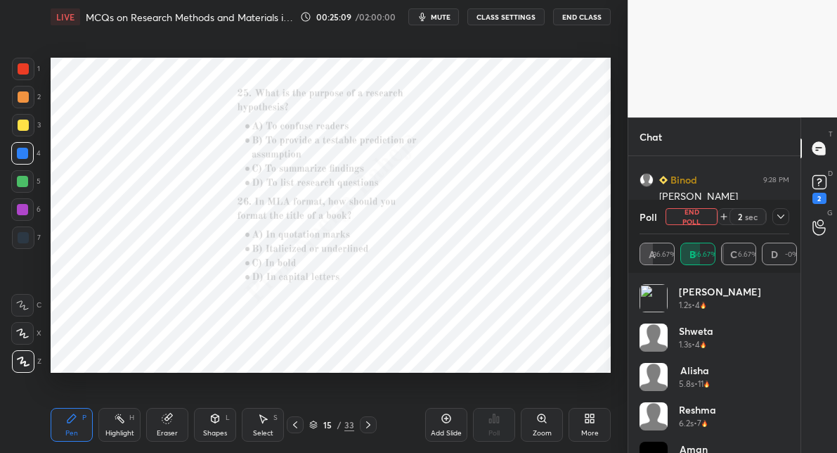
click at [541, 430] on div "Zoom" at bounding box center [542, 433] width 19 height 7
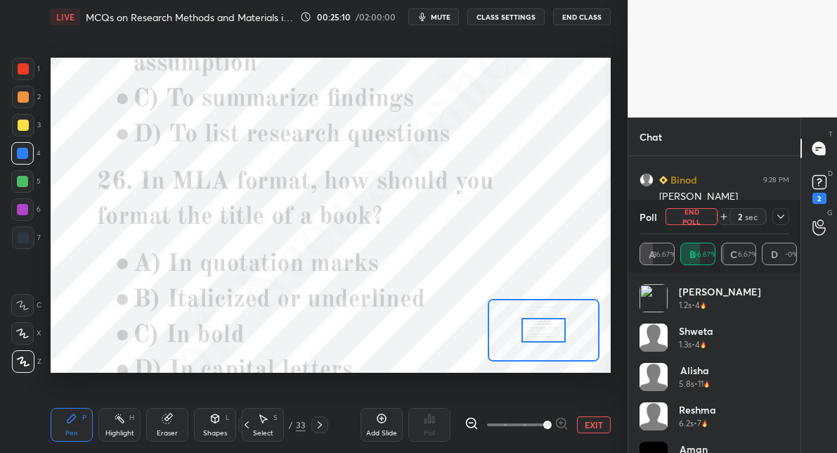
click at [541, 428] on span at bounding box center [516, 424] width 59 height 21
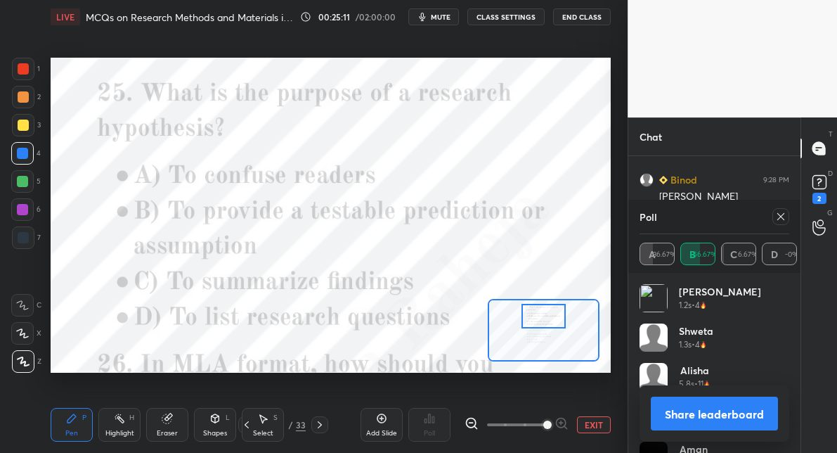
drag, startPoint x: 544, startPoint y: 331, endPoint x: 544, endPoint y: 318, distance: 13.4
click at [544, 317] on div at bounding box center [544, 316] width 44 height 24
click at [778, 219] on icon at bounding box center [781, 216] width 7 height 7
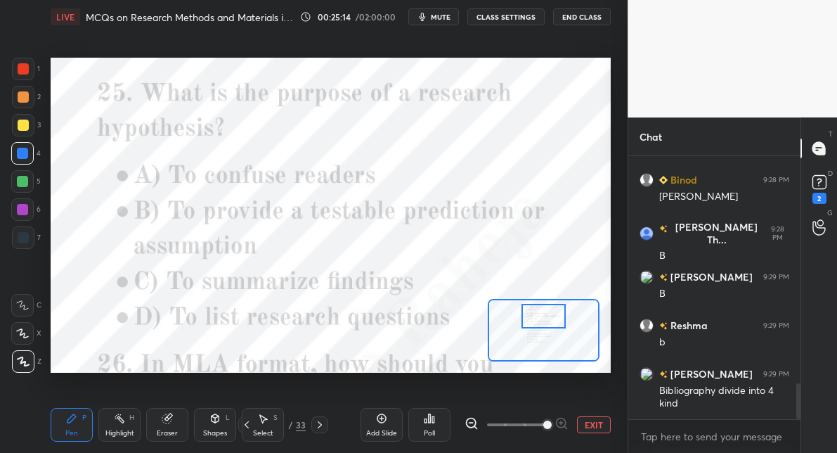
click at [429, 423] on icon at bounding box center [430, 418] width 2 height 8
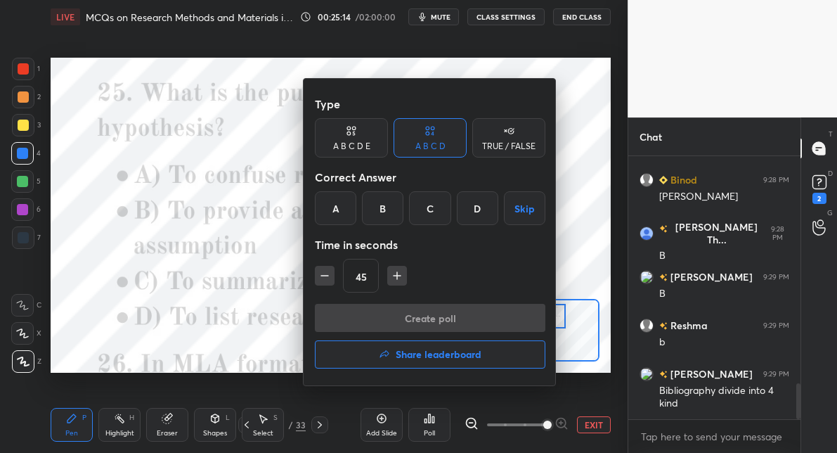
click at [387, 214] on div "B" at bounding box center [382, 208] width 41 height 34
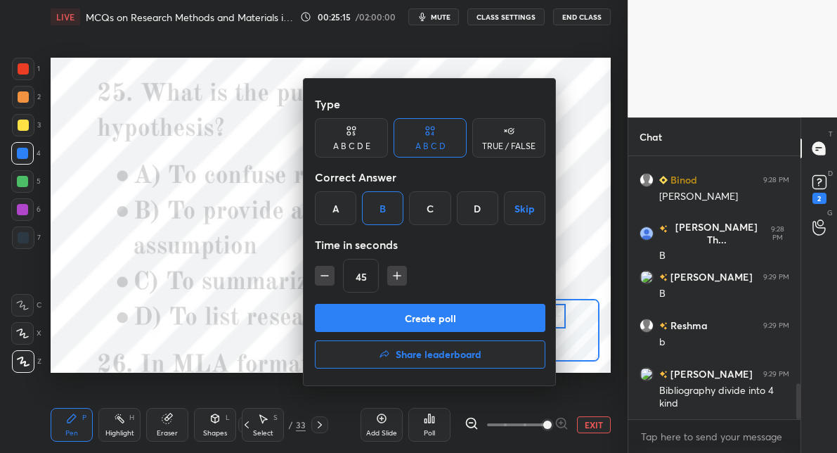
click at [373, 309] on button "Create poll" at bounding box center [430, 318] width 231 height 28
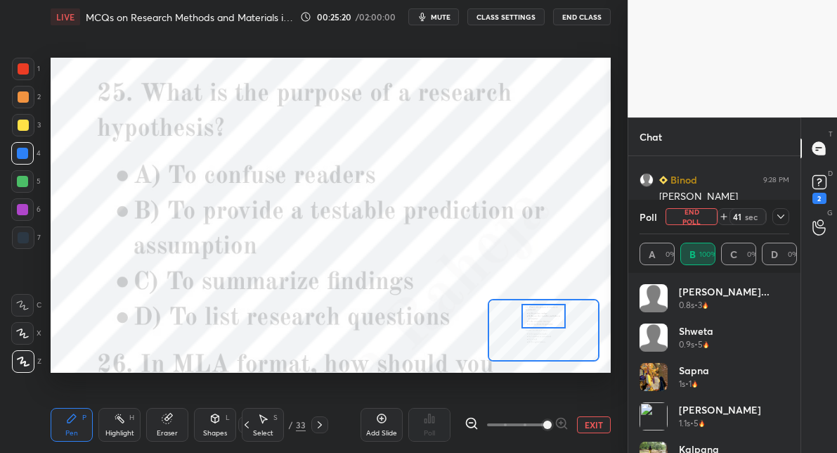
click at [25, 60] on div at bounding box center [23, 69] width 23 height 23
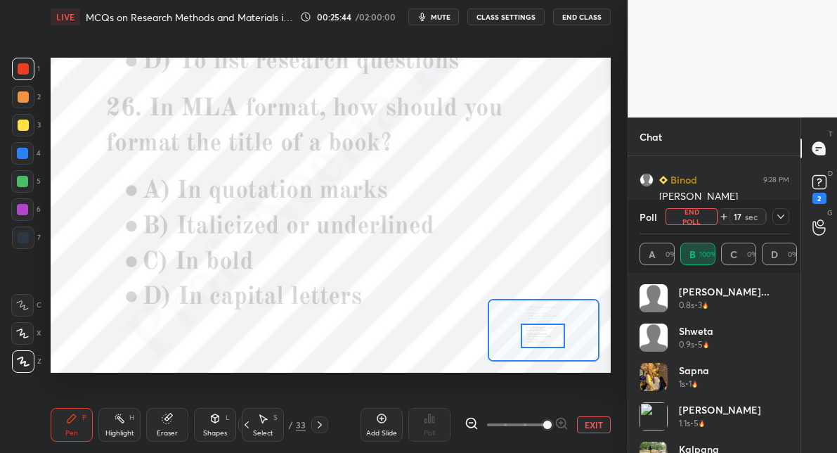
drag, startPoint x: 546, startPoint y: 307, endPoint x: 546, endPoint y: 327, distance: 19.7
click at [546, 327] on div at bounding box center [543, 335] width 44 height 24
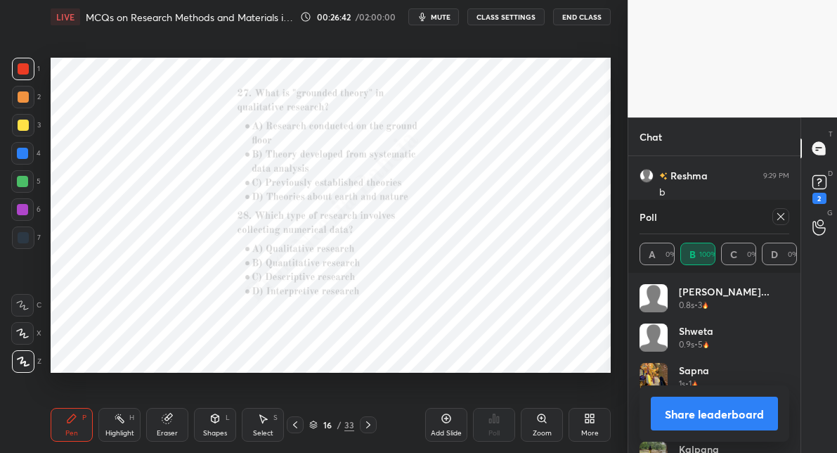
scroll to position [1864, 0]
click at [783, 219] on icon at bounding box center [781, 216] width 11 height 11
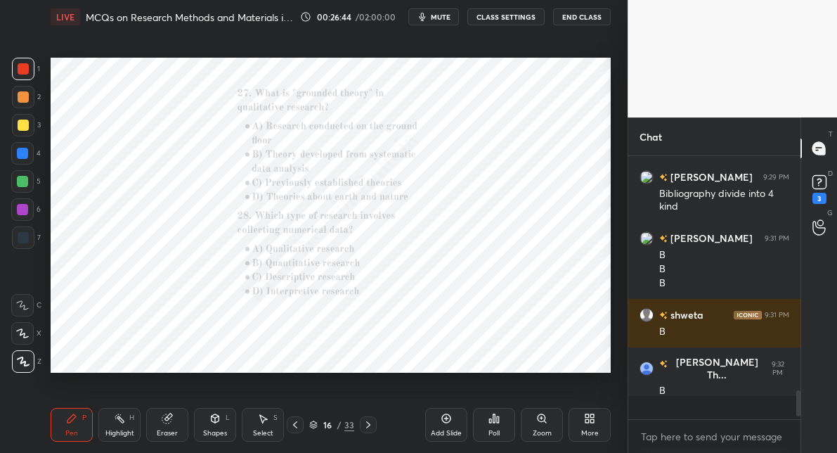
scroll to position [1856, 0]
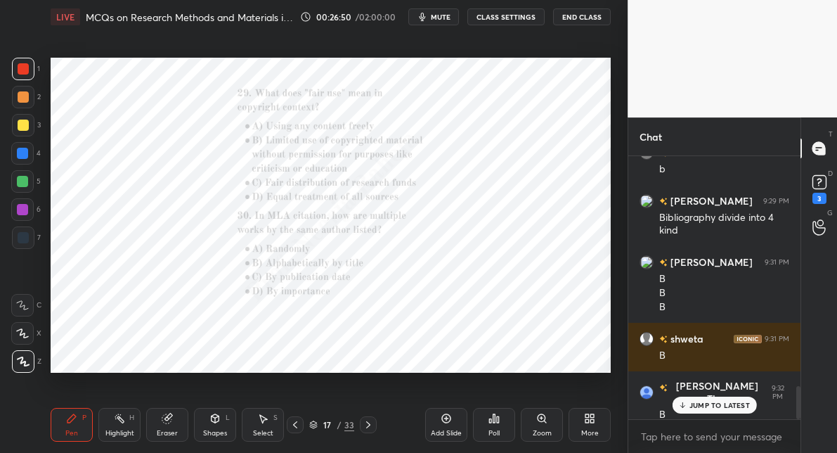
click at [537, 423] on icon at bounding box center [542, 418] width 11 height 11
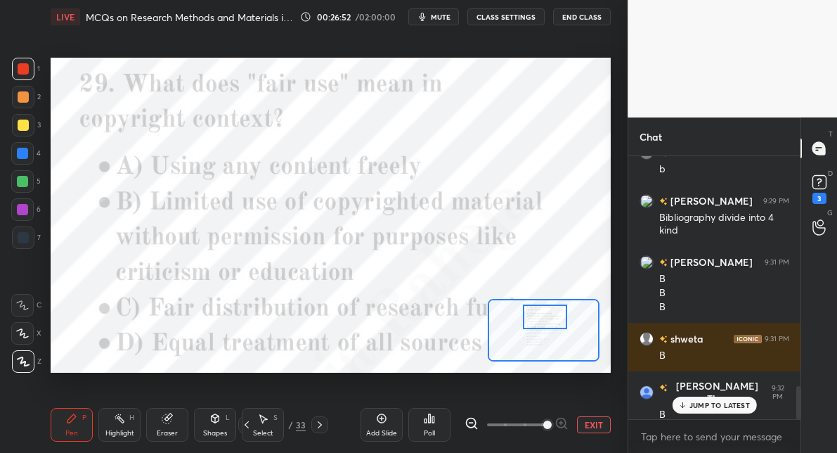
drag, startPoint x: 544, startPoint y: 326, endPoint x: 545, endPoint y: 312, distance: 13.4
click at [545, 312] on div at bounding box center [545, 316] width 44 height 24
click at [437, 423] on div "Poll" at bounding box center [430, 425] width 42 height 34
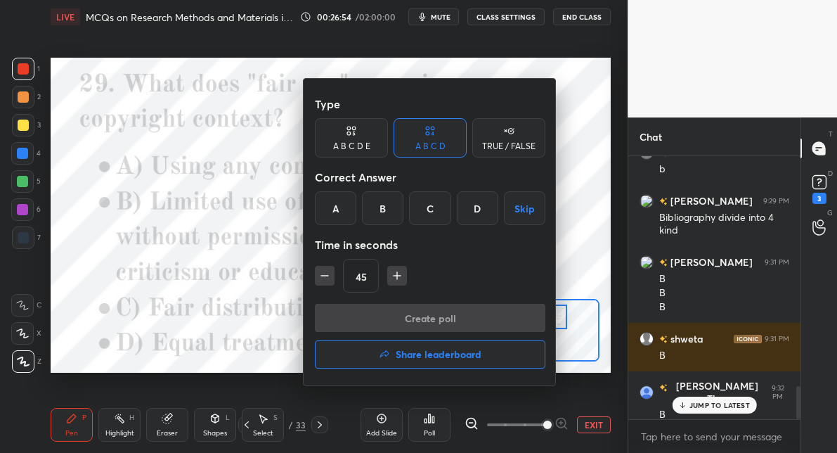
click at [380, 206] on div "B" at bounding box center [382, 208] width 41 height 34
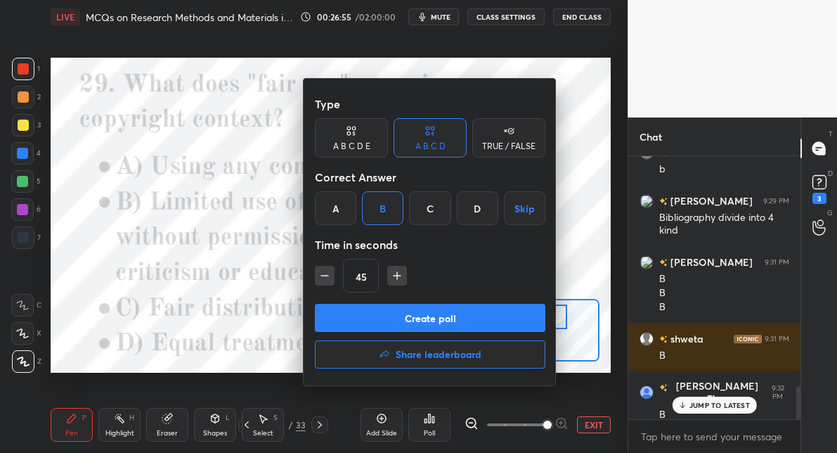
click at [384, 314] on button "Create poll" at bounding box center [430, 318] width 231 height 28
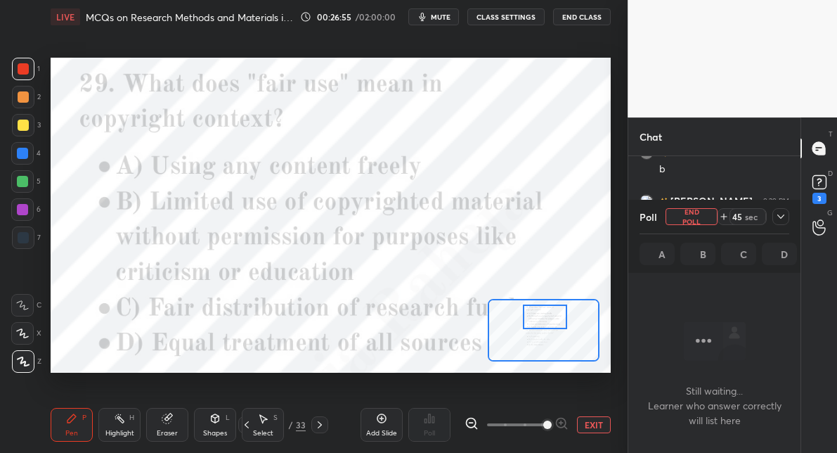
scroll to position [68, 167]
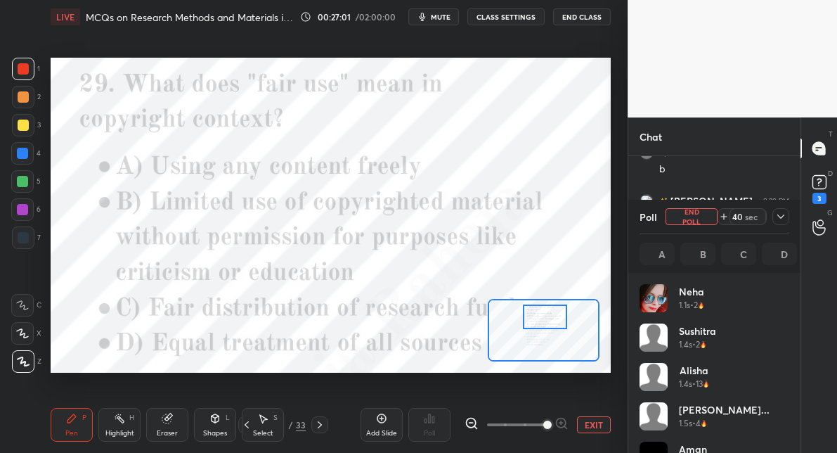
click at [447, 17] on span "mute" at bounding box center [441, 17] width 20 height 10
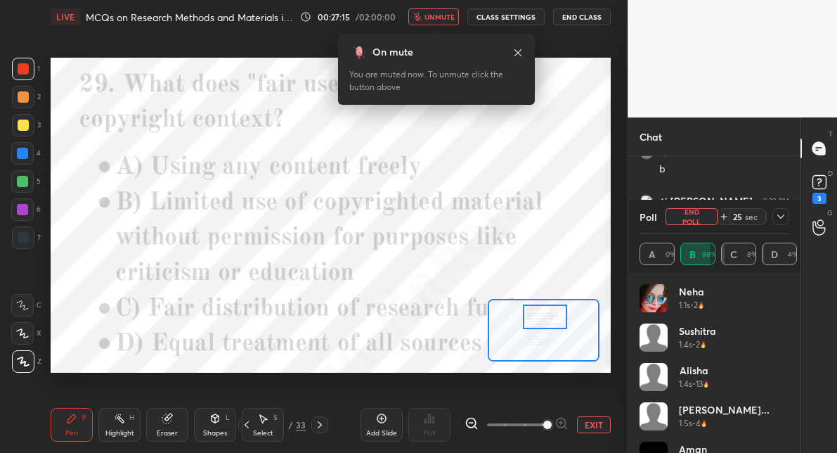
click at [447, 16] on span "unmute" at bounding box center [440, 17] width 30 height 10
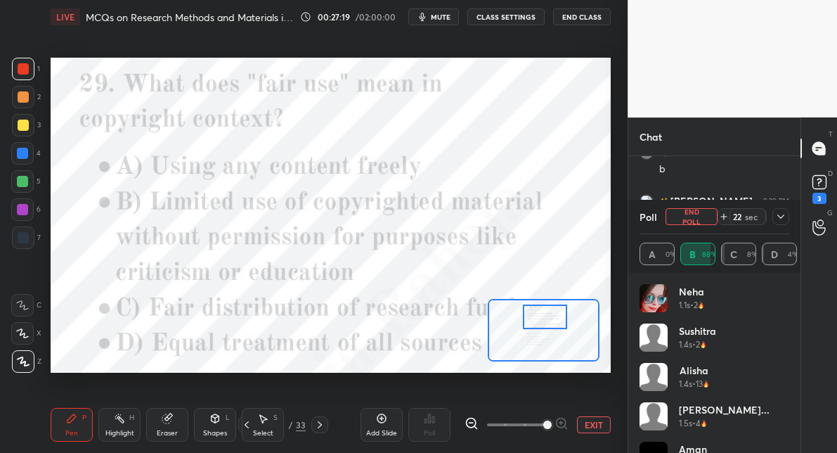
click at [19, 156] on div at bounding box center [22, 153] width 11 height 11
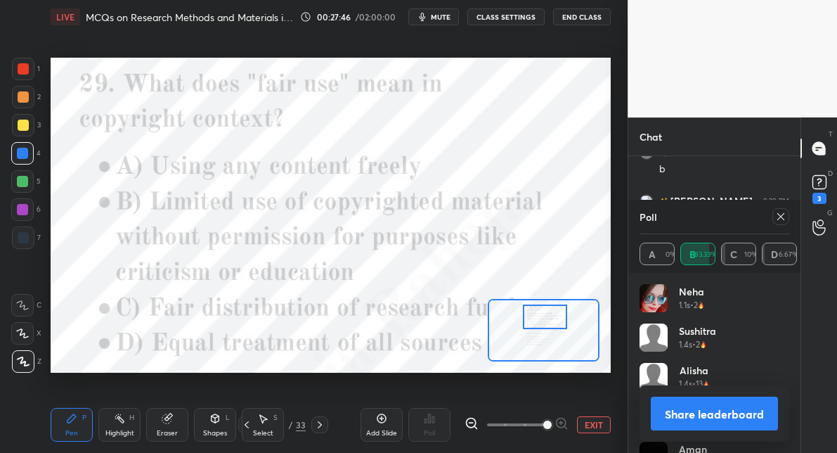
click at [780, 217] on icon at bounding box center [781, 216] width 7 height 7
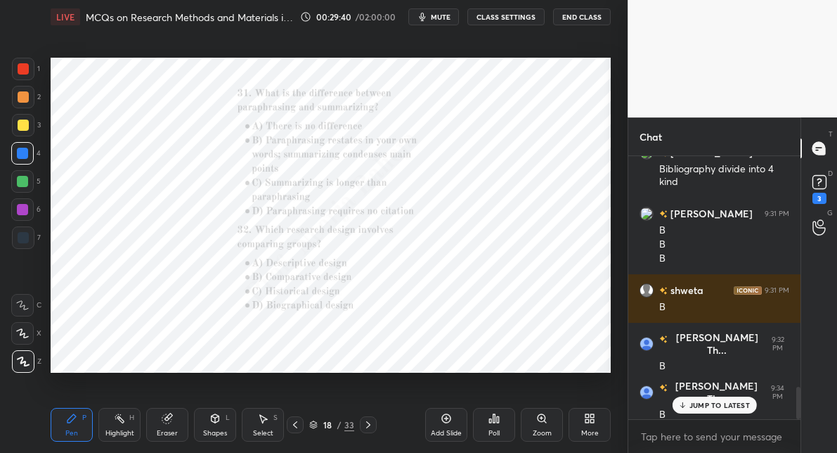
scroll to position [1937, 0]
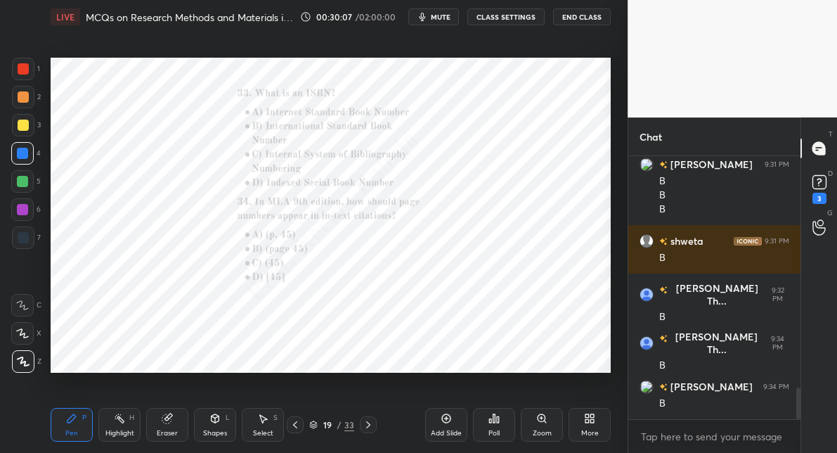
click at [490, 423] on icon at bounding box center [491, 421] width 2 height 4
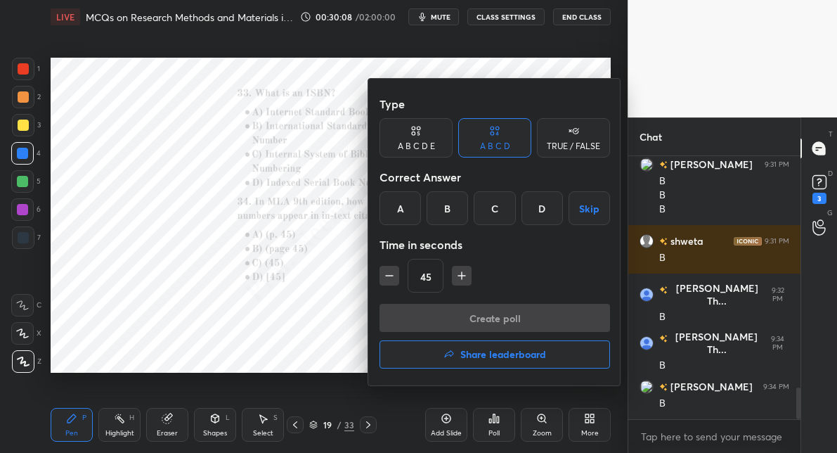
click at [455, 211] on div "B" at bounding box center [447, 208] width 41 height 34
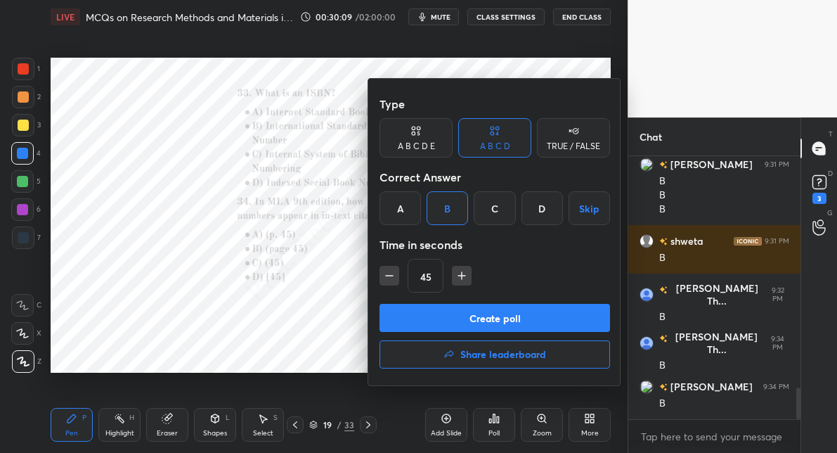
click at [444, 312] on button "Create poll" at bounding box center [495, 318] width 231 height 28
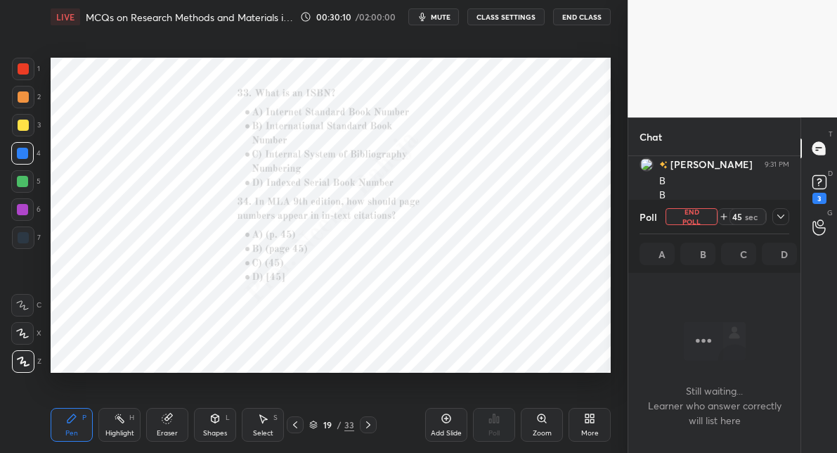
scroll to position [68, 167]
click at [553, 416] on div "Zoom" at bounding box center [542, 425] width 42 height 34
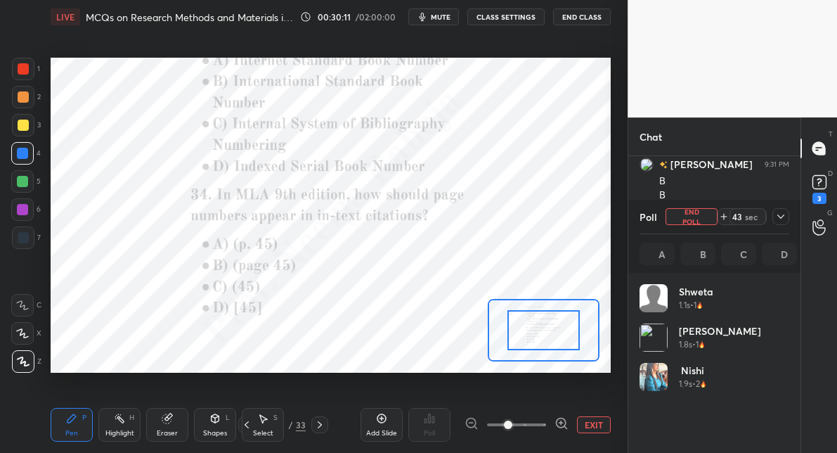
scroll to position [165, 145]
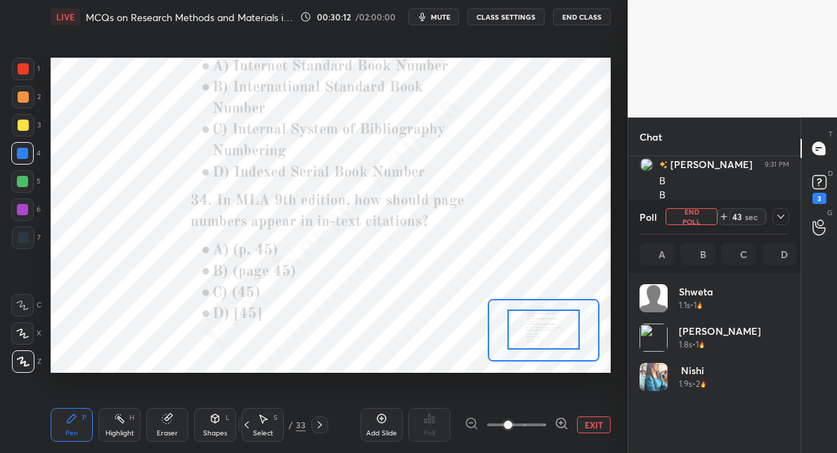
drag, startPoint x: 554, startPoint y: 336, endPoint x: 554, endPoint y: 323, distance: 12.7
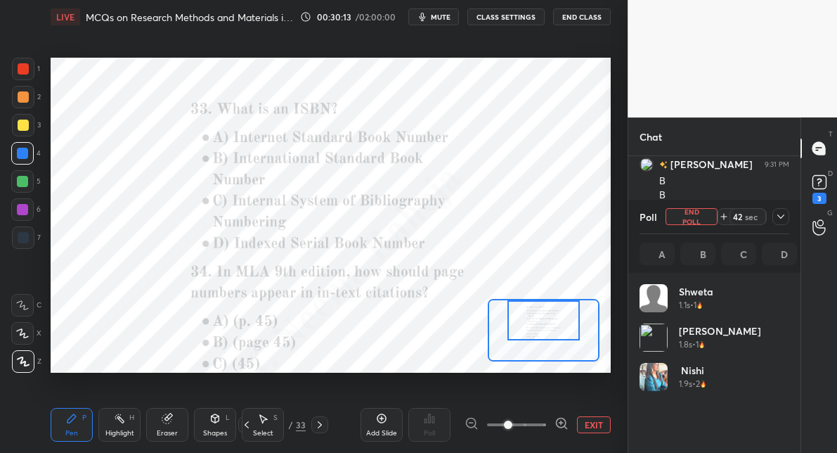
drag, startPoint x: 553, startPoint y: 334, endPoint x: 553, endPoint y: 304, distance: 29.5
click at [553, 304] on div at bounding box center [544, 320] width 73 height 40
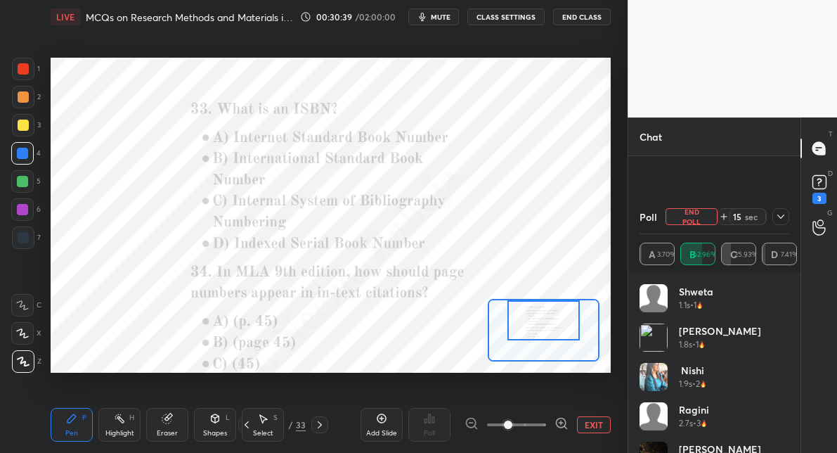
scroll to position [2116, 0]
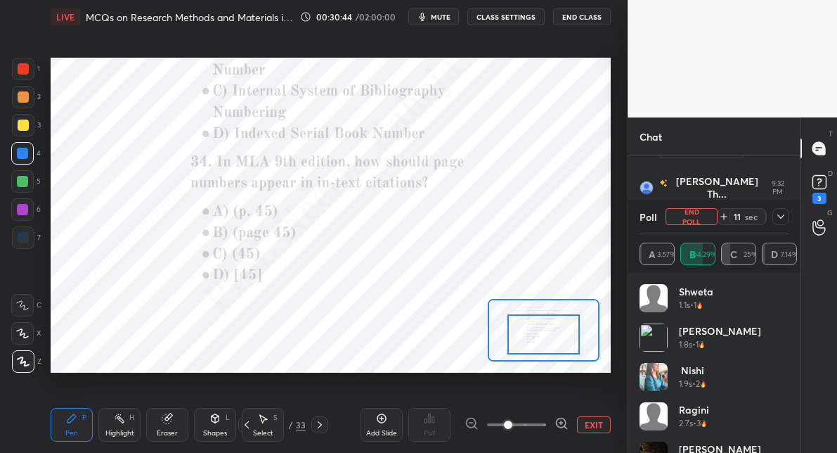
drag, startPoint x: 555, startPoint y: 323, endPoint x: 555, endPoint y: 338, distance: 14.1
click at [555, 338] on div at bounding box center [544, 334] width 73 height 40
click at [783, 217] on icon at bounding box center [781, 216] width 11 height 11
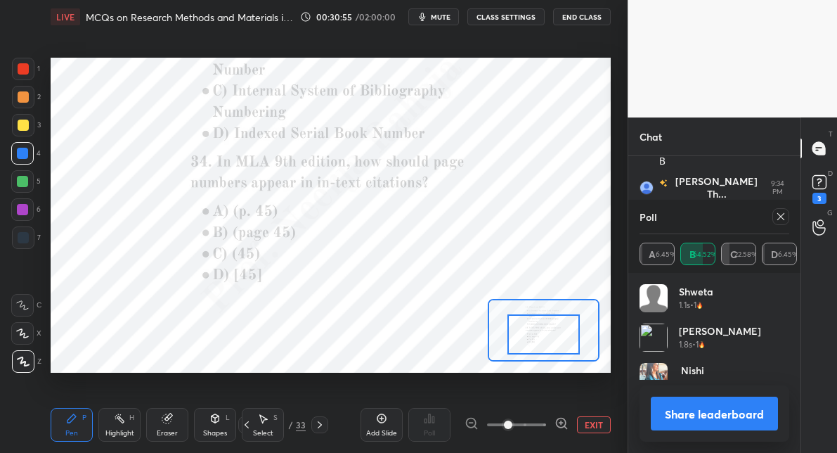
scroll to position [165, 145]
click at [784, 218] on icon at bounding box center [781, 216] width 11 height 11
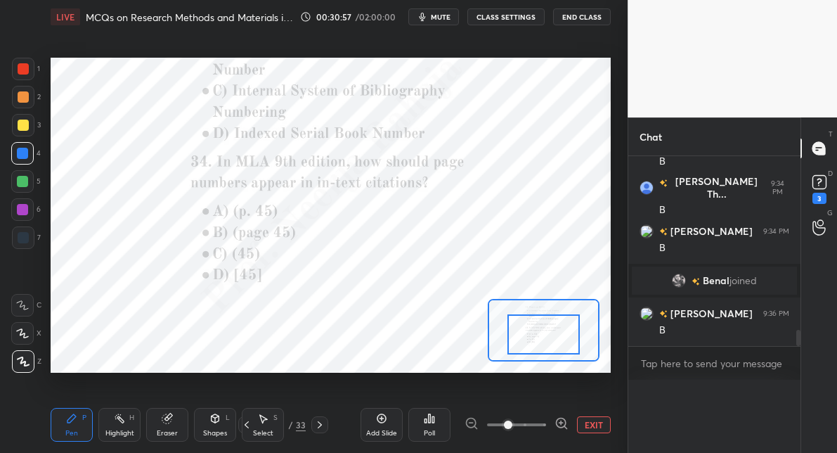
scroll to position [4, 4]
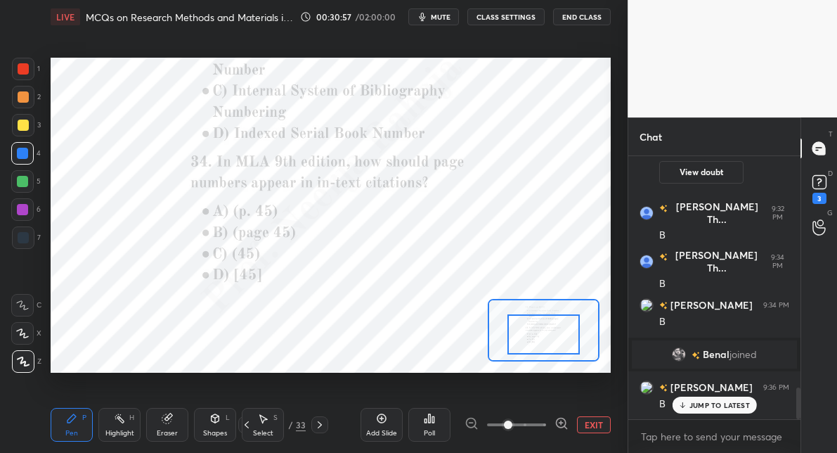
click at [429, 432] on div "Poll" at bounding box center [429, 433] width 11 height 7
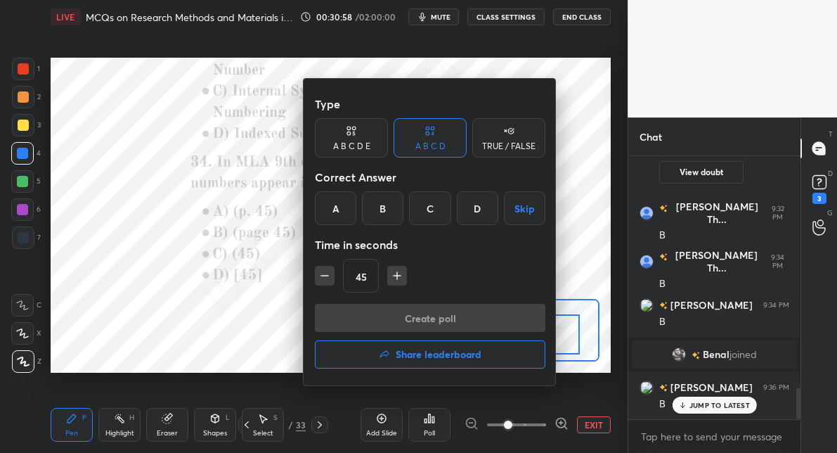
click at [431, 204] on div "C" at bounding box center [429, 208] width 41 height 34
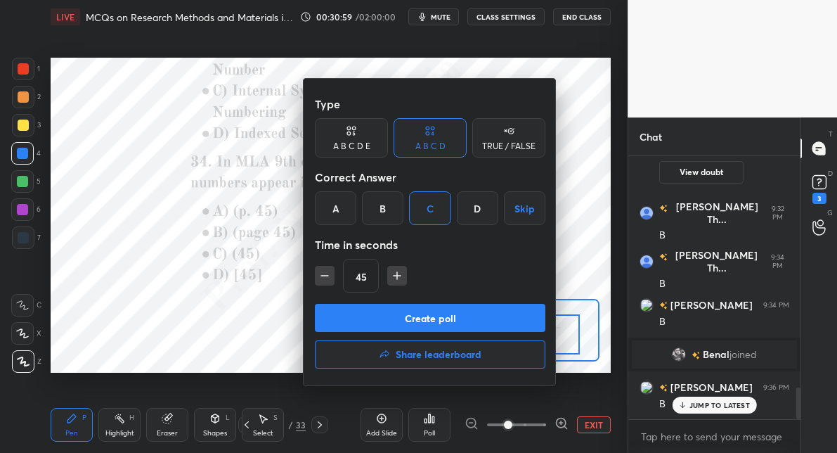
click at [423, 320] on button "Create poll" at bounding box center [430, 318] width 231 height 28
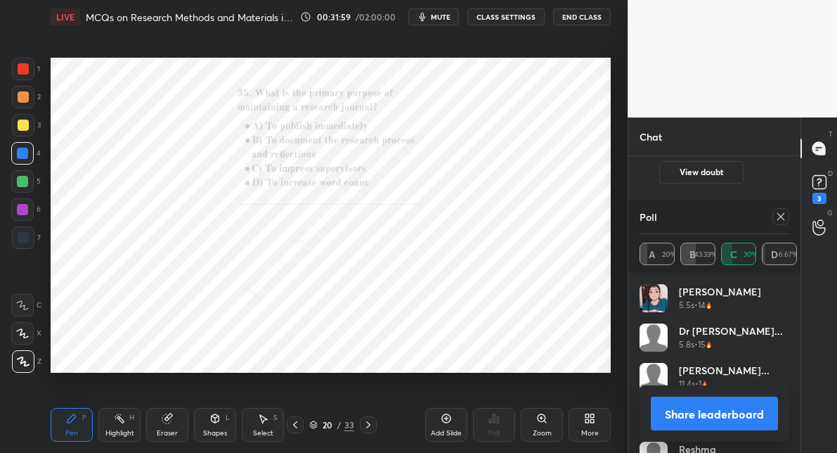
click at [779, 219] on icon at bounding box center [781, 216] width 7 height 7
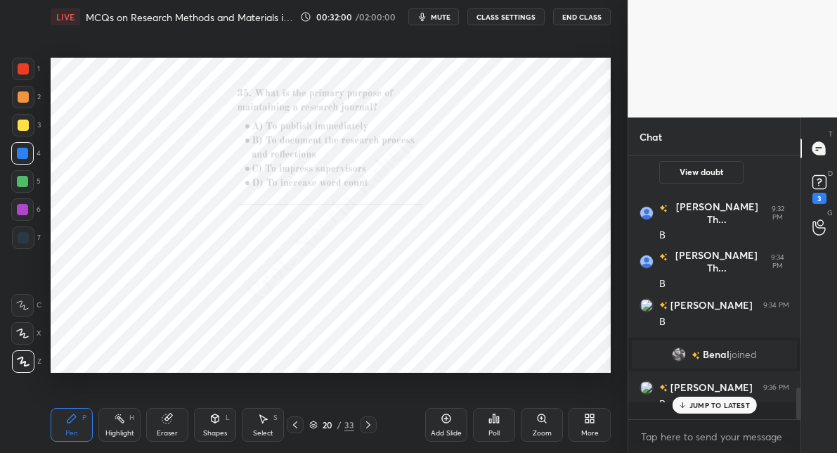
scroll to position [141, 167]
click at [491, 423] on icon at bounding box center [494, 418] width 11 height 11
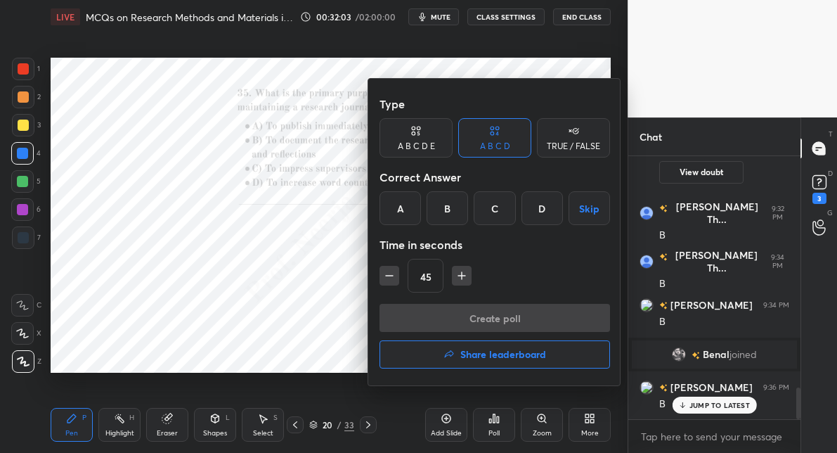
click at [414, 347] on button "Share leaderboard" at bounding box center [495, 354] width 231 height 28
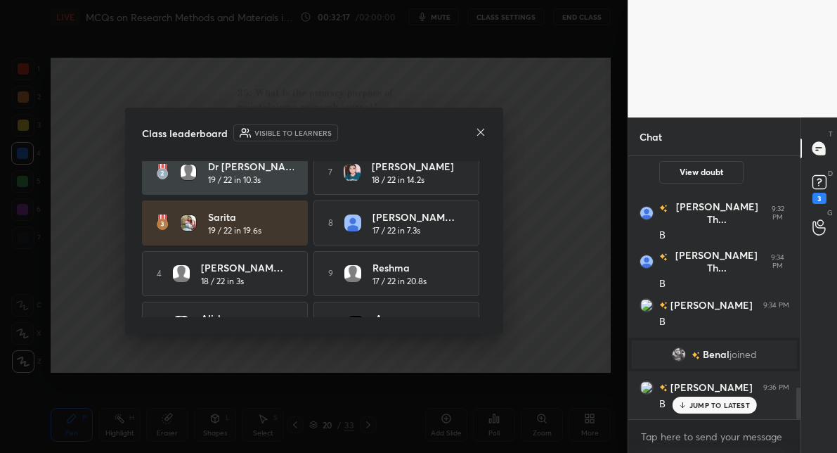
scroll to position [95, 0]
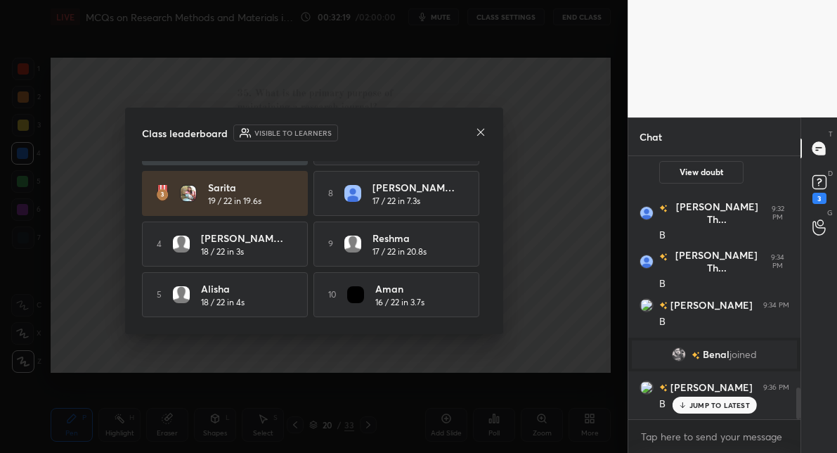
click at [484, 134] on icon at bounding box center [480, 132] width 11 height 11
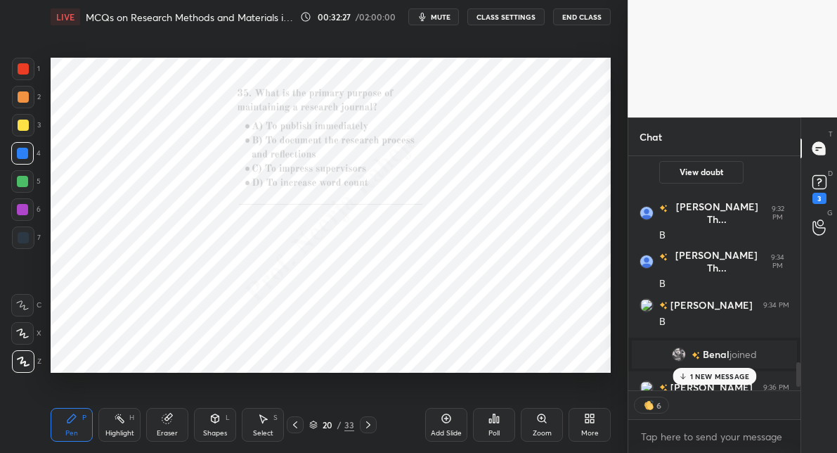
scroll to position [1997, 0]
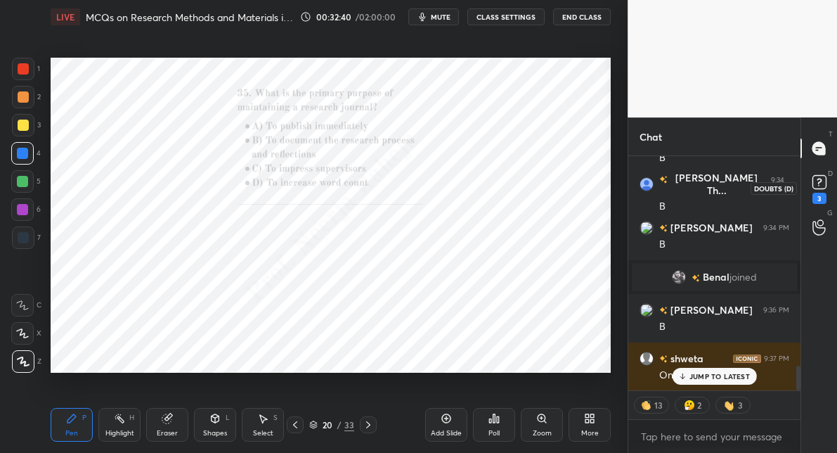
click at [820, 188] on rect at bounding box center [819, 182] width 13 height 13
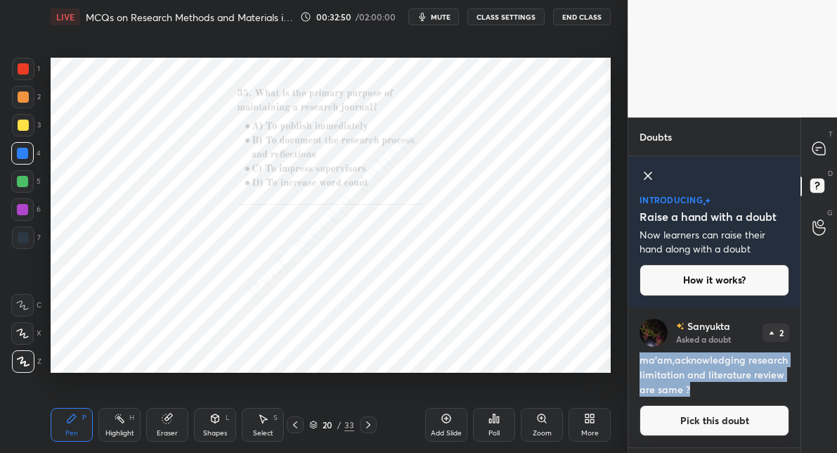
drag, startPoint x: 772, startPoint y: 385, endPoint x: 642, endPoint y: 364, distance: 131.8
click at [642, 364] on h4 "ma'am,acknowledging research limitation and literature review are same ?" at bounding box center [715, 374] width 150 height 44
copy h4 "ma'am,acknowledging research limitation and literature review are same ?"
click at [683, 419] on button "Pick this doubt" at bounding box center [715, 420] width 150 height 31
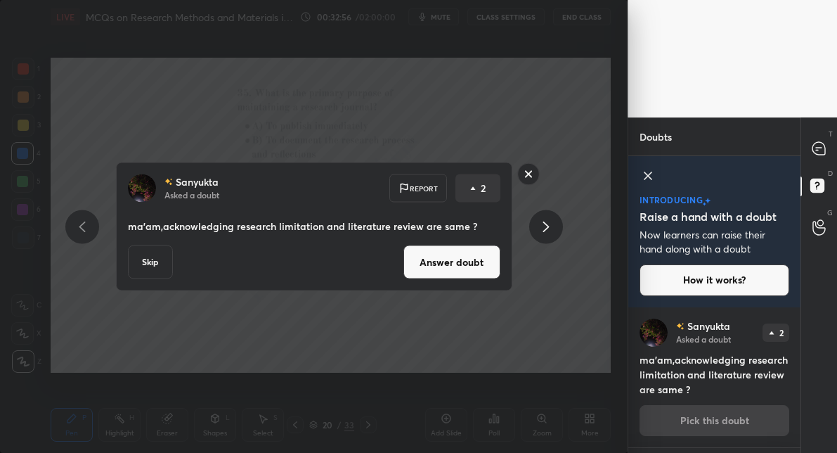
click at [411, 263] on button "Answer doubt" at bounding box center [452, 262] width 97 height 34
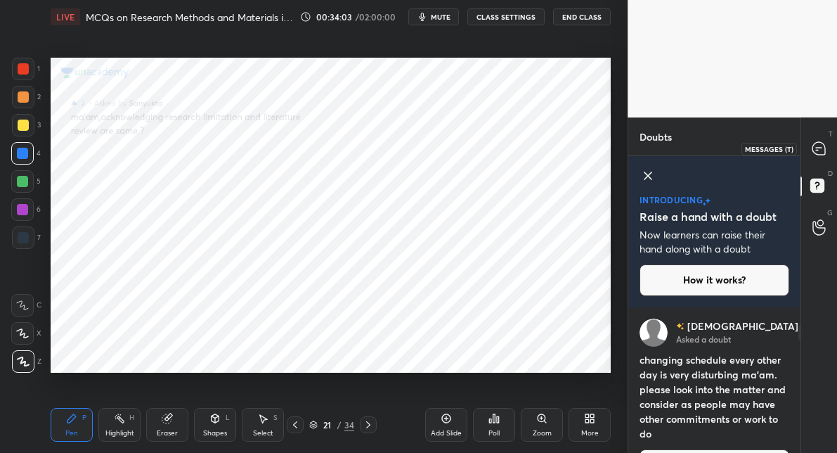
click at [810, 149] on div at bounding box center [820, 148] width 28 height 25
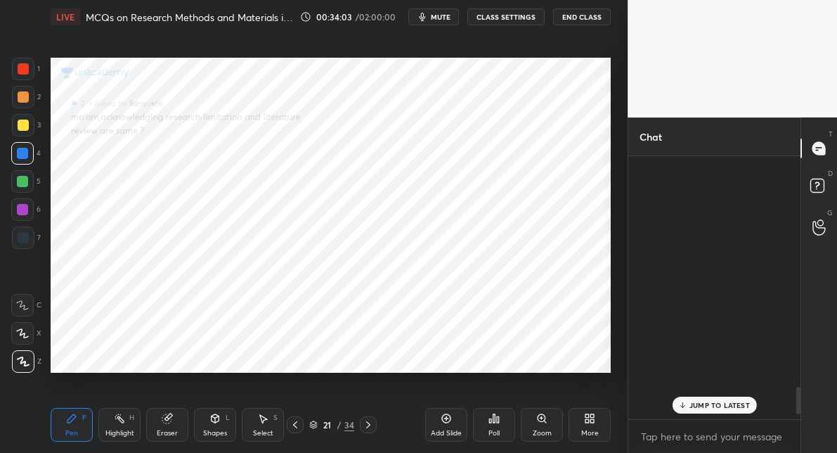
scroll to position [4, 4]
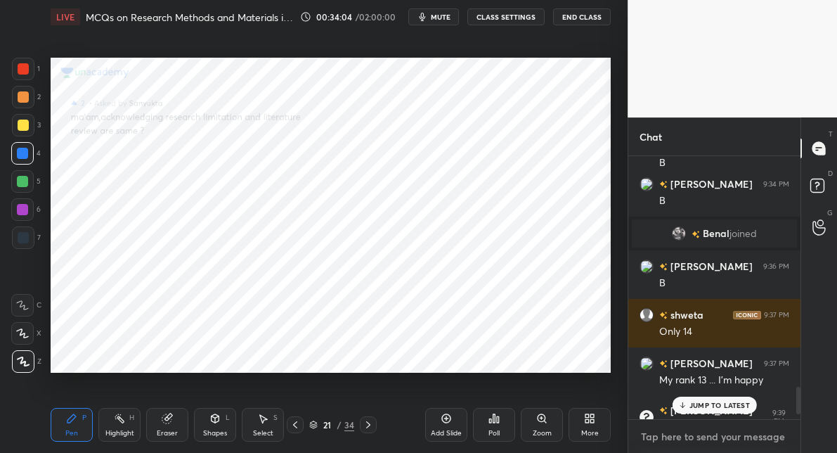
type textarea "x"
click at [652, 430] on textarea at bounding box center [715, 436] width 150 height 23
type textarea "A"
type textarea "x"
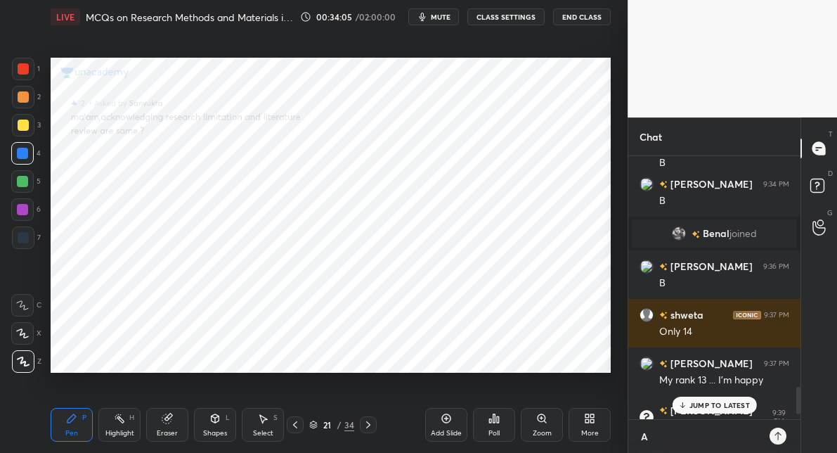
type textarea "AS"
type textarea "x"
type textarea "AS"
type textarea "x"
type textarea "AS I"
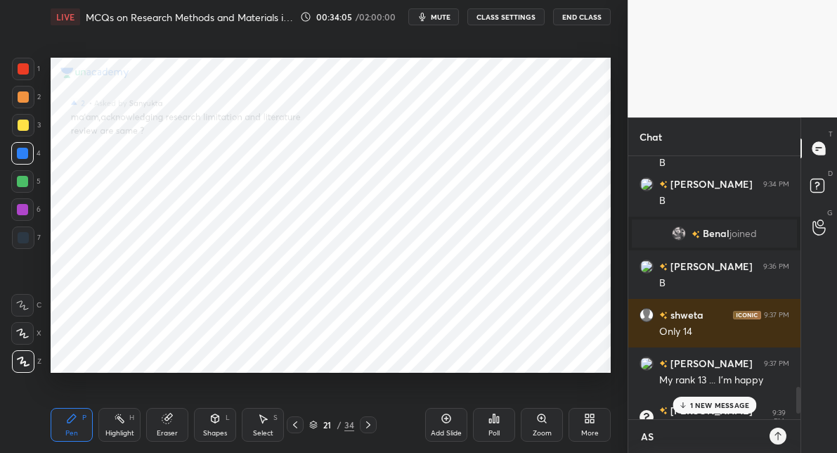
type textarea "x"
type textarea "AS IS"
type textarea "x"
type textarea "AS IS"
type textarea "x"
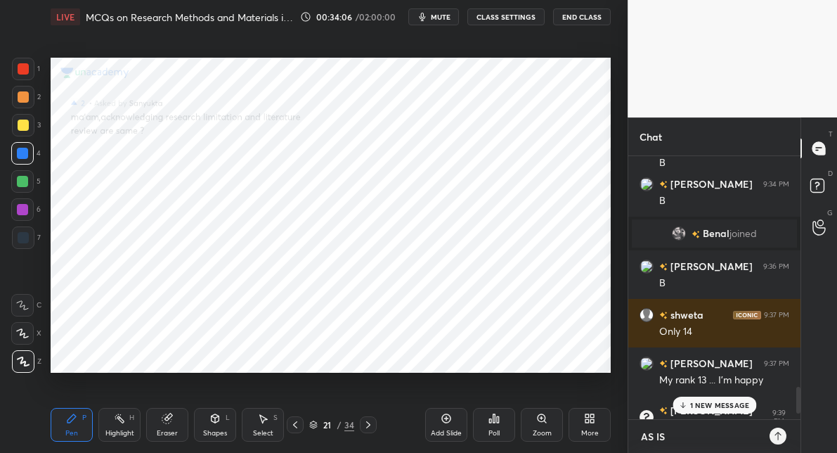
type textarea "x"
type textarea "T"
type textarea "x"
type textarea "TO"
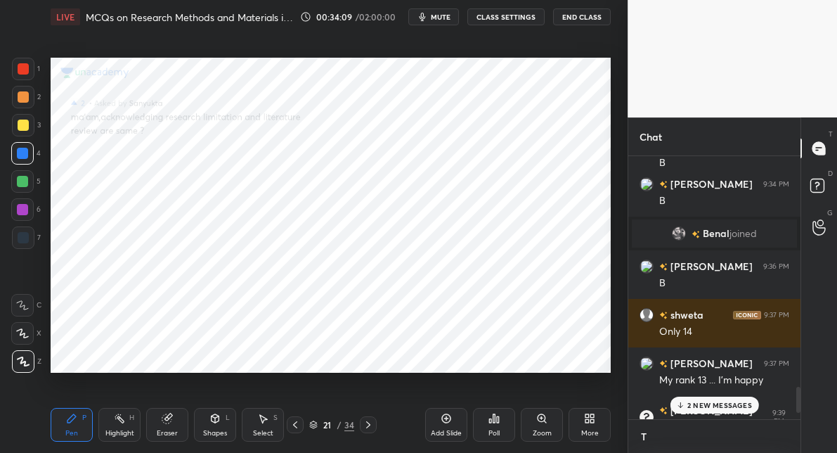
type textarea "x"
type textarea "TO"
type textarea "x"
type textarea "TO B"
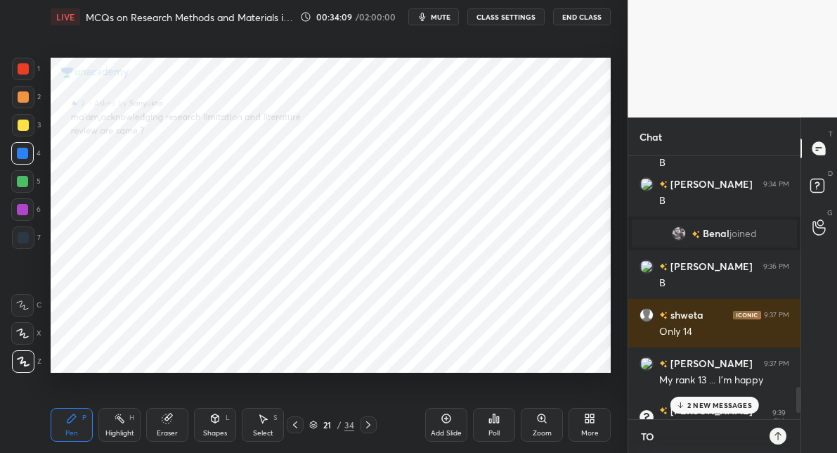
type textarea "x"
type textarea "TO BE"
type textarea "x"
type textarea "TO BE"
type textarea "x"
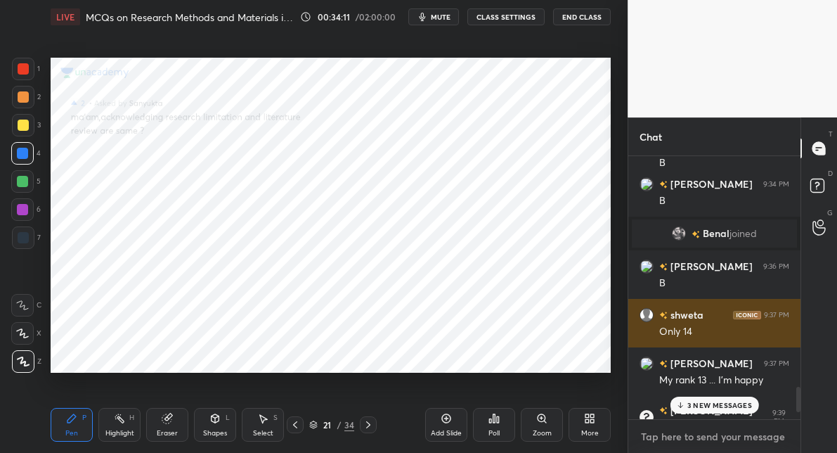
scroll to position [2511, 0]
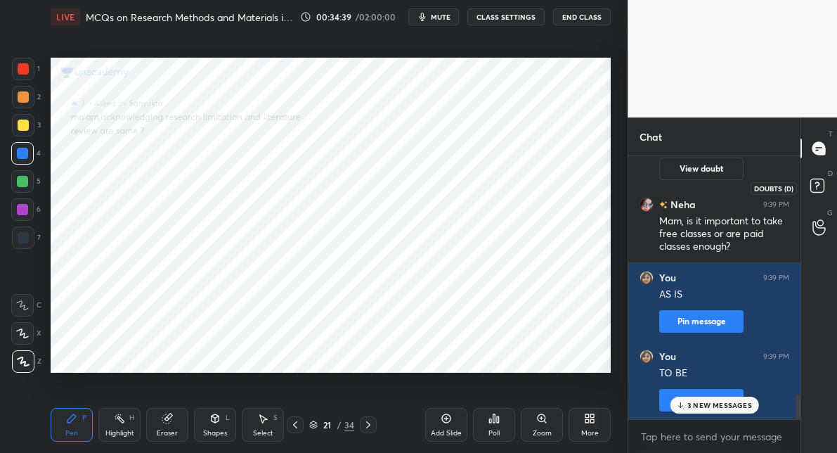
click at [815, 180] on rect at bounding box center [817, 185] width 13 height 13
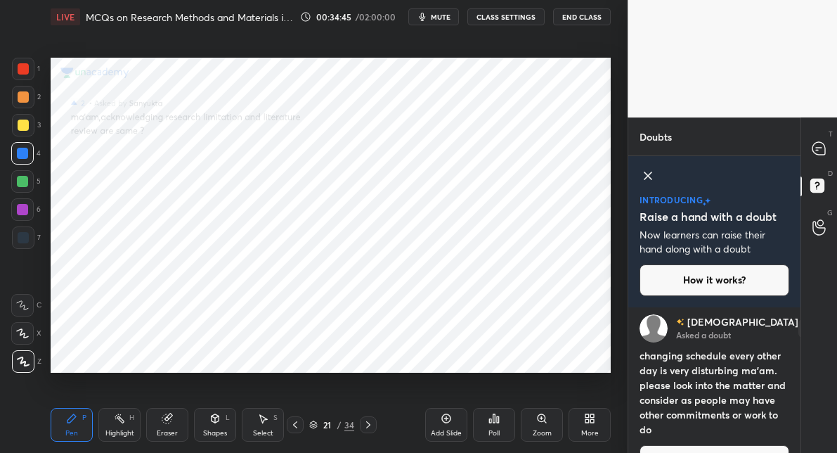
scroll to position [33, 0]
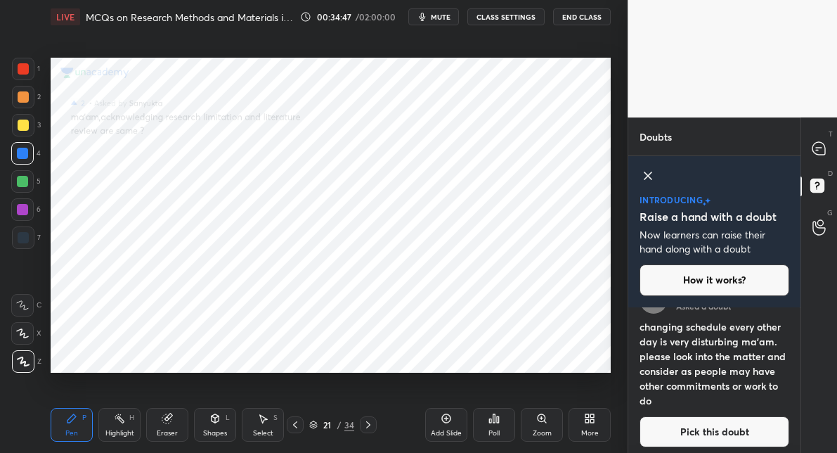
click at [669, 439] on button "Pick this doubt" at bounding box center [715, 431] width 150 height 31
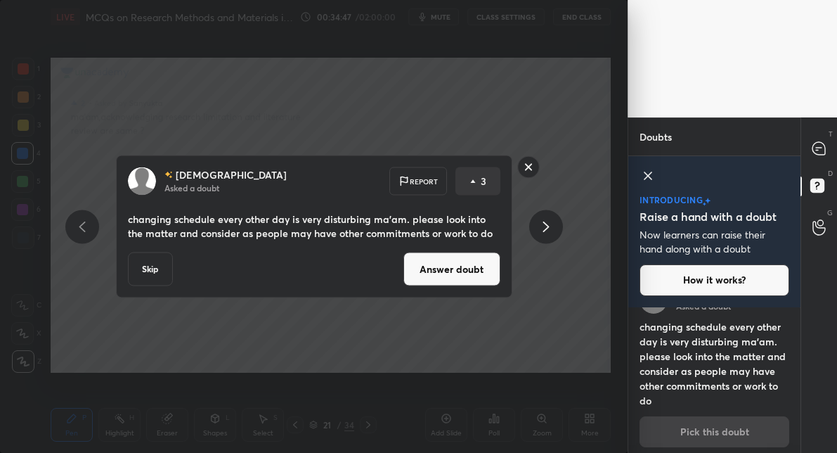
scroll to position [39, 0]
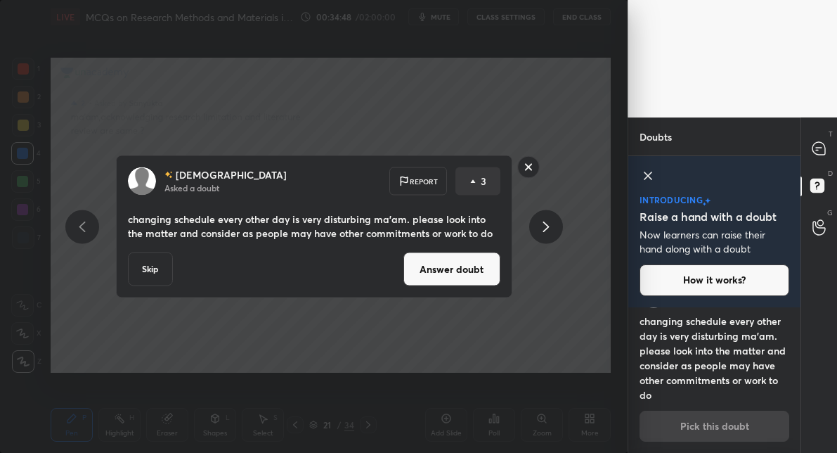
click at [473, 275] on button "Answer doubt" at bounding box center [452, 269] width 97 height 34
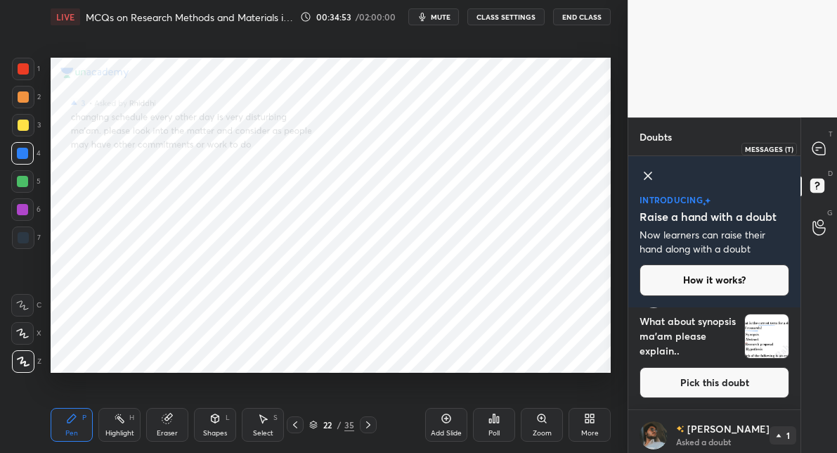
click at [820, 148] on icon at bounding box center [819, 148] width 13 height 13
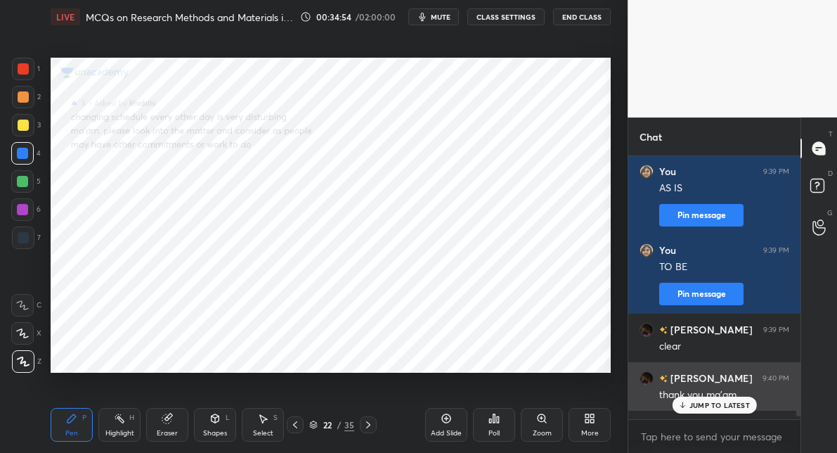
scroll to position [2588, 0]
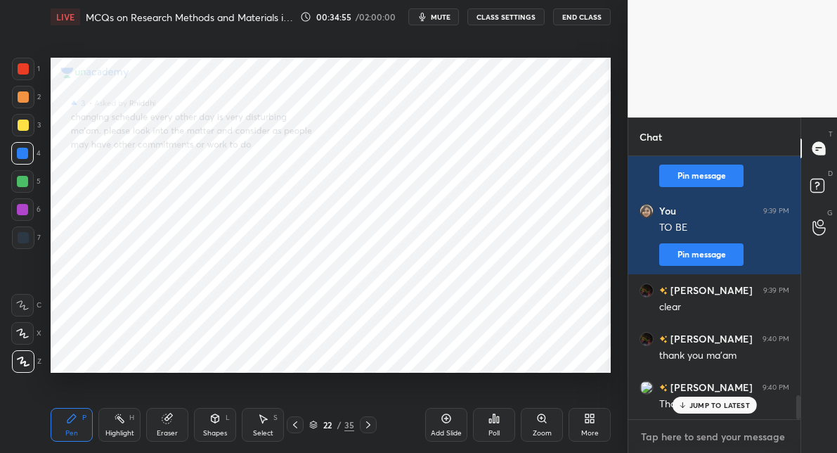
type textarea "x"
click at [662, 430] on textarea at bounding box center [715, 436] width 150 height 23
type textarea "N"
type textarea "x"
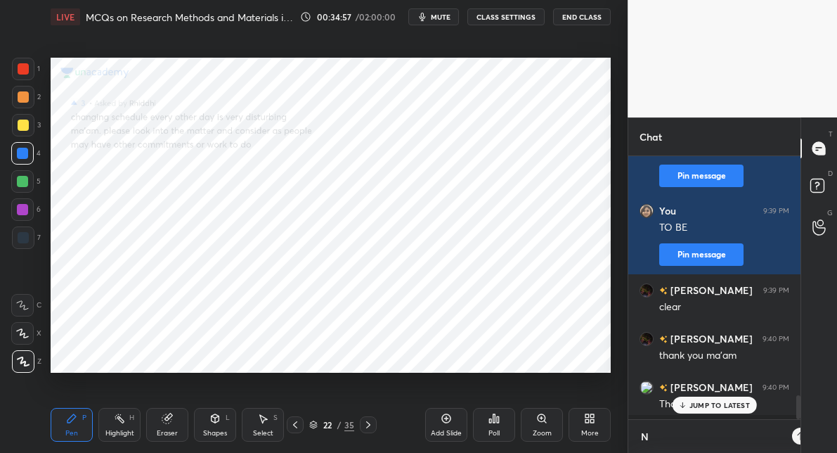
type textarea "NO"
type textarea "x"
type textarea "NOT"
type textarea "x"
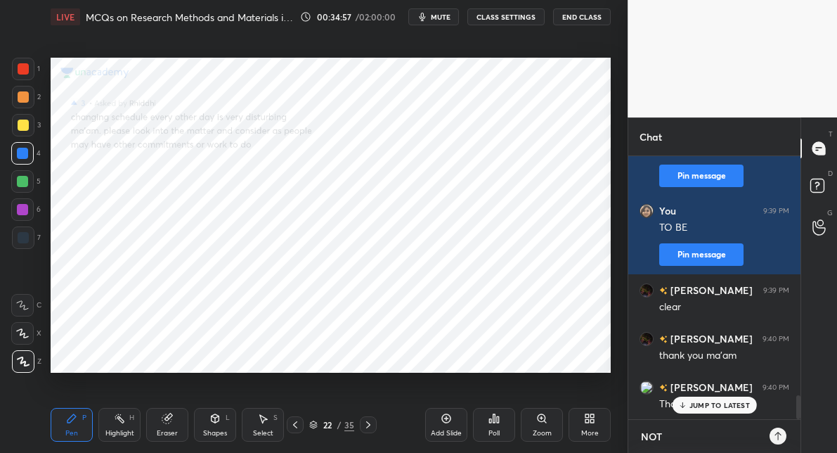
type textarea "NOT"
type textarea "x"
type textarea "NOT E"
type textarea "x"
type textarea "NOT EN"
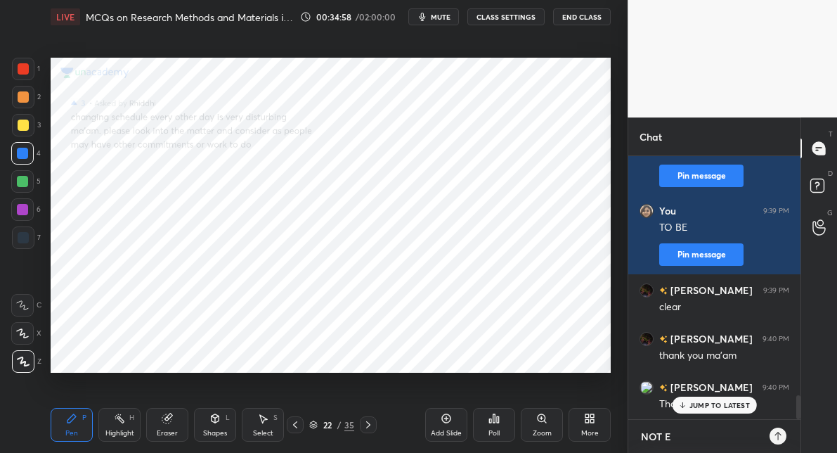
type textarea "x"
type textarea "NOT ENR"
type textarea "x"
type textarea "NOT ENRO"
type textarea "x"
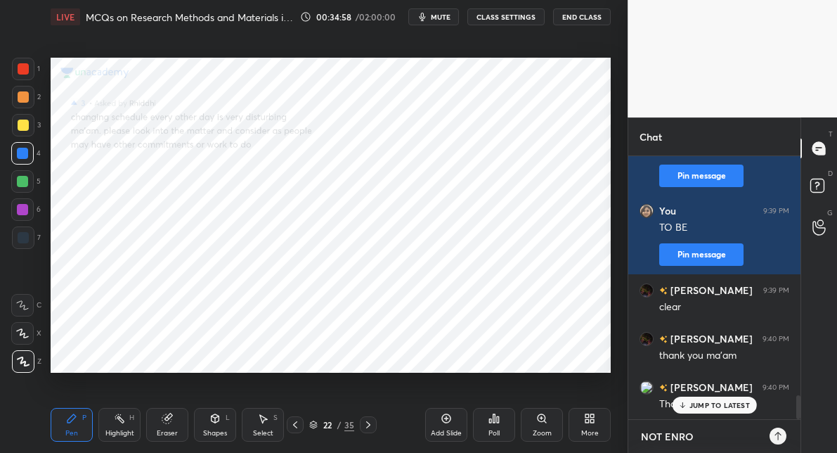
type textarea "NOT ENROL"
type textarea "x"
type textarea "NOT ENROLL"
type textarea "x"
type textarea "NOT ENROLLI"
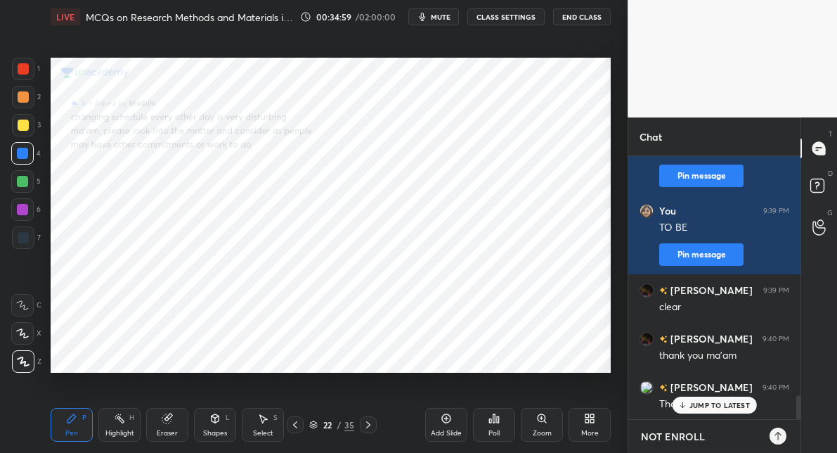
type textarea "x"
type textarea "NOT ENROLLIN"
type textarea "x"
type textarea "NOT ENROLLING"
type textarea "x"
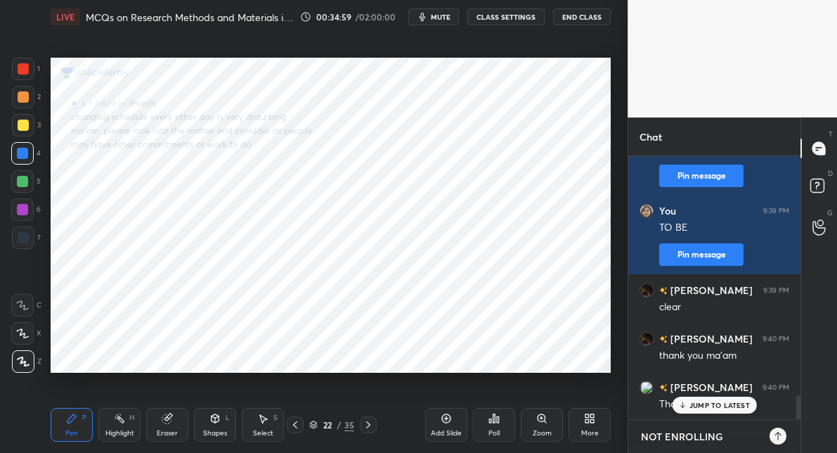
type textarea "NOT ENROLLING"
type textarea "x"
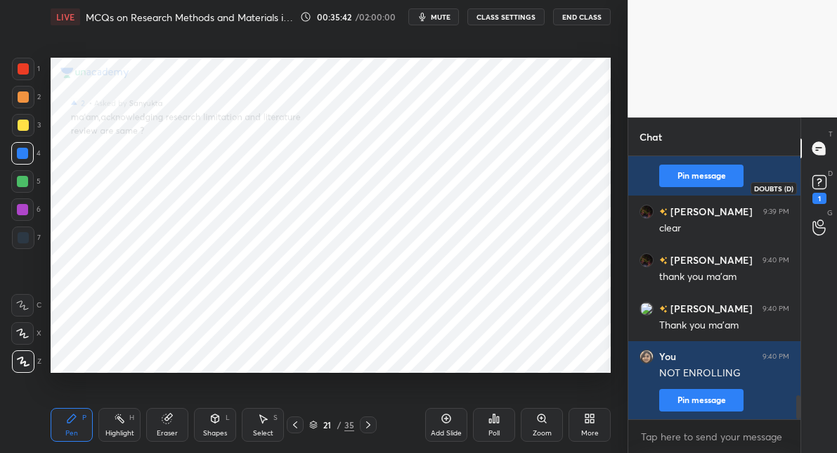
click at [819, 174] on icon at bounding box center [819, 182] width 21 height 21
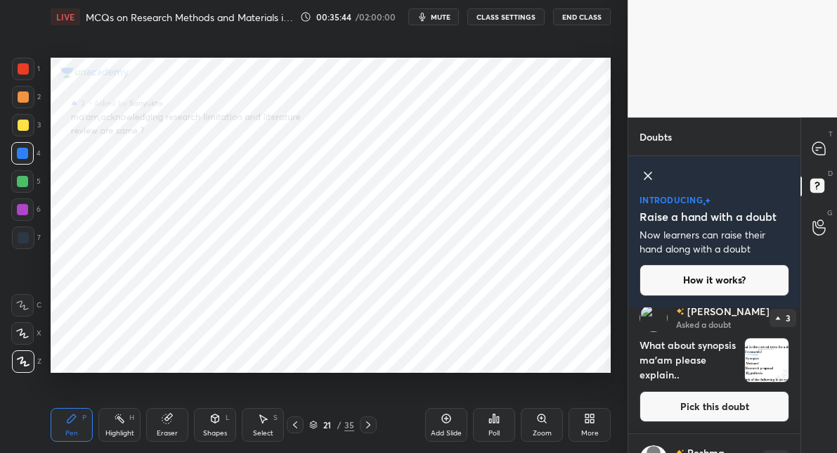
scroll to position [17, 0]
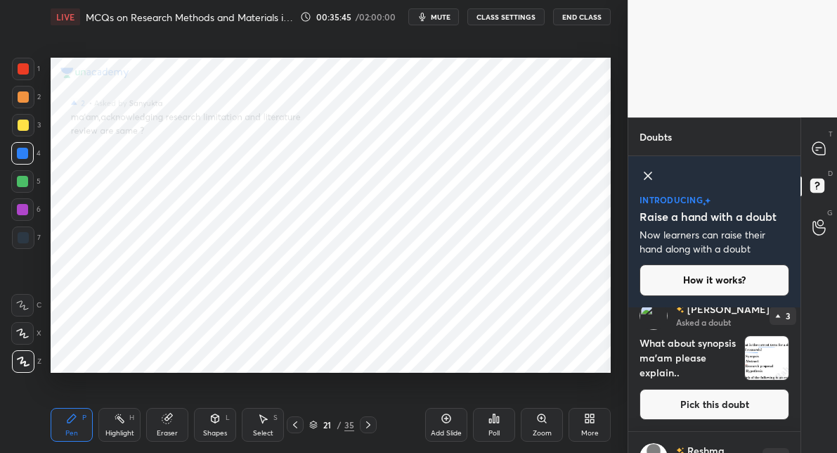
click at [704, 399] on button "Pick this doubt" at bounding box center [715, 404] width 150 height 31
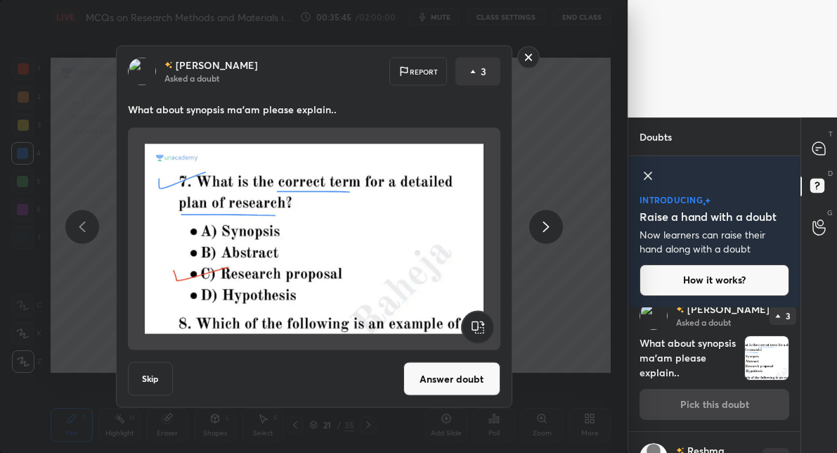
scroll to position [0, 0]
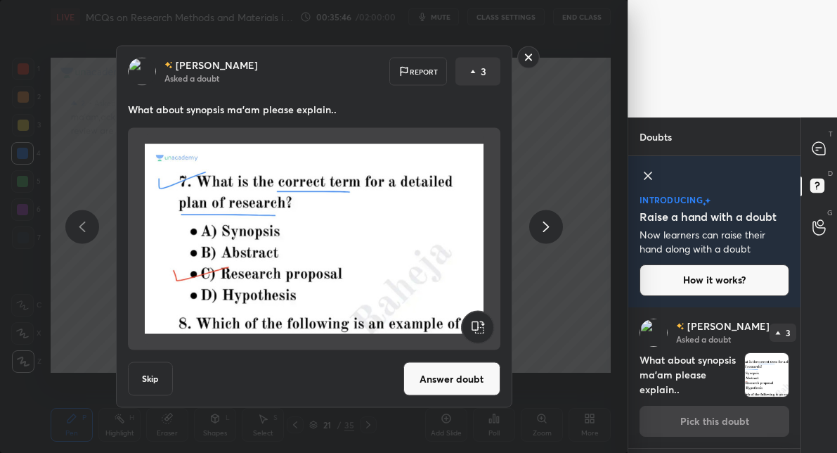
click at [429, 375] on button "Answer doubt" at bounding box center [452, 379] width 97 height 34
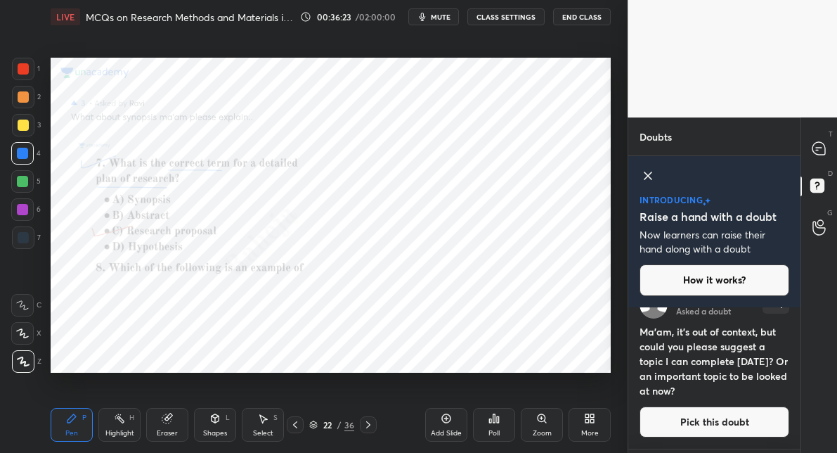
scroll to position [28, 0]
click at [724, 420] on button "Pick this doubt" at bounding box center [715, 421] width 150 height 31
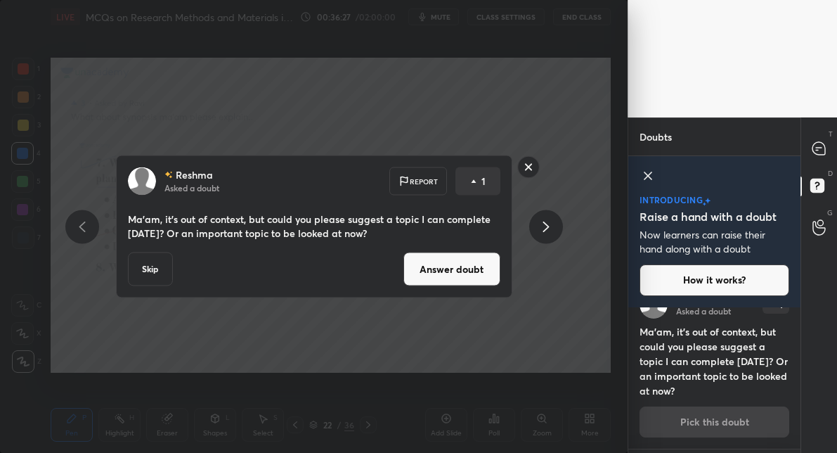
scroll to position [24, 0]
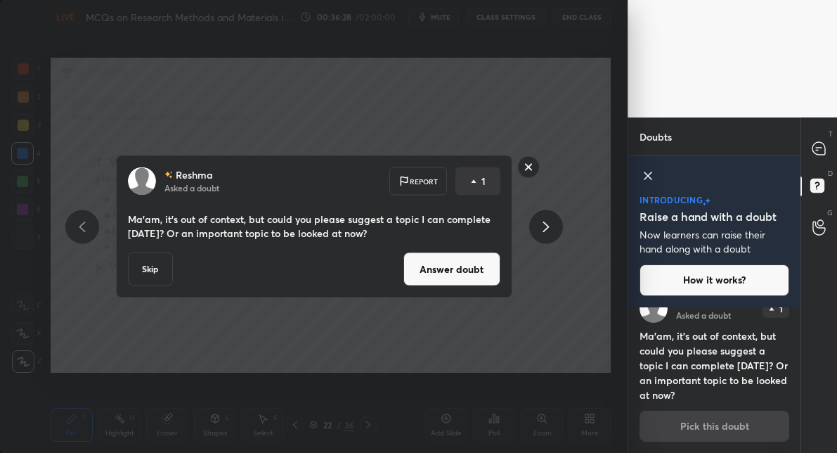
click at [439, 263] on button "Answer doubt" at bounding box center [452, 269] width 97 height 34
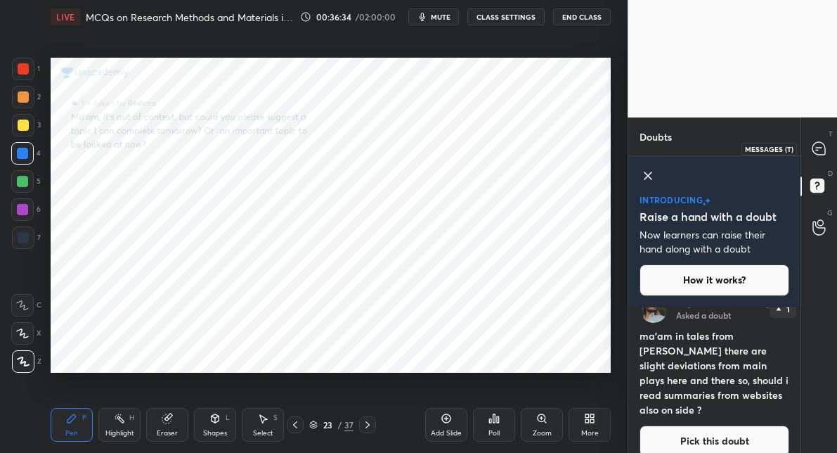
click at [819, 143] on icon at bounding box center [819, 148] width 13 height 13
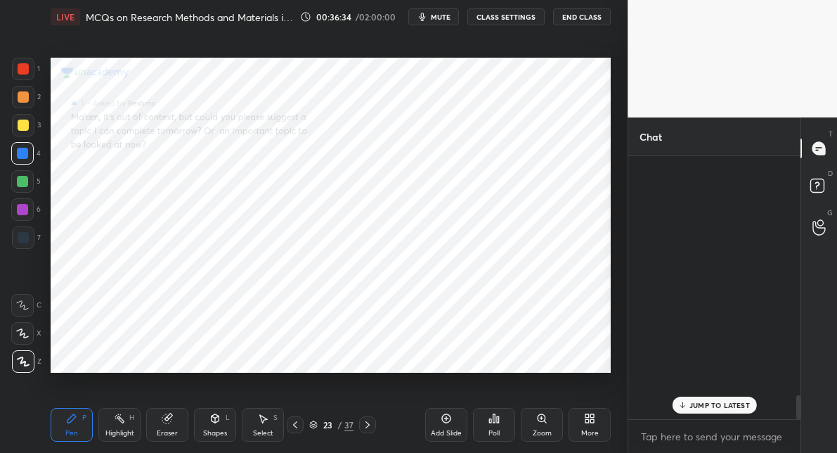
scroll to position [259, 167]
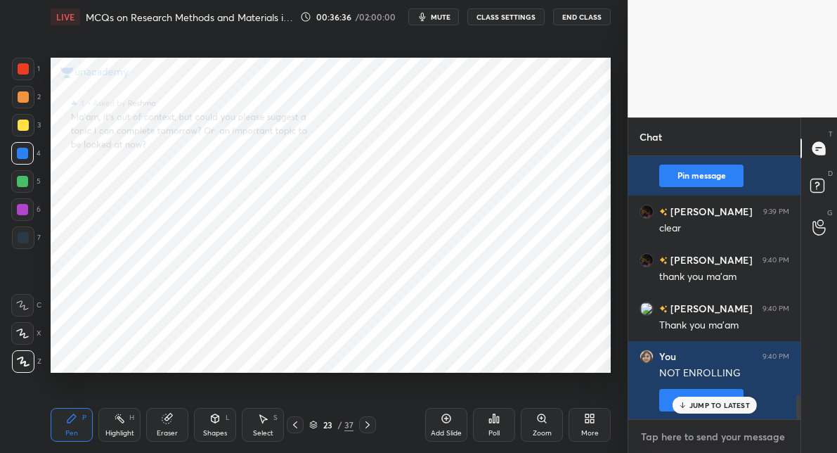
type textarea "x"
click at [665, 437] on textarea at bounding box center [715, 436] width 150 height 23
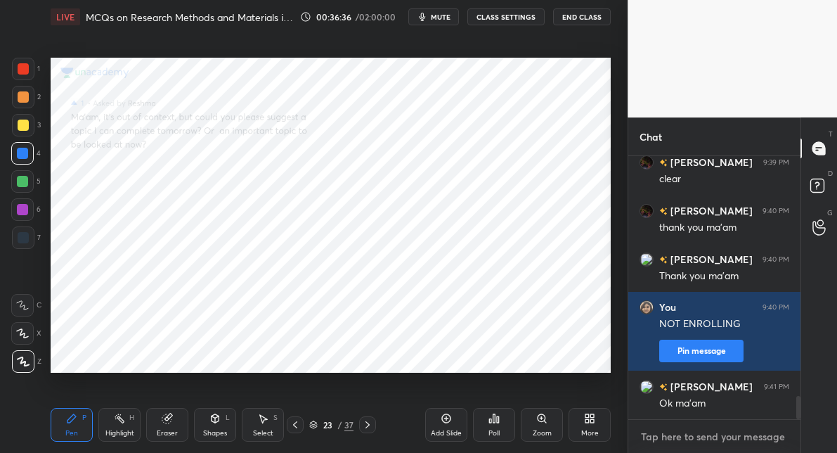
type textarea "L"
type textarea "x"
type textarea "Li"
type textarea "x"
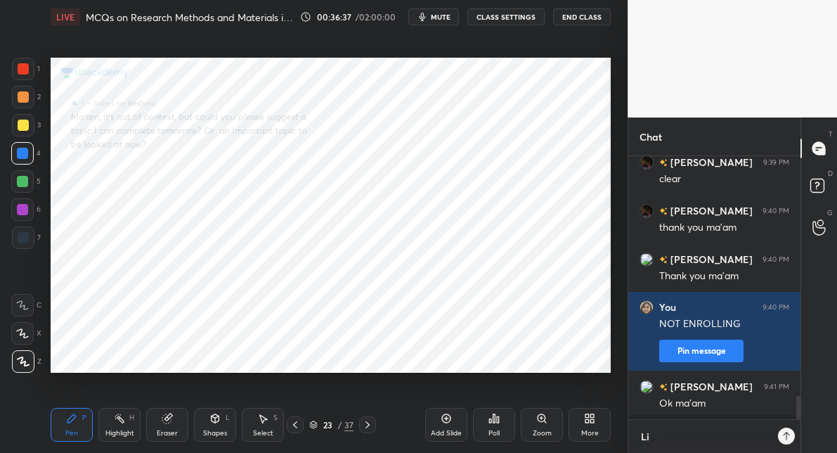
scroll to position [141, 167]
type textarea "Lit"
type textarea "x"
type textarea "Lite"
type textarea "x"
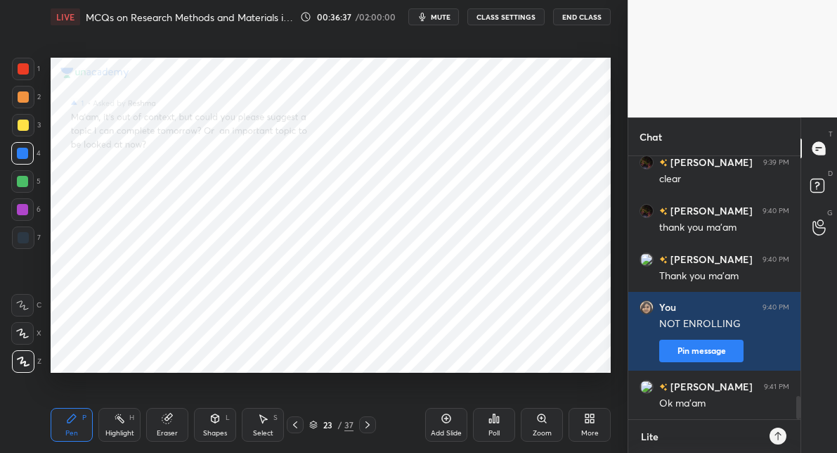
type textarea "Liter"
type textarea "x"
type textarea "Litera"
type textarea "x"
type textarea "Literar"
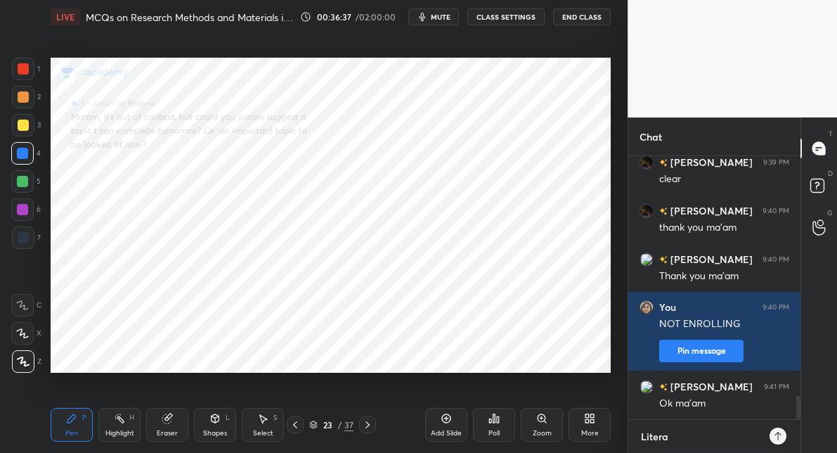
type textarea "x"
type textarea "Literary"
type textarea "x"
type textarea "Literary"
type textarea "x"
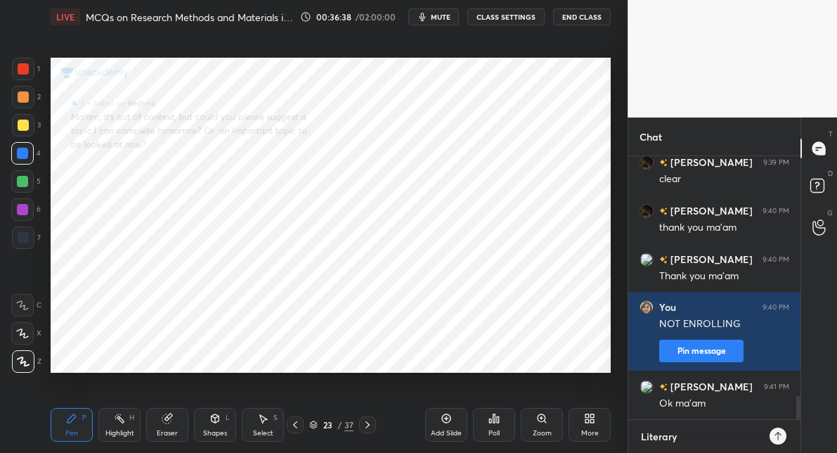
type textarea "Literary T"
type textarea "x"
type textarea "Literary Th"
type textarea "x"
type textarea "Literary The"
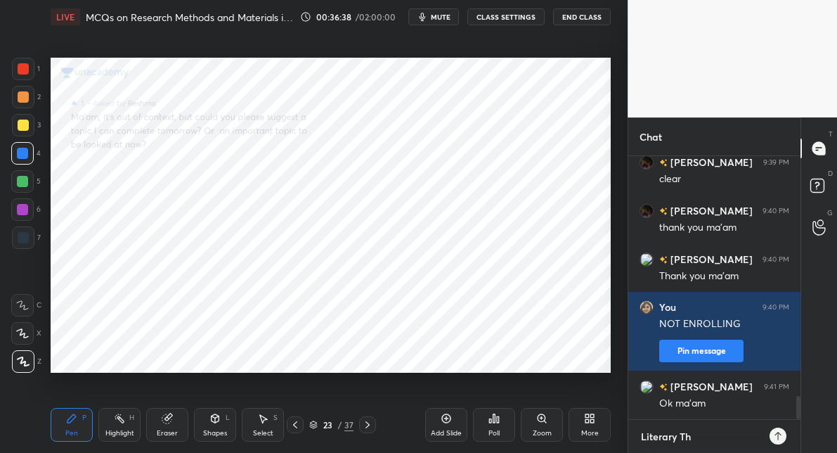
type textarea "x"
type textarea "Literary Theo"
type textarea "x"
type textarea "Literary Theor"
type textarea "x"
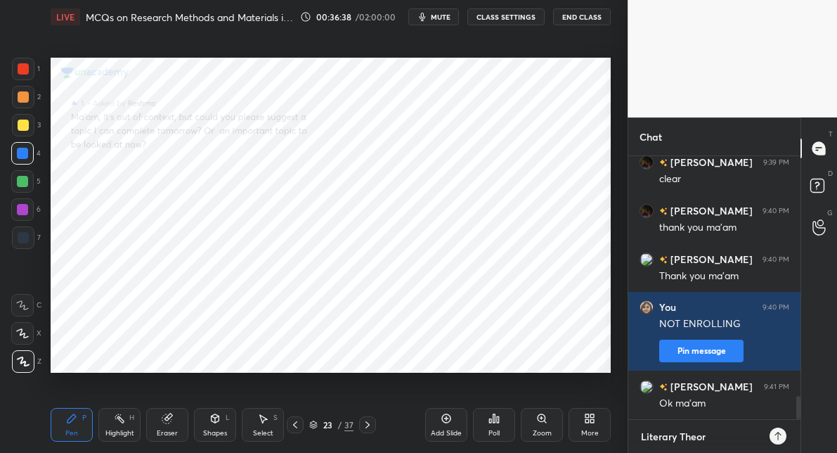
type textarea "Literary Theory"
type textarea "x"
type textarea "Literary Theory"
type textarea "x"
type textarea "Literary Theory +"
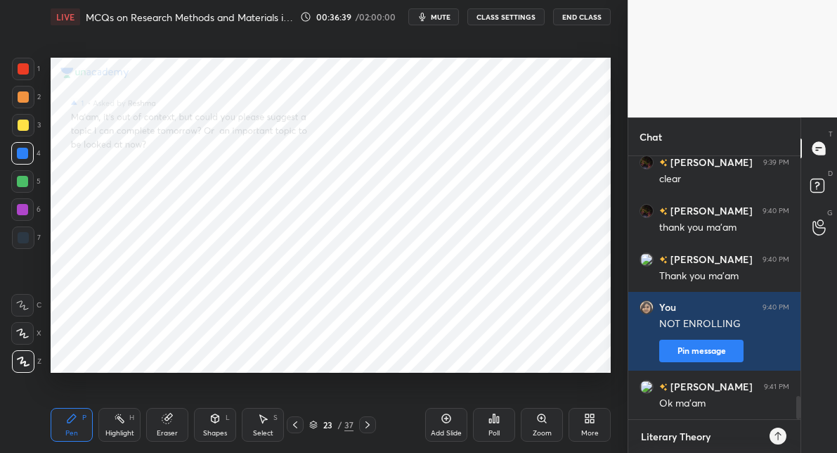
type textarea "x"
type textarea "Literary Theory +"
type textarea "x"
type textarea "Literary Theory + P"
type textarea "x"
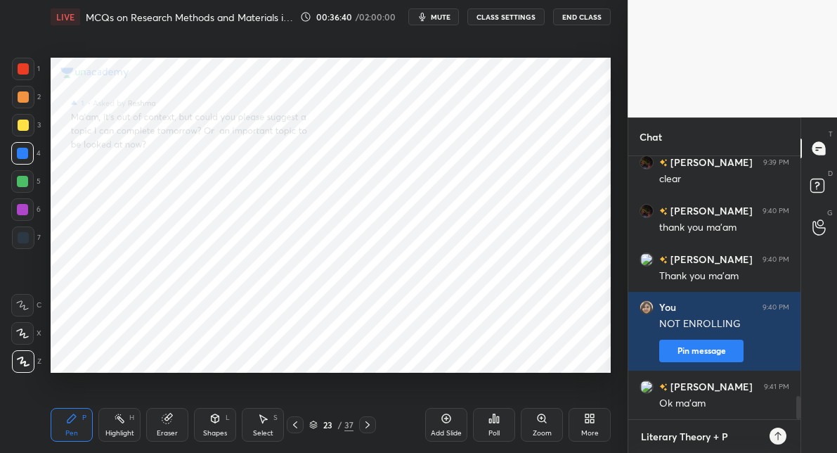
type textarea "Literary Theory + PY"
type textarea "x"
type textarea "Literary Theory + PYQ"
type textarea "x"
type textarea "Literary Theory + PYQ"
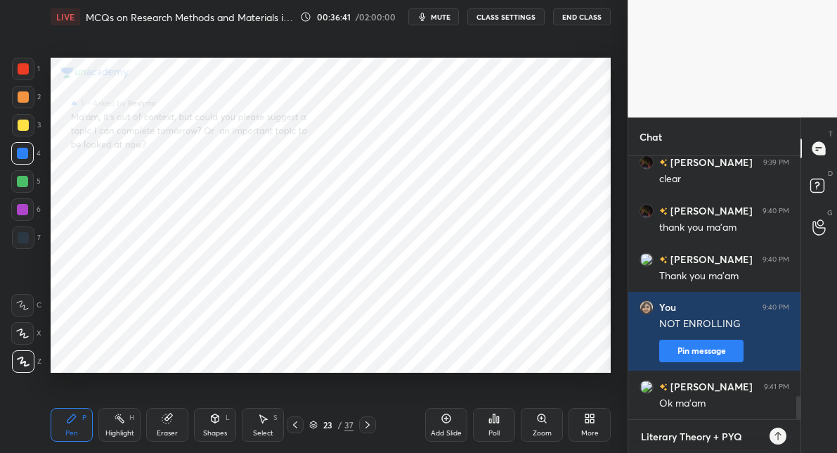
type textarea "x"
type textarea "Literary Theory + PYQ ("
type textarea "x"
type textarea "Literary Theory + PYQ (5"
type textarea "x"
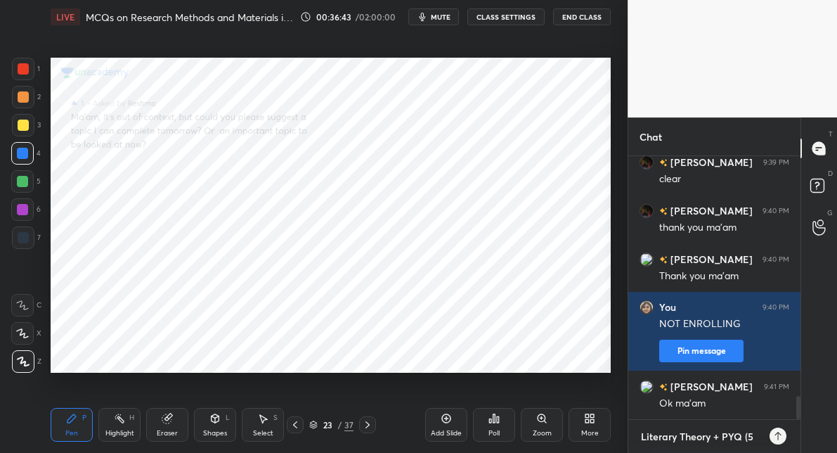
type textarea "Literary Theory + PYQ (50"
type textarea "x"
type textarea "Literary Theory + PYQ (50"
type textarea "x"
type textarea "Literary Theory + PYQ (50 Q"
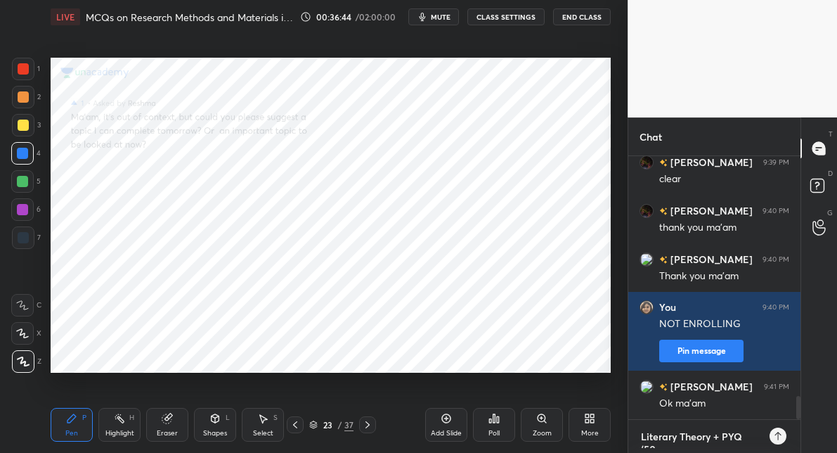
type textarea "x"
type textarea "Literary Theory + PYQ (50 Qu"
type textarea "x"
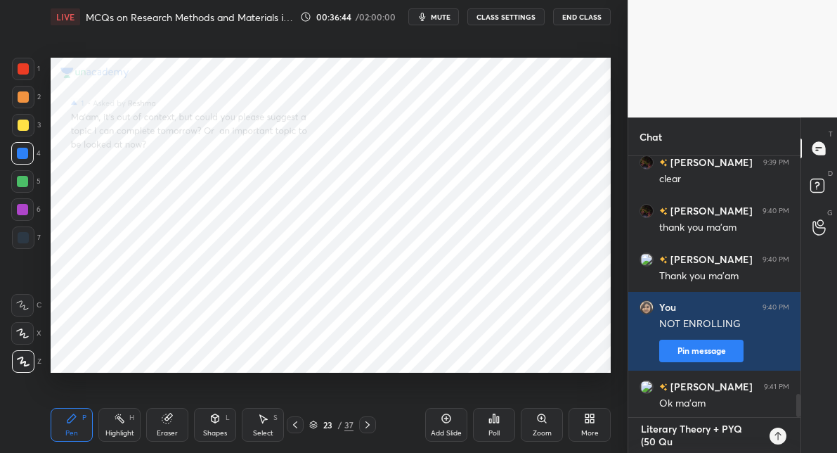
type textarea "Literary Theory + PYQ (50 Que"
type textarea "x"
type textarea "Literary Theory + PYQ (50 Ques"
type textarea "x"
type textarea "Literary Theory + PYQ (50 Quest"
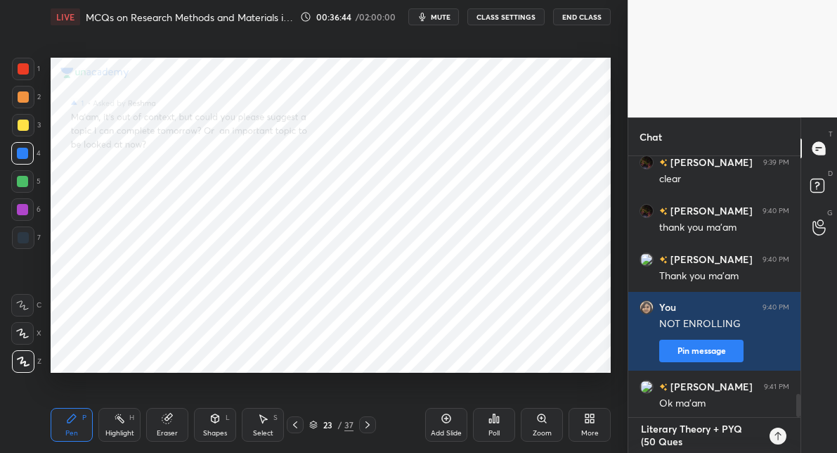
type textarea "x"
type textarea "Literary Theory + PYQ (50 Questi"
type textarea "x"
type textarea "Literary Theory + PYQ (50 Questio"
type textarea "x"
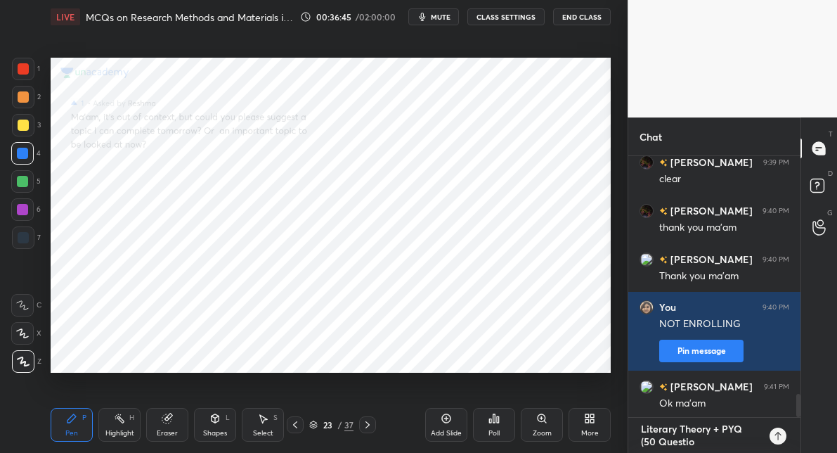
type textarea "Literary Theory + PYQ (50 Question"
type textarea "x"
type textarea "Literary Theory + PYQ (50 Questions"
type textarea "x"
type textarea "Literary Theory + PYQ (50 Questions)"
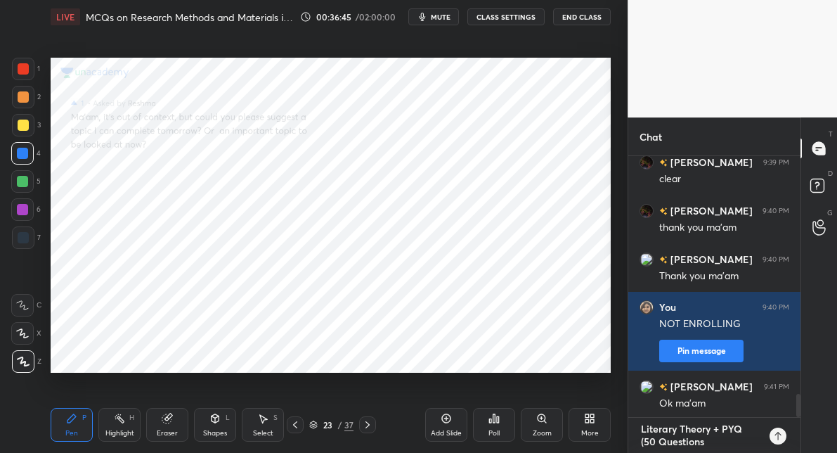
type textarea "x"
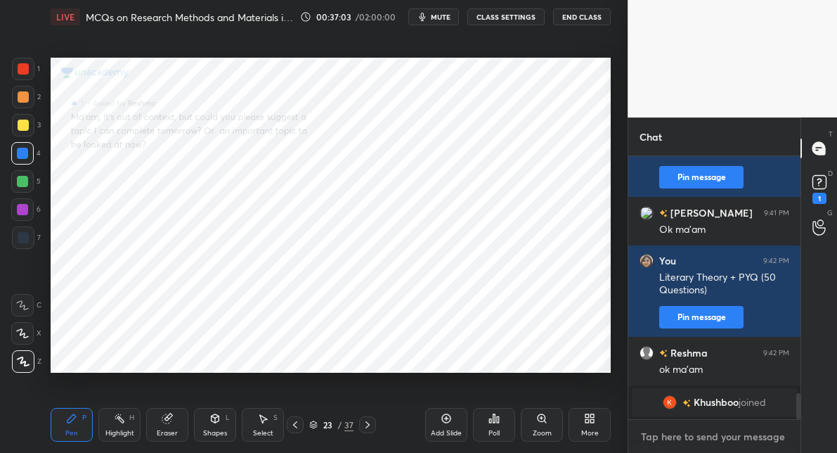
scroll to position [2438, 0]
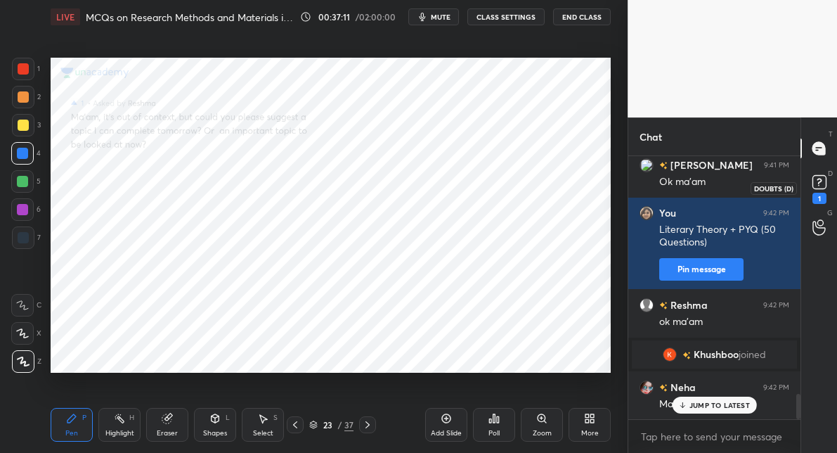
click at [820, 179] on icon at bounding box center [819, 182] width 5 height 6
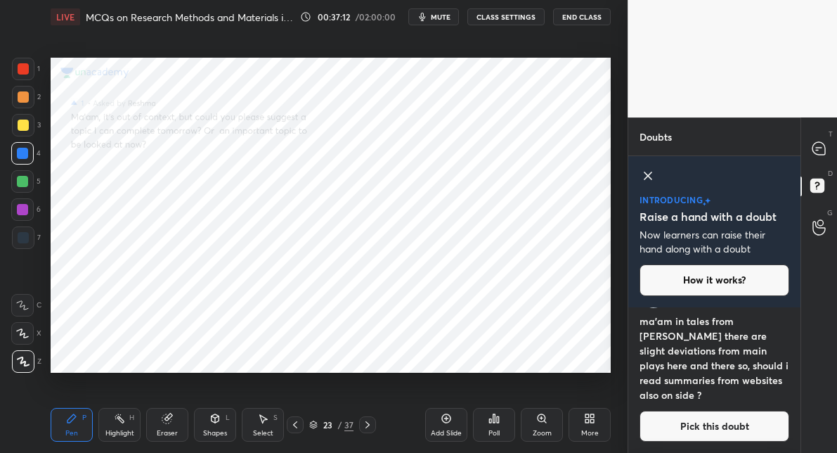
scroll to position [43, 0]
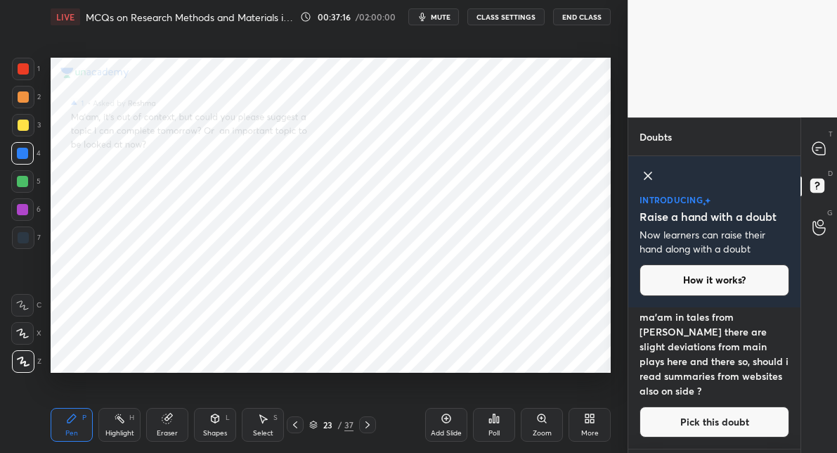
click at [690, 426] on button "Pick this doubt" at bounding box center [715, 421] width 150 height 31
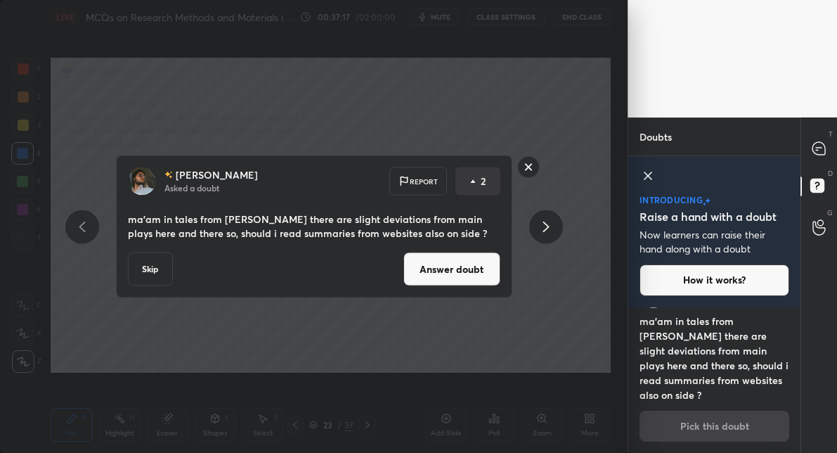
click at [459, 266] on button "Answer doubt" at bounding box center [452, 269] width 97 height 34
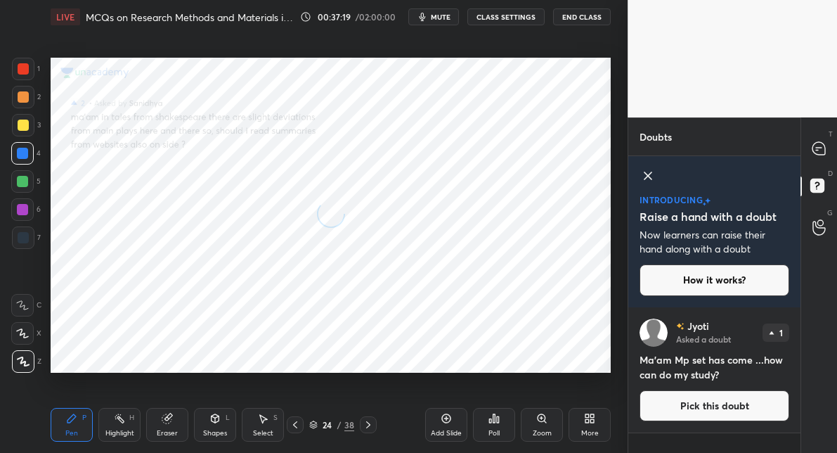
scroll to position [0, 0]
click at [693, 415] on button "Pick this doubt" at bounding box center [715, 405] width 150 height 31
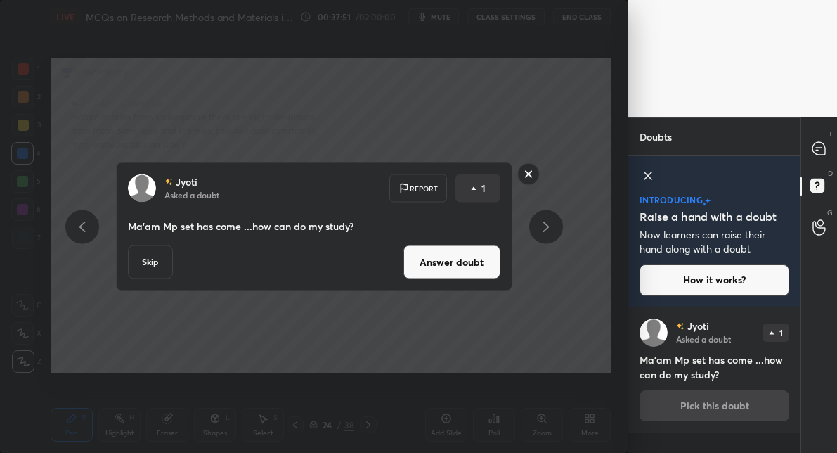
click at [424, 255] on button "Answer doubt" at bounding box center [452, 262] width 97 height 34
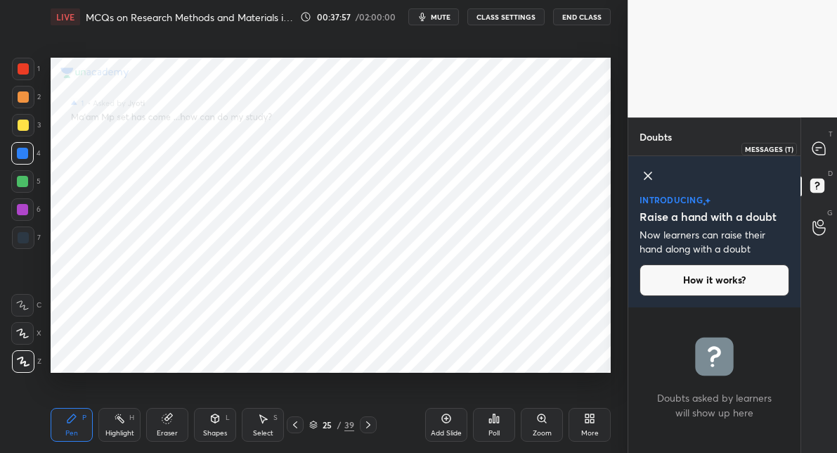
click at [819, 158] on div at bounding box center [820, 148] width 28 height 25
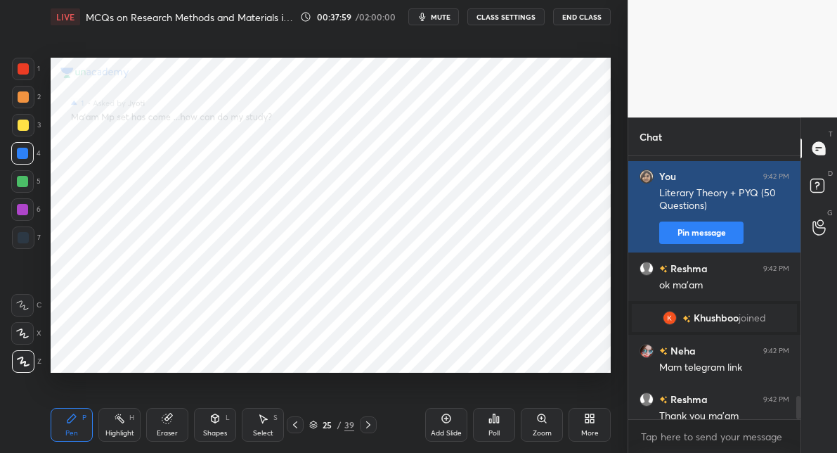
scroll to position [2678, 0]
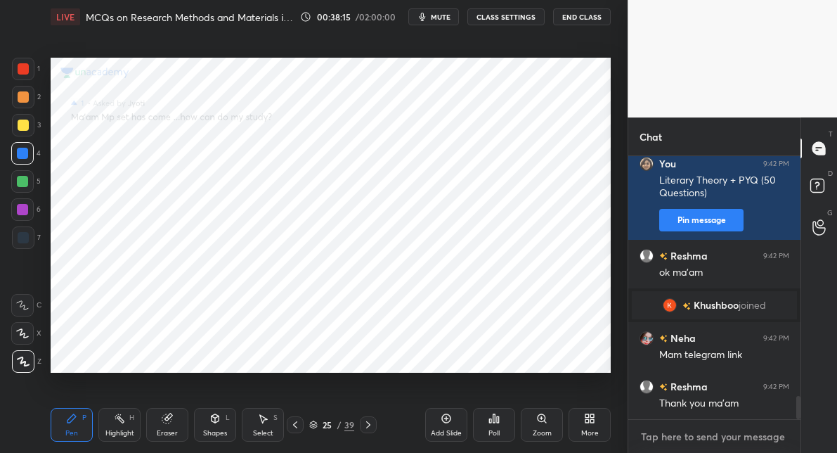
click at [662, 442] on textarea at bounding box center [715, 436] width 150 height 23
type textarea "x"
click at [662, 442] on textarea at bounding box center [715, 436] width 150 height 23
paste textarea "[URL][DOMAIN_NAME]"
type textarea "[URL][DOMAIN_NAME]"
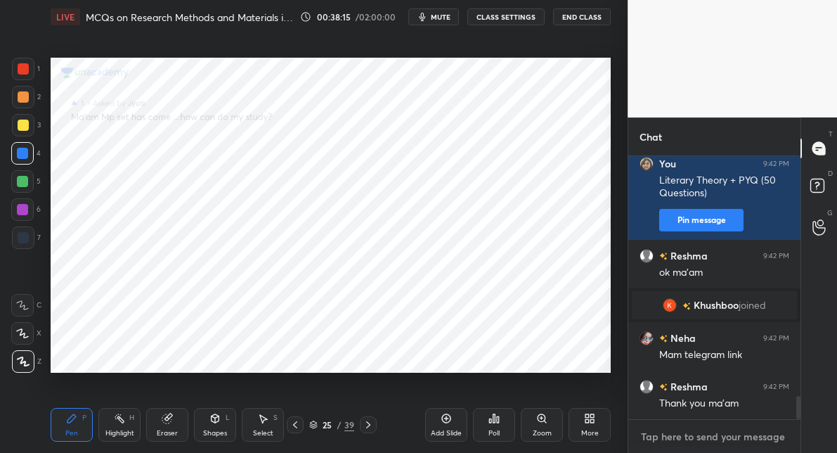
type textarea "x"
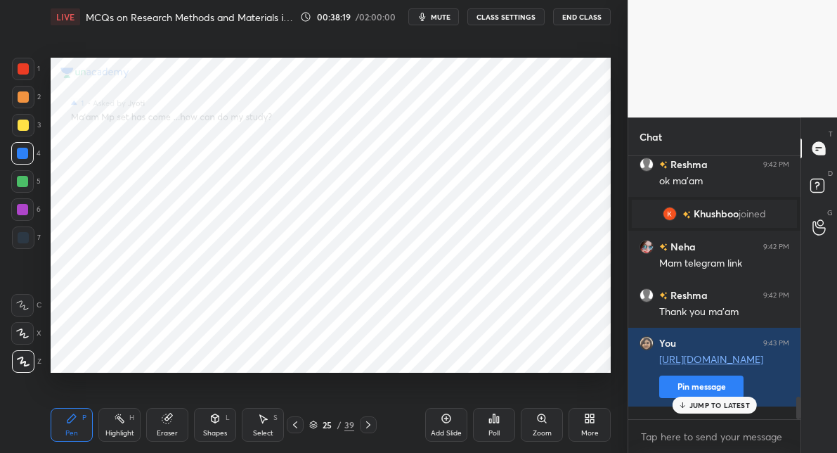
scroll to position [2803, 0]
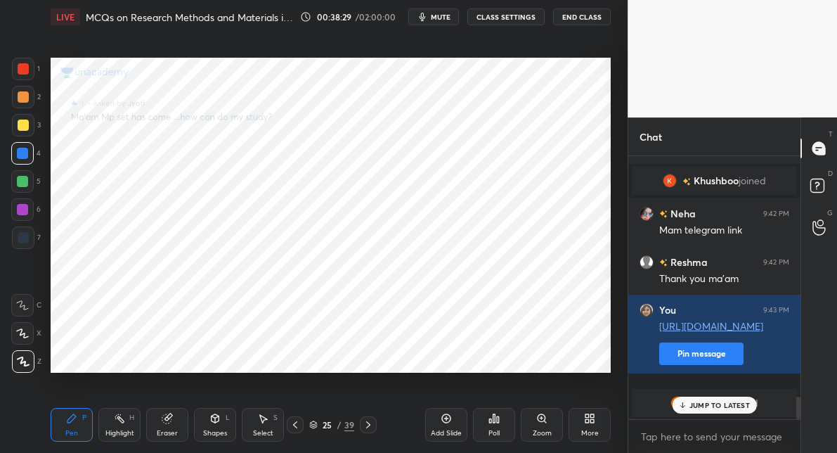
click at [328, 426] on div "25" at bounding box center [328, 425] width 14 height 8
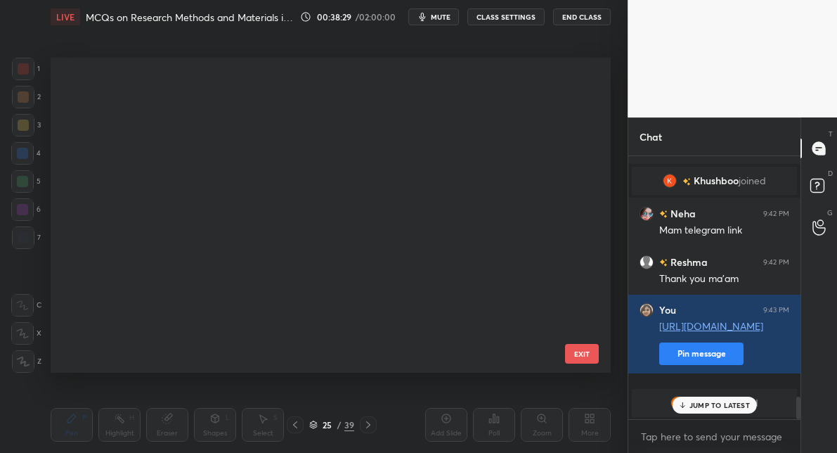
scroll to position [0, 0]
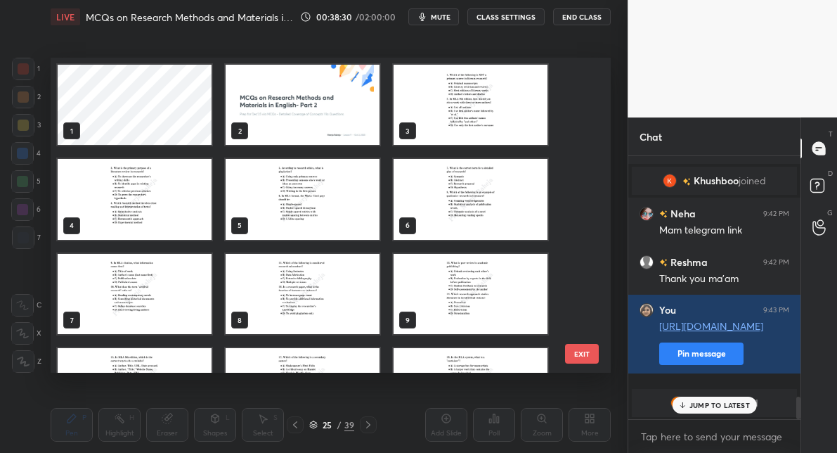
click at [305, 98] on img "grid" at bounding box center [303, 105] width 154 height 80
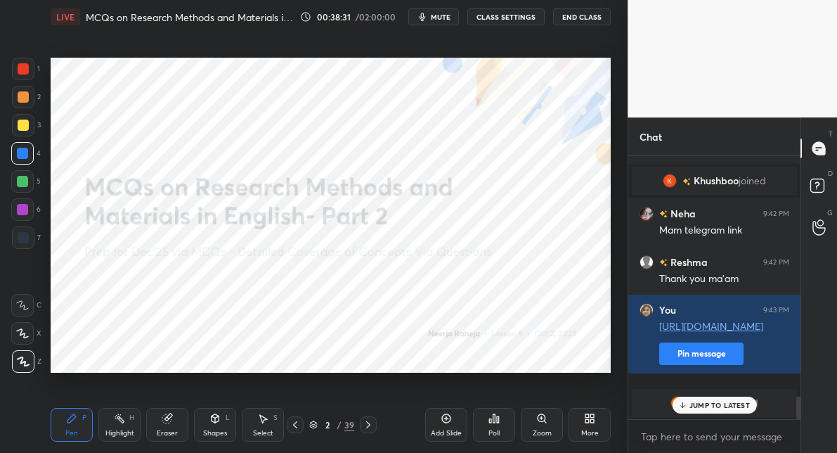
click at [305, 98] on img "grid" at bounding box center [303, 105] width 154 height 80
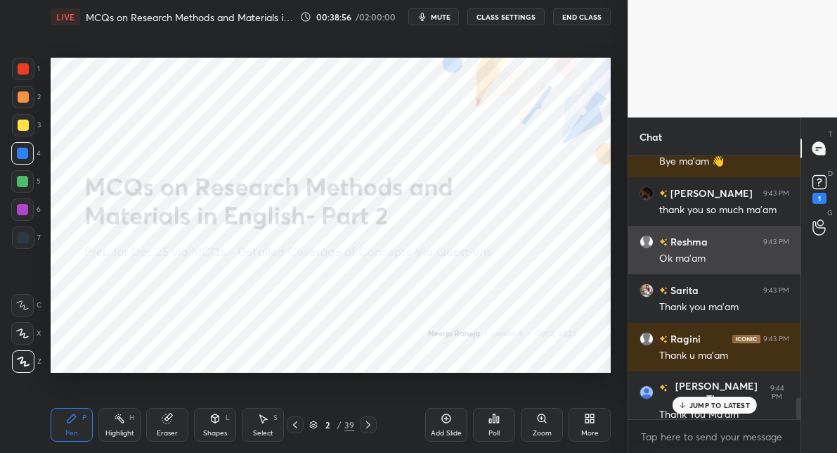
scroll to position [2865, 0]
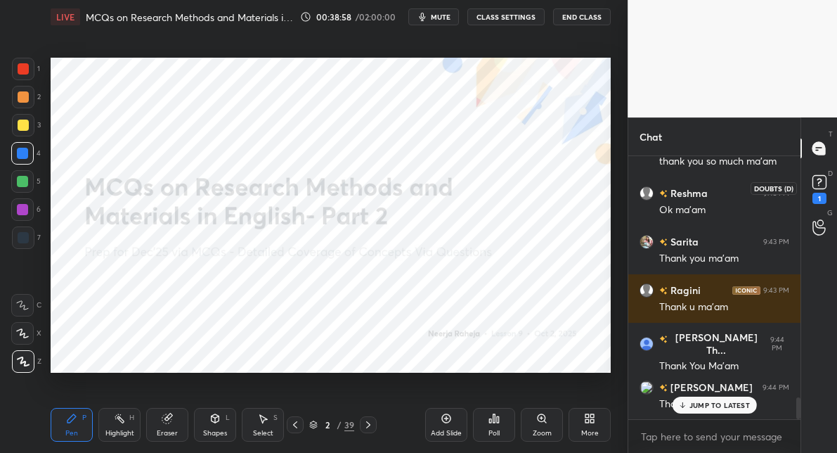
click at [816, 193] on div "1" at bounding box center [820, 198] width 14 height 11
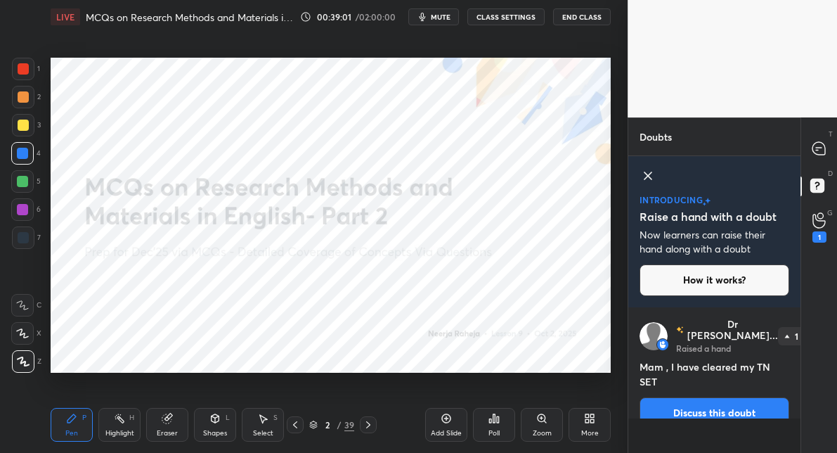
click at [678, 397] on button "Discuss this doubt" at bounding box center [715, 412] width 150 height 31
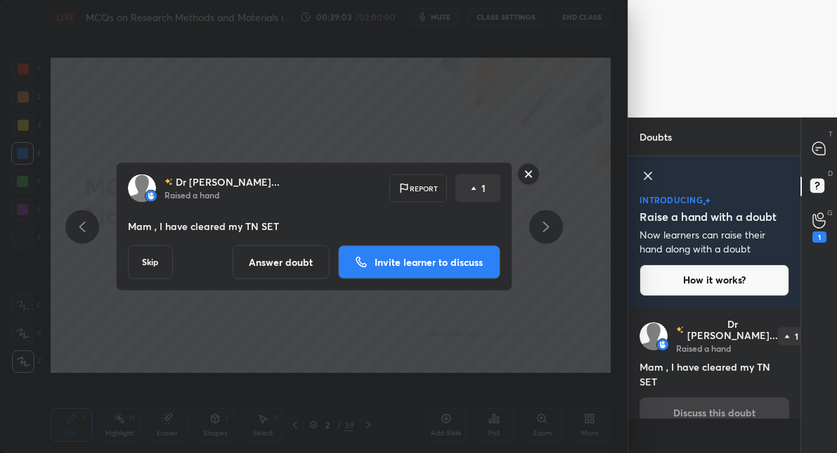
click at [285, 259] on button "Answer doubt" at bounding box center [281, 262] width 97 height 34
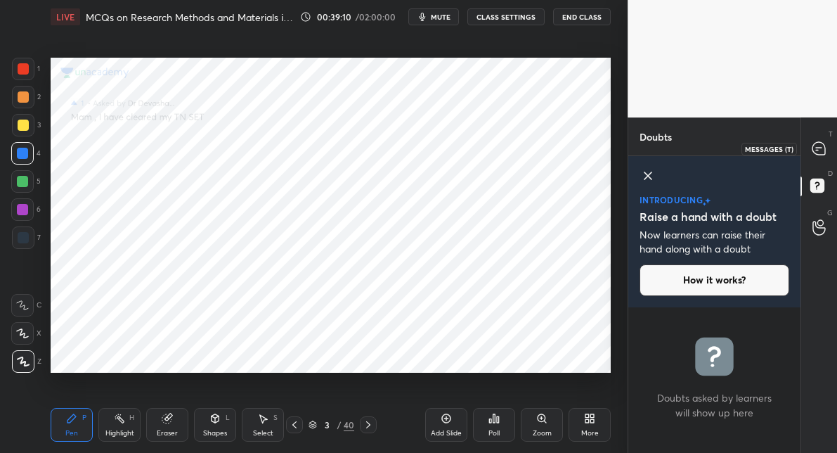
click at [822, 148] on icon at bounding box center [819, 148] width 13 height 13
type textarea "x"
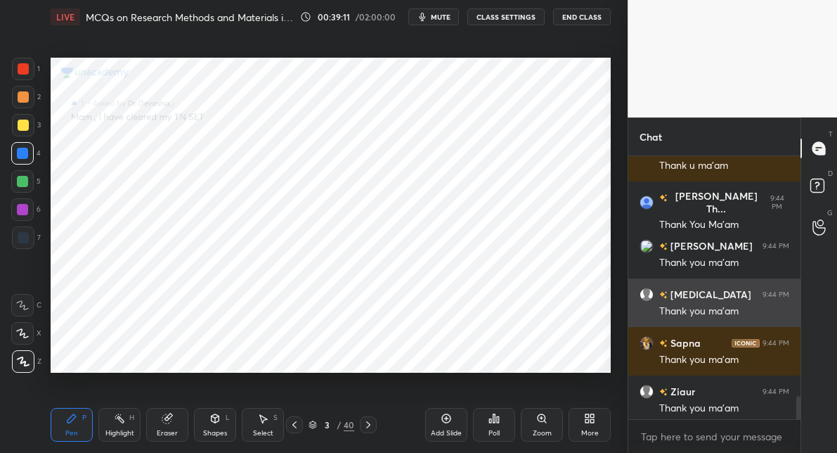
scroll to position [3323, 0]
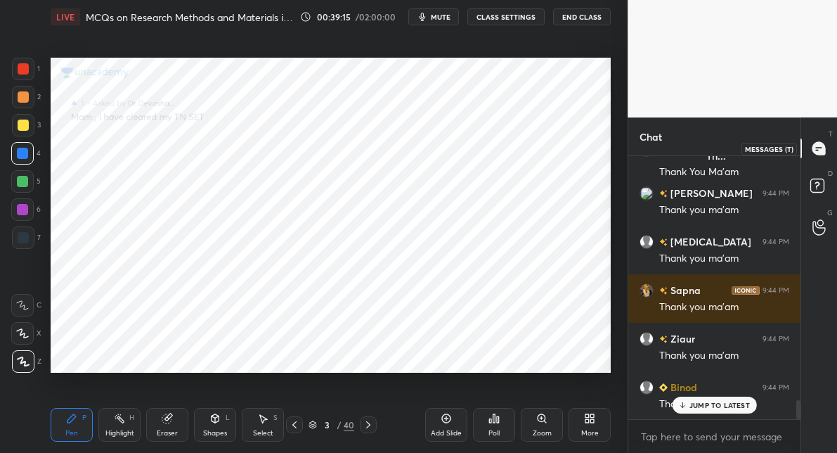
click at [816, 148] on icon at bounding box center [819, 148] width 6 height 0
click at [327, 423] on div "3" at bounding box center [327, 425] width 14 height 8
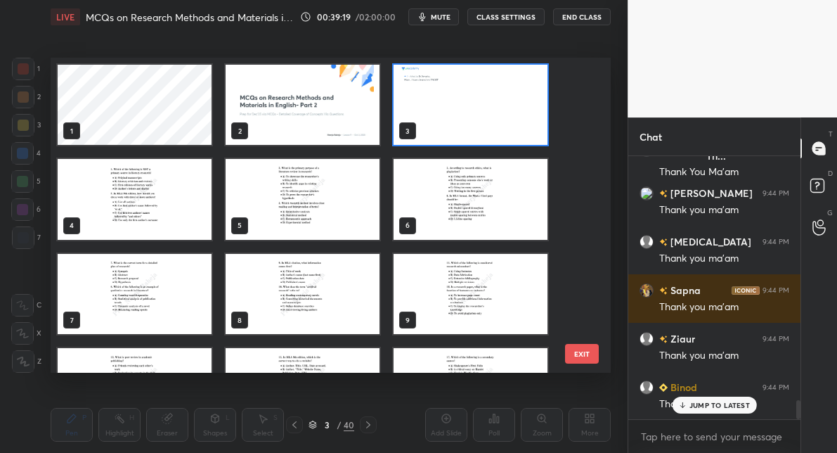
scroll to position [311, 553]
click at [308, 110] on img "grid" at bounding box center [303, 105] width 154 height 80
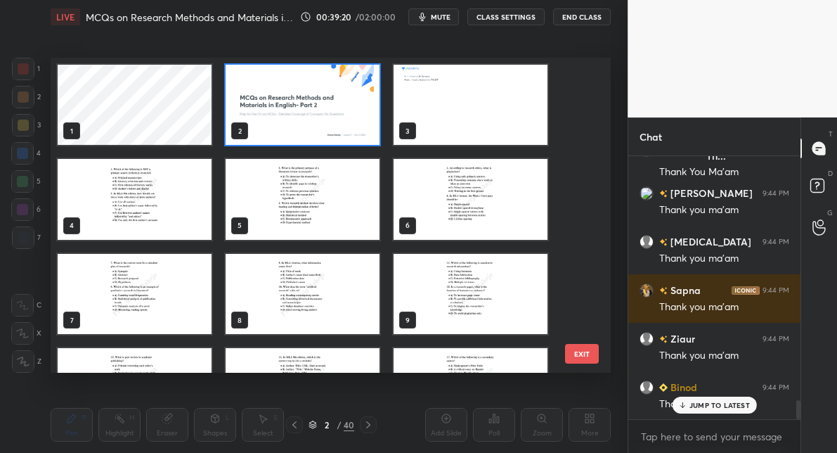
click at [308, 110] on img "grid" at bounding box center [303, 105] width 154 height 80
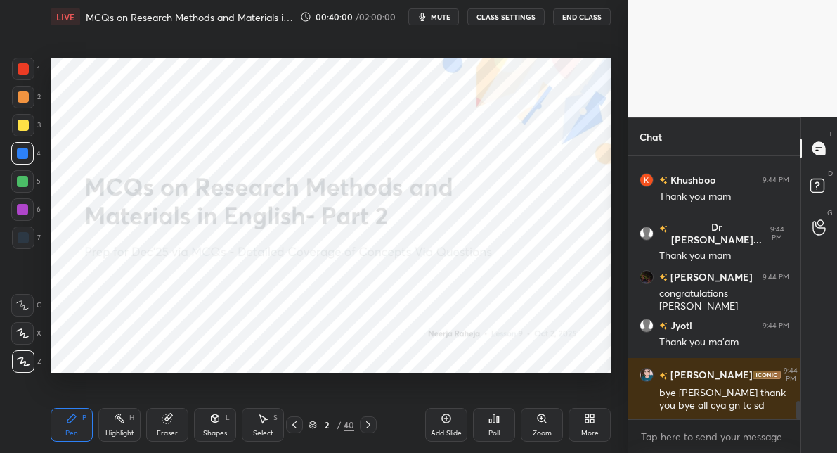
scroll to position [3626, 0]
